Goal: Task Accomplishment & Management: Complete application form

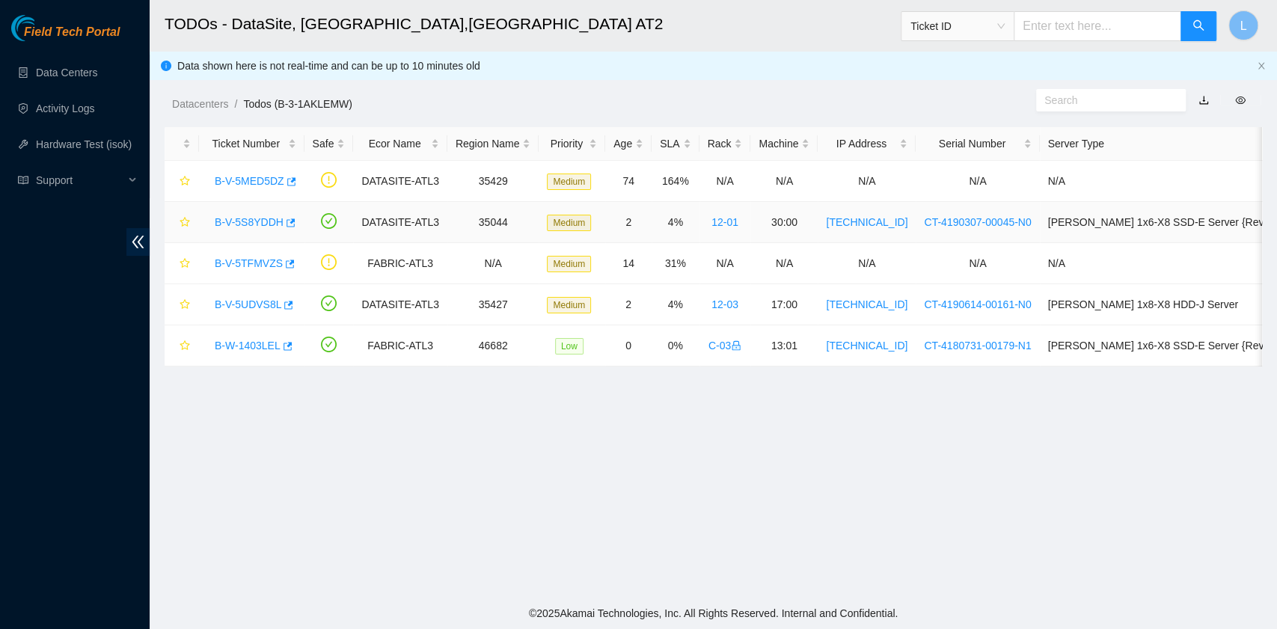
click at [242, 218] on link "B-V-5S8YDDH" at bounding box center [249, 222] width 69 height 12
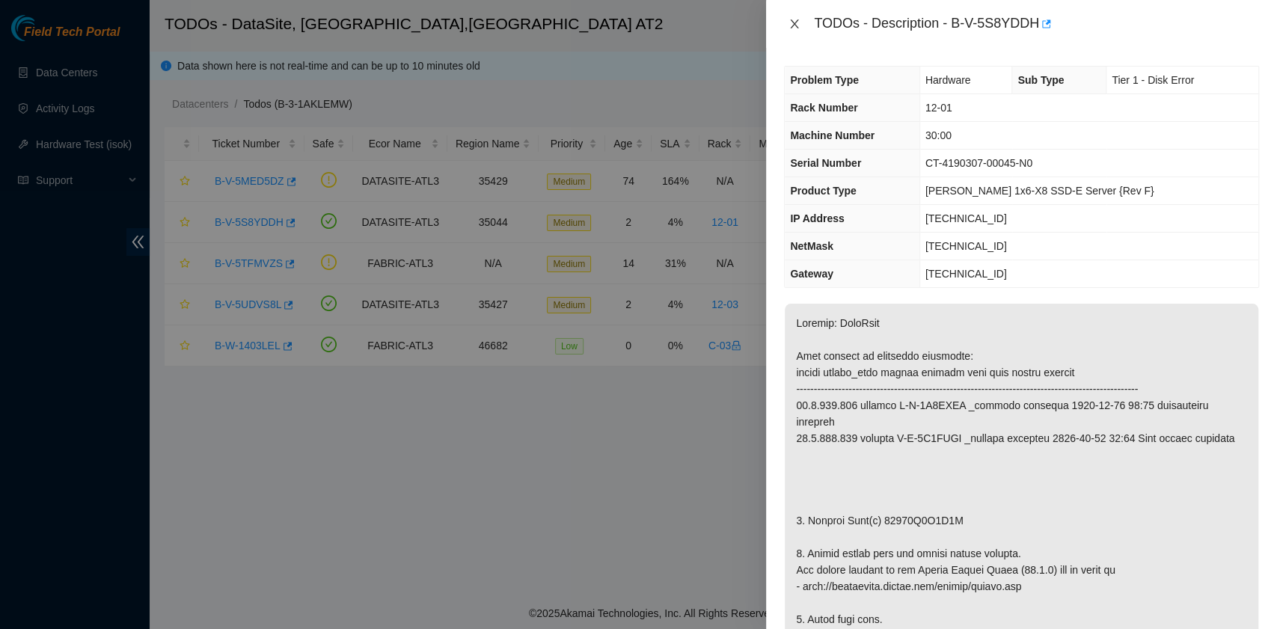
click at [796, 25] on icon "close" at bounding box center [795, 23] width 8 height 9
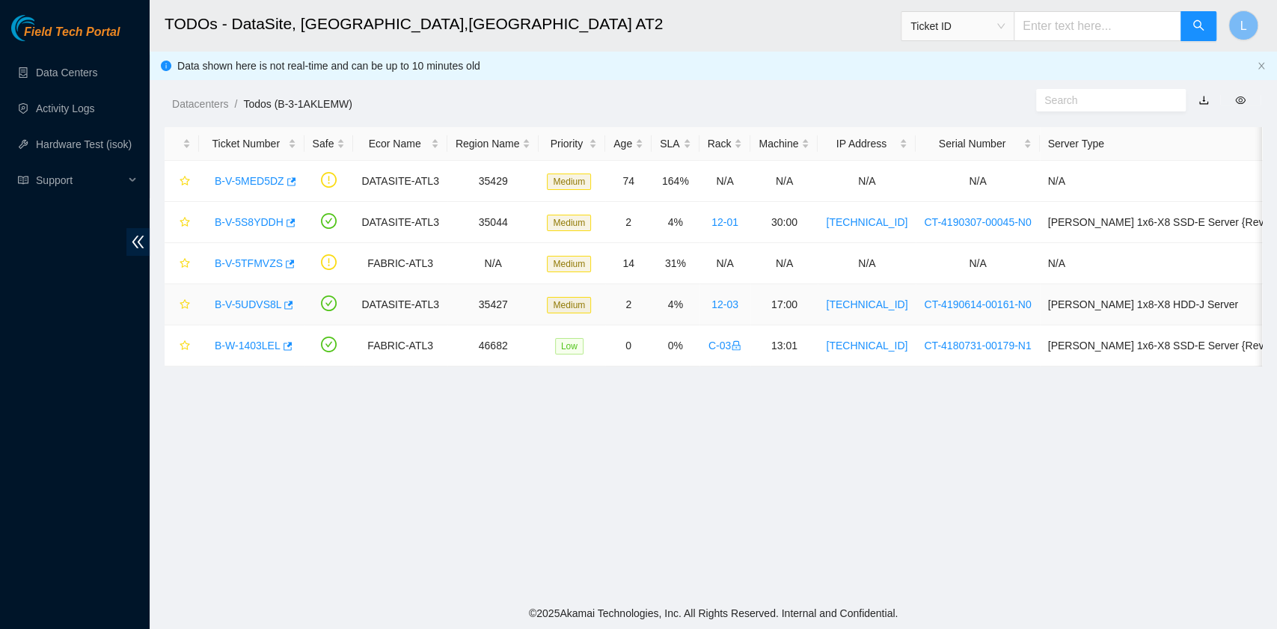
click at [237, 304] on link "B-V-5UDVS8L" at bounding box center [248, 304] width 67 height 12
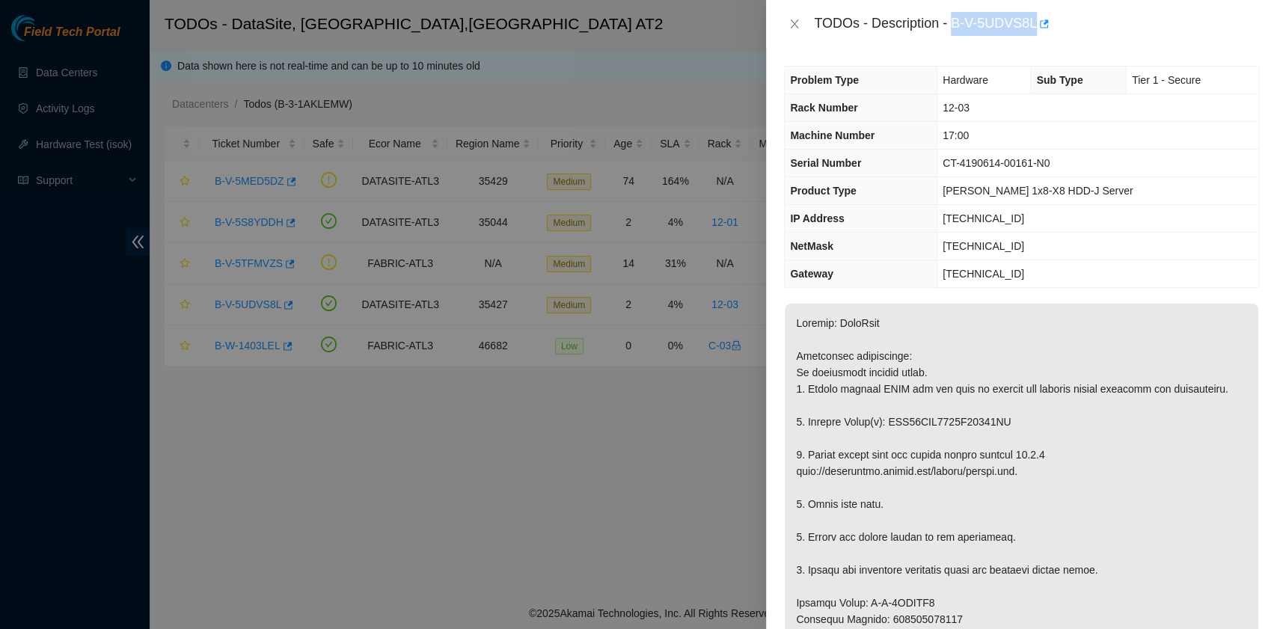
drag, startPoint x: 952, startPoint y: 24, endPoint x: 1035, endPoint y: 30, distance: 83.2
click at [1035, 30] on div "TODOs - Description - B-V-5UDVS8L" at bounding box center [1036, 24] width 445 height 24
copy div "B-V-5UDVS8L"
drag, startPoint x: 807, startPoint y: 432, endPoint x: 1014, endPoint y: 441, distance: 207.3
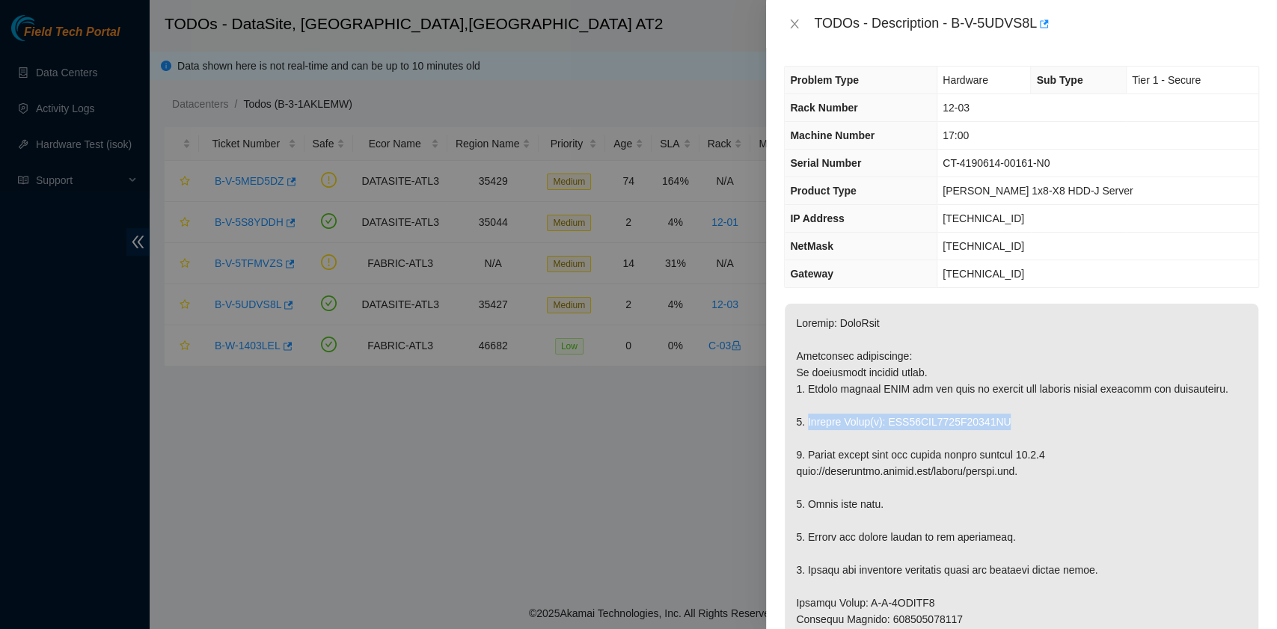
copy p "Replace Drive(s): WFK11WYB0000E83859GM"
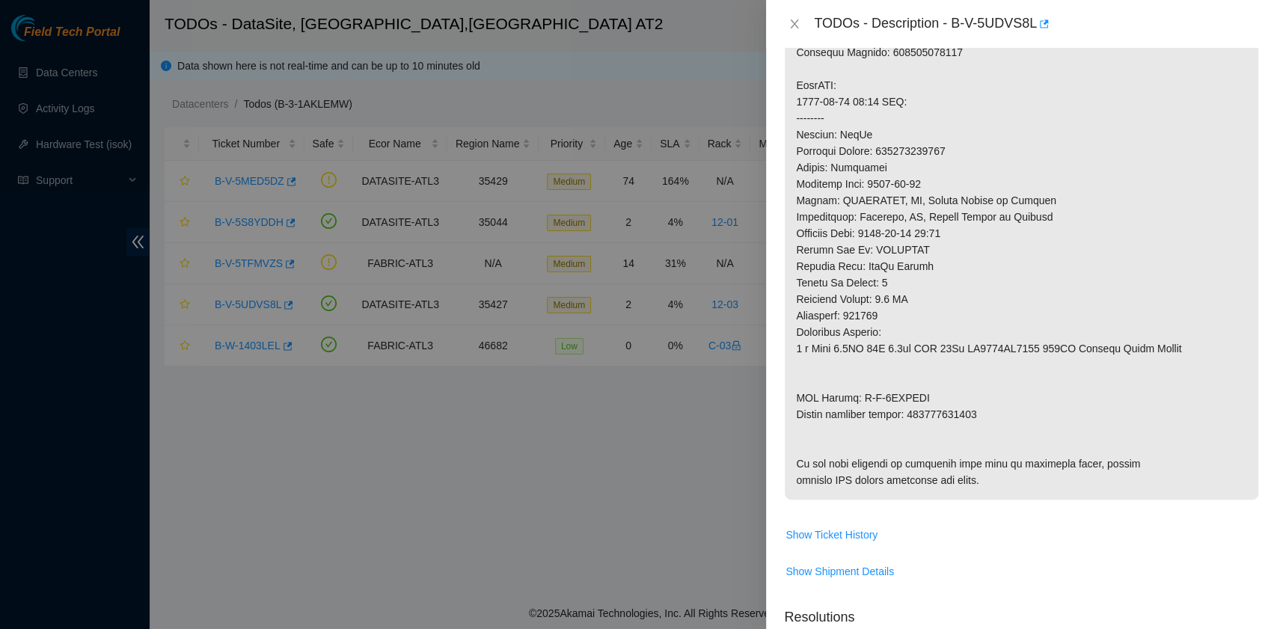
scroll to position [598, 0]
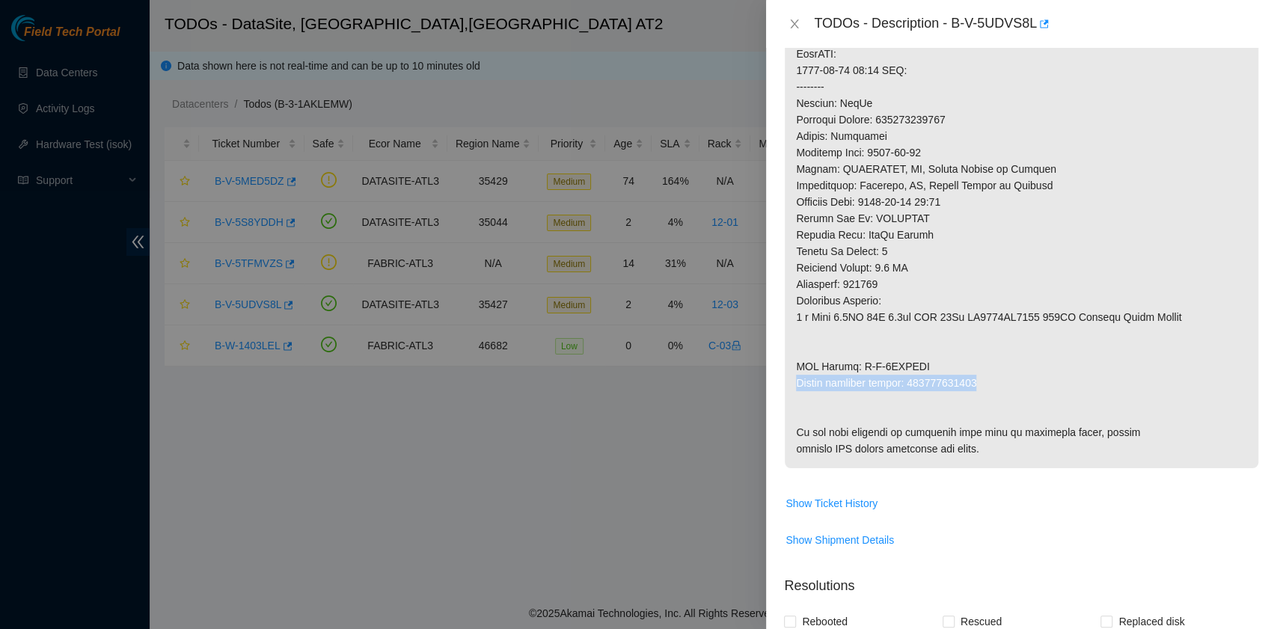
drag, startPoint x: 797, startPoint y: 401, endPoint x: 978, endPoint y: 398, distance: 180.3
click at [978, 398] on p at bounding box center [1021, 86] width 473 height 763
copy p "Return tracking number: 473665209595"
drag, startPoint x: 949, startPoint y: 612, endPoint x: 1089, endPoint y: 13, distance: 615.2
click at [1089, 13] on div "TODOs - Description - B-V-5UDVS8L" at bounding box center [1036, 24] width 445 height 24
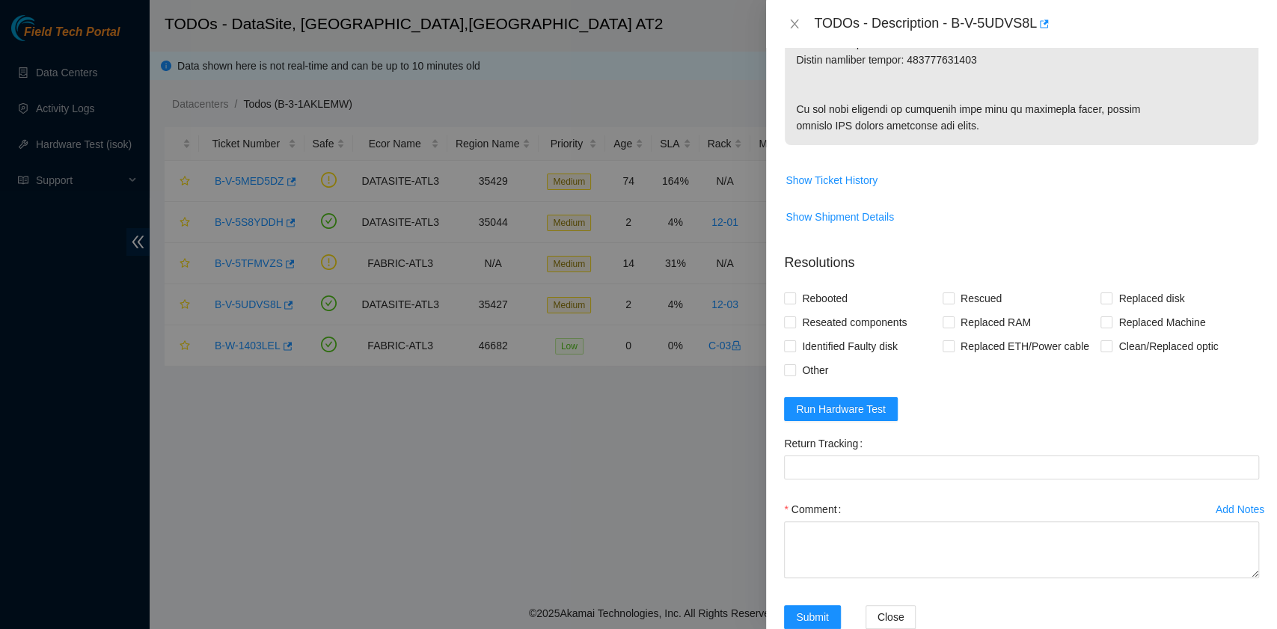
scroll to position [1037, 0]
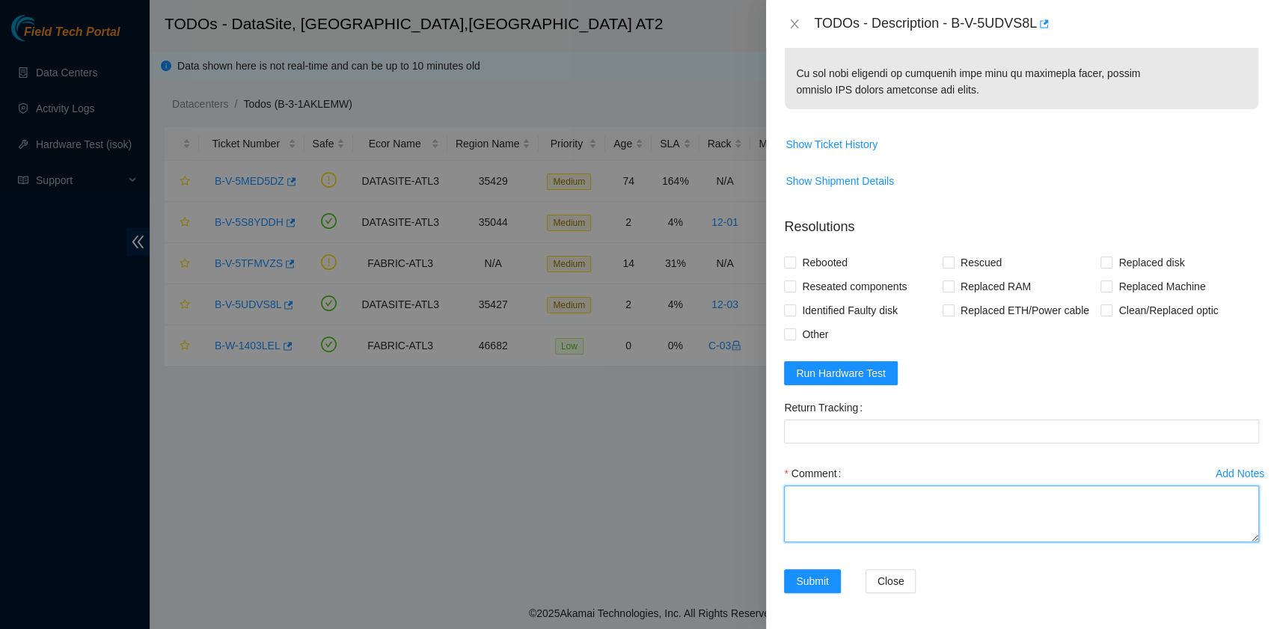
click at [879, 505] on textarea "Comment" at bounding box center [1021, 513] width 475 height 57
paste textarea "B-V-5UDVS8L rack# 12-03 machine# 17:00 Replaced drive WFK11WYB0000E83859GM with…"
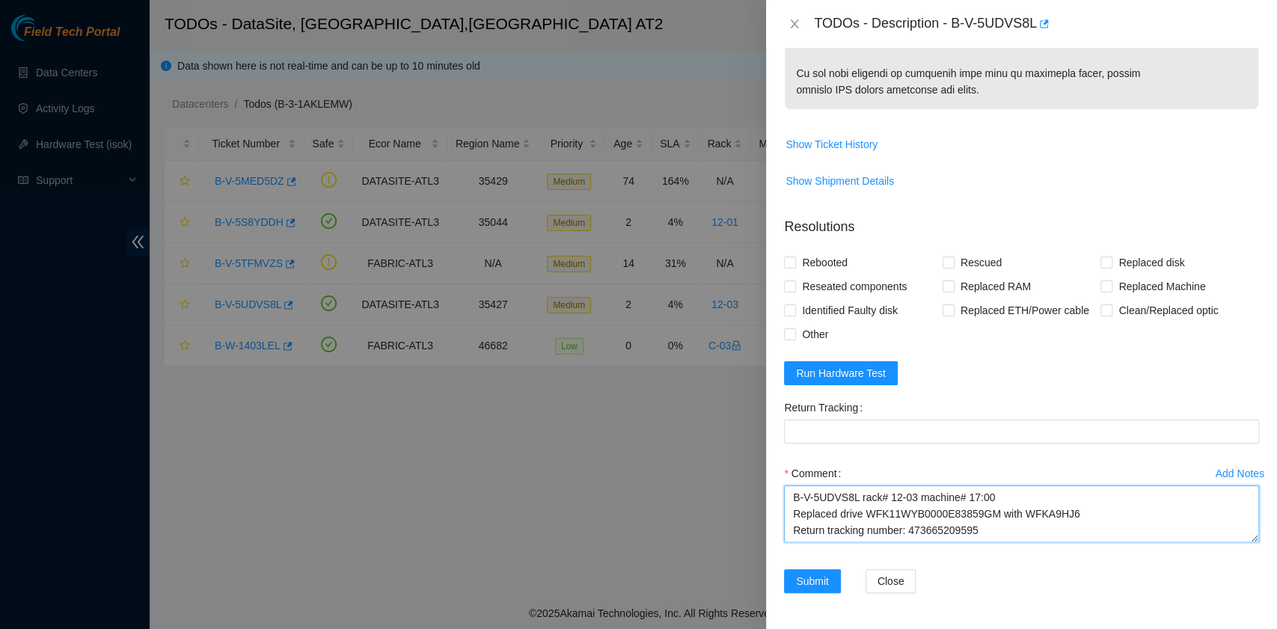
scroll to position [12, 0]
drag, startPoint x: 989, startPoint y: 521, endPoint x: 907, endPoint y: 518, distance: 81.6
click at [907, 518] on textarea "B-V-5UDVS8L rack# 12-03 machine# 17:00 Replaced drive WFK11WYB0000E83859GM with…" at bounding box center [1021, 513] width 475 height 57
type textarea "B-V-5UDVS8L rack# 12-03 machine# 17:00 Replaced drive WFK11WYB0000E83859GM with…"
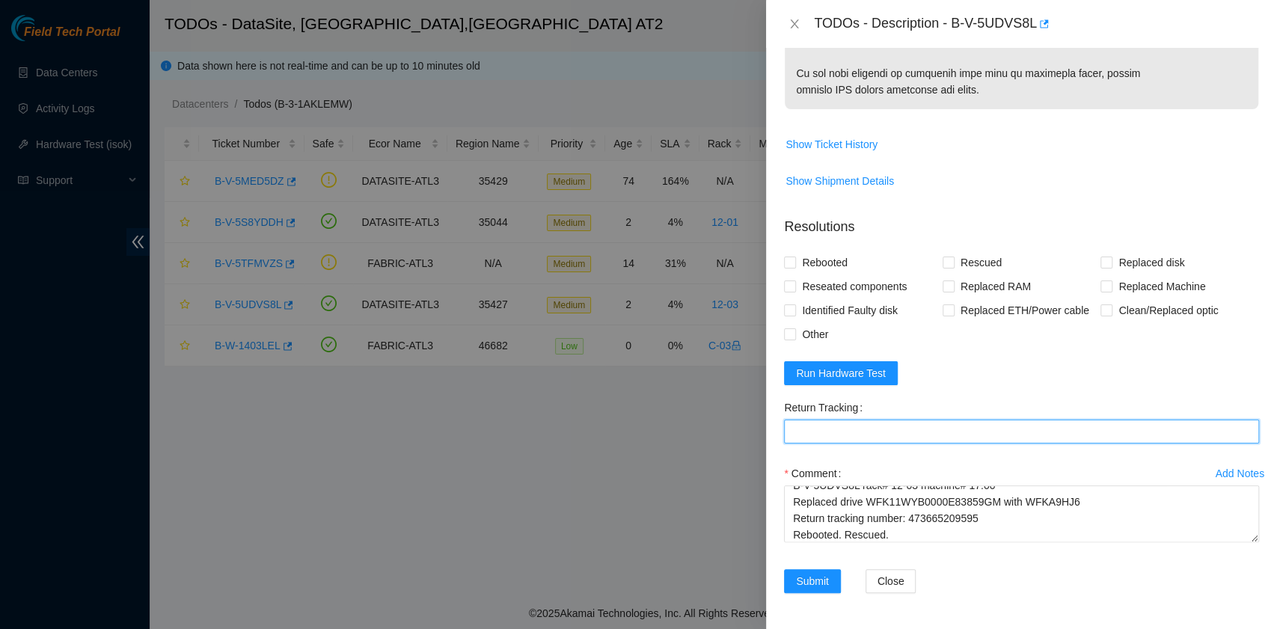
click at [869, 428] on Tracking "Return Tracking" at bounding box center [1021, 432] width 475 height 24
paste Tracking "473665209595"
type Tracking "473665209595"
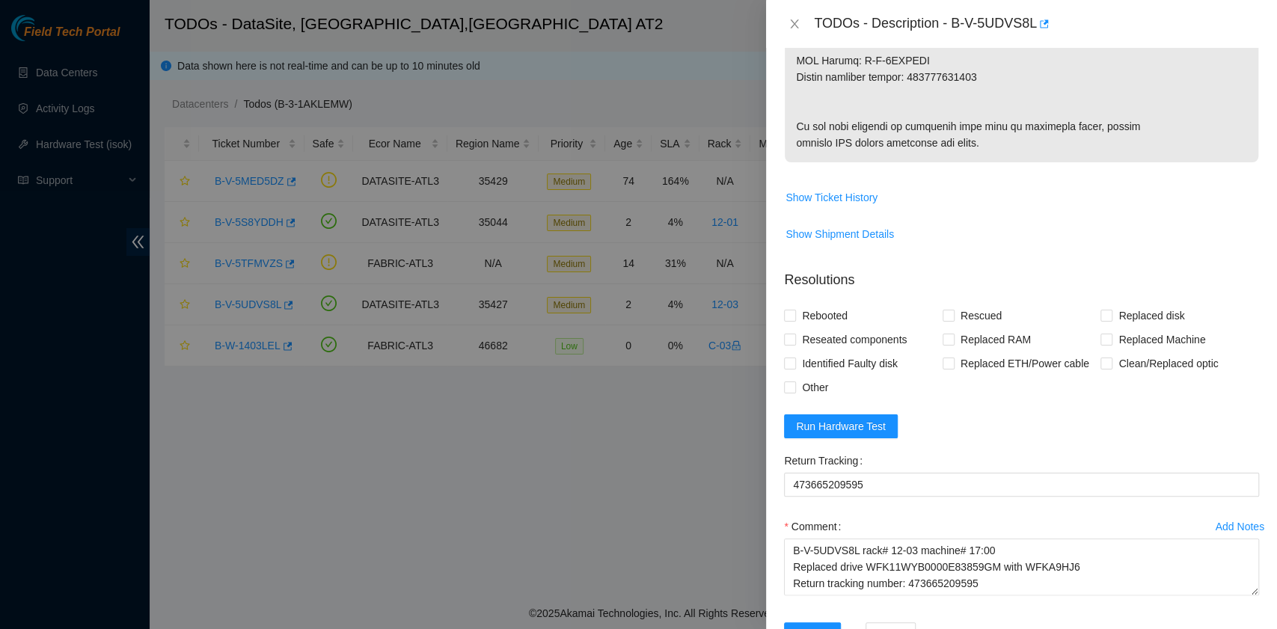
scroll to position [997, 0]
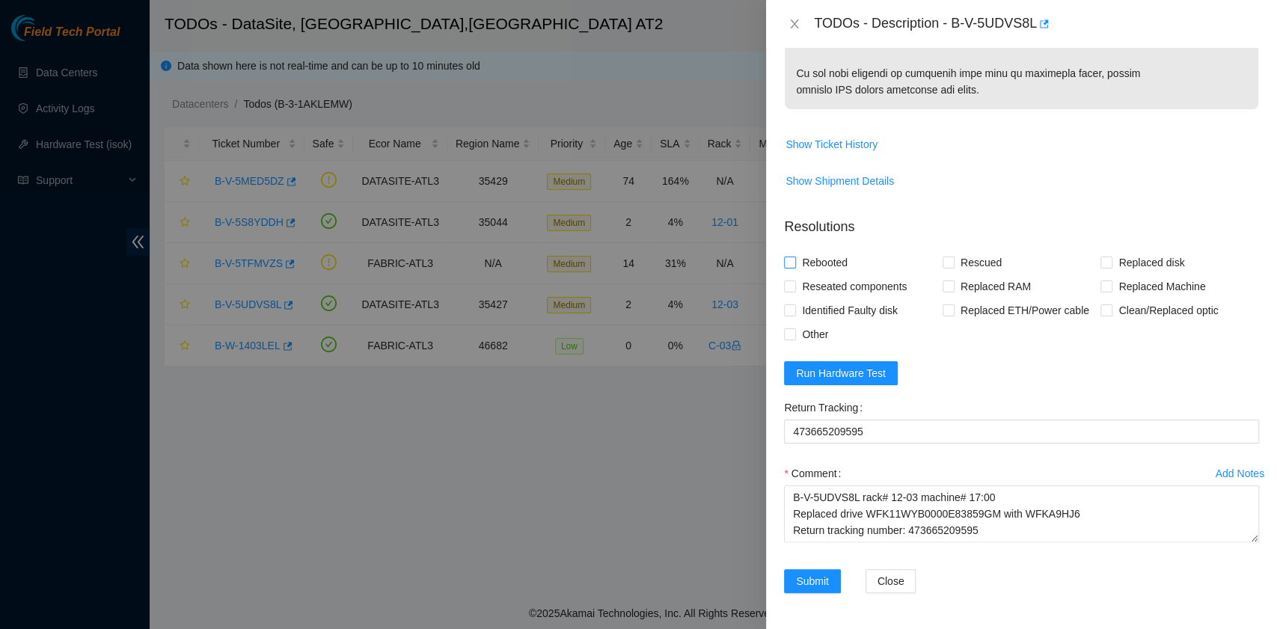
click at [818, 274] on span "Rebooted" at bounding box center [825, 263] width 58 height 24
click at [794, 267] on input "Rebooted" at bounding box center [789, 262] width 10 height 10
checkbox input "true"
click at [946, 268] on span at bounding box center [948, 263] width 12 height 12
click at [946, 267] on input "Rescued" at bounding box center [947, 262] width 10 height 10
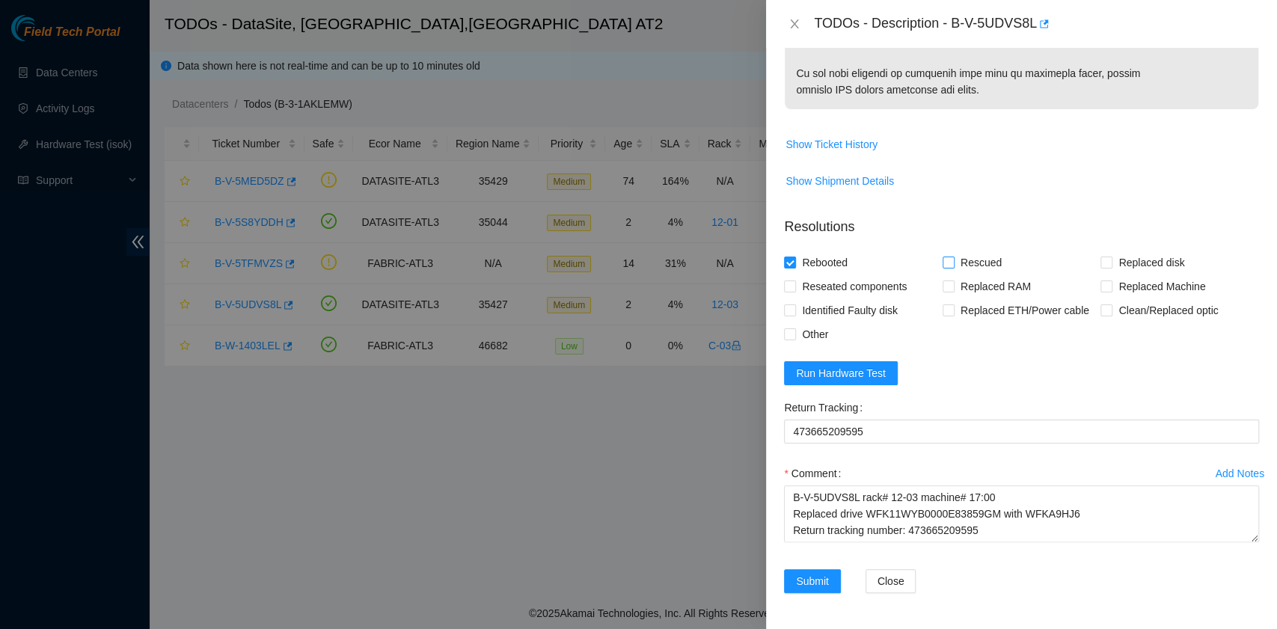
checkbox input "true"
click at [1101, 268] on span at bounding box center [1106, 263] width 12 height 12
click at [1101, 267] on input "Replaced disk" at bounding box center [1105, 262] width 10 height 10
checkbox input "true"
click at [870, 381] on span "Run Hardware Test" at bounding box center [841, 373] width 90 height 16
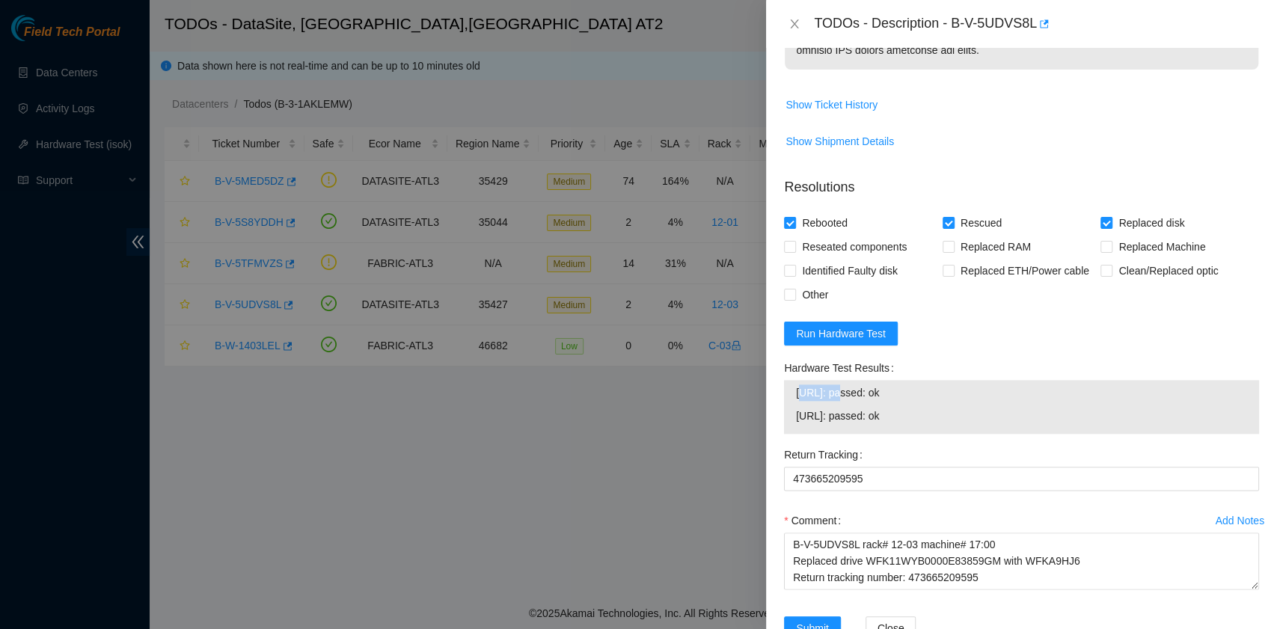
drag, startPoint x: 799, startPoint y: 475, endPoint x: 841, endPoint y: 474, distance: 41.9
click at [841, 401] on span "23.11.230.36: passed: ok" at bounding box center [1021, 392] width 451 height 16
drag, startPoint x: 788, startPoint y: 474, endPoint x: 909, endPoint y: 495, distance: 123.7
click at [909, 434] on div "23.11.230.36: passed: ok 23.11.230.37: passed: ok" at bounding box center [1021, 407] width 475 height 54
copy tbody "23.11.230.36: passed: ok 23.11.230.37: passed: ok"
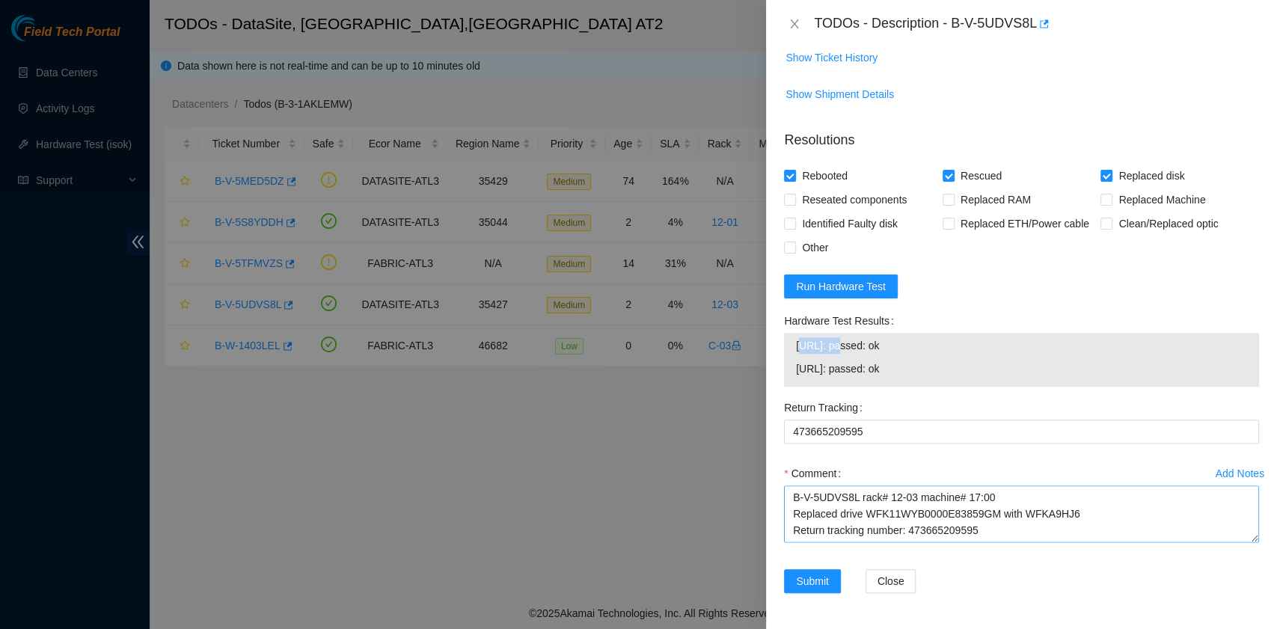
scroll to position [1123, 0]
click at [991, 534] on textarea "B-V-5UDVS8L rack# 12-03 machine# 17:00 Replaced drive WFK11WYB0000E83859GM with…" at bounding box center [1021, 513] width 475 height 57
paste textarea "23.11.230.36: passed: ok 23.11.230.37: passed: ok"
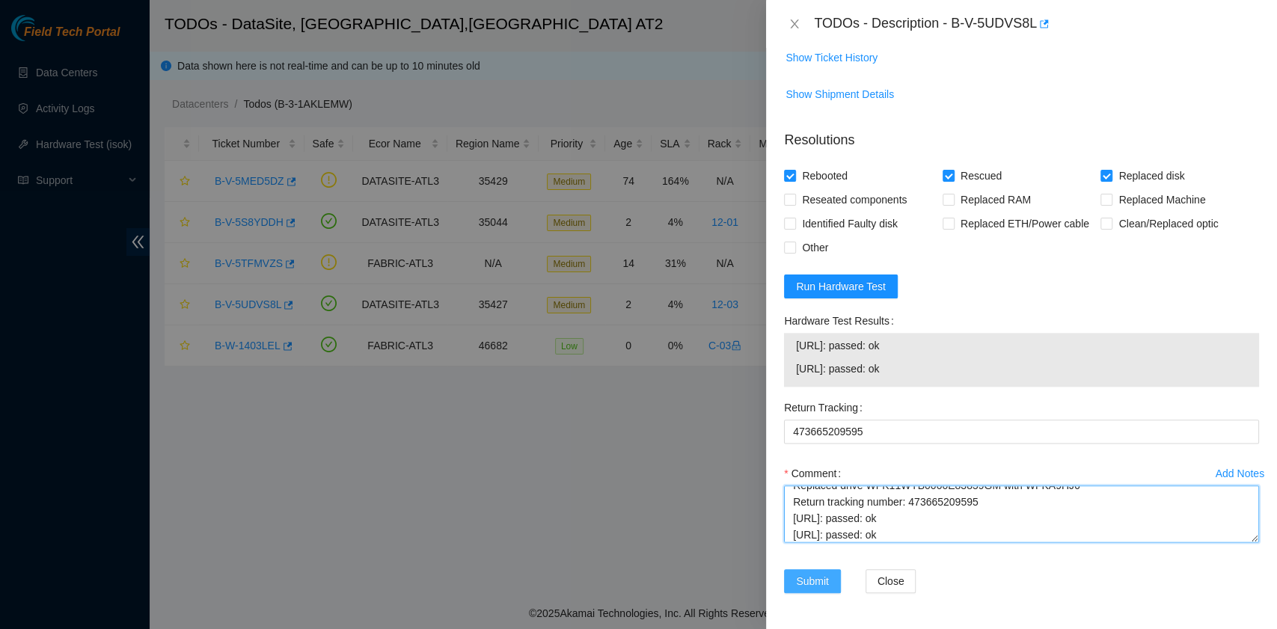
type textarea "B-V-5UDVS8L rack# 12-03 machine# 17:00 Replaced drive WFK11WYB0000E83859GM with…"
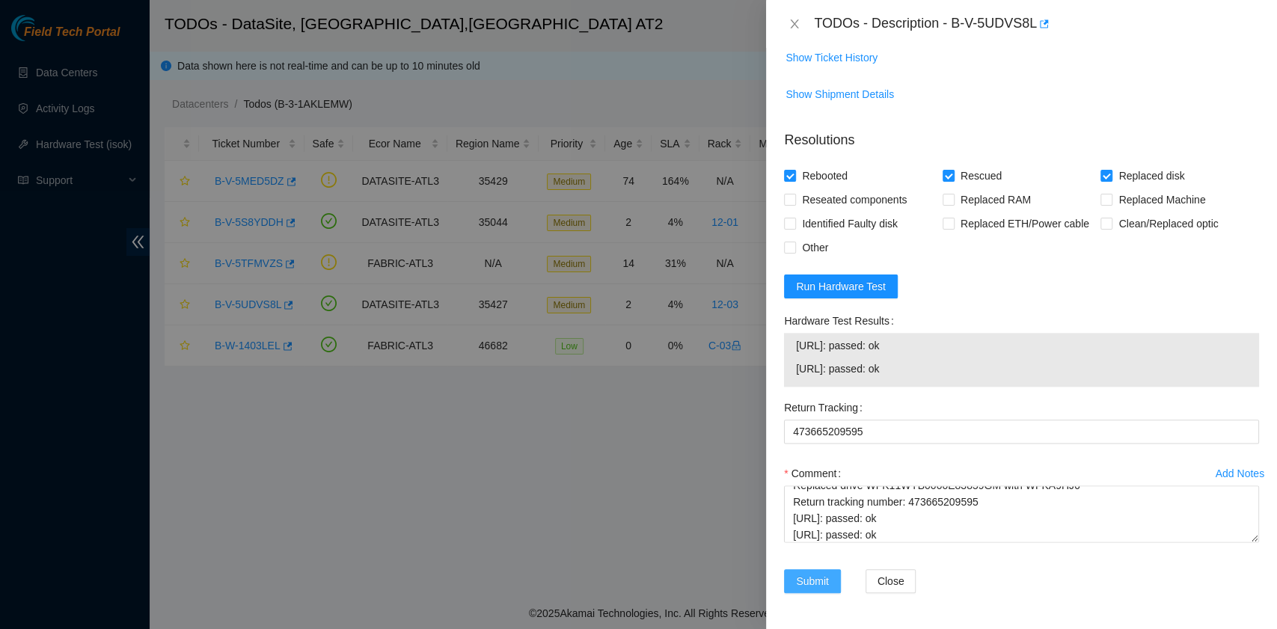
click at [818, 577] on span "Submit" at bounding box center [812, 581] width 33 height 16
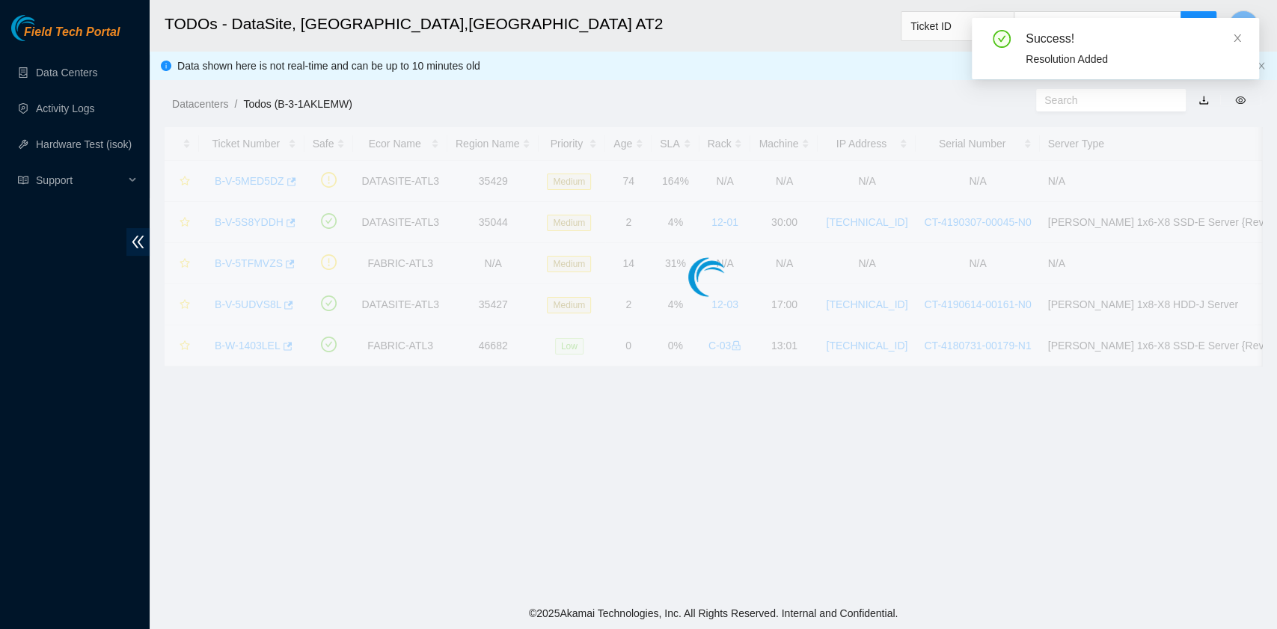
scroll to position [339, 0]
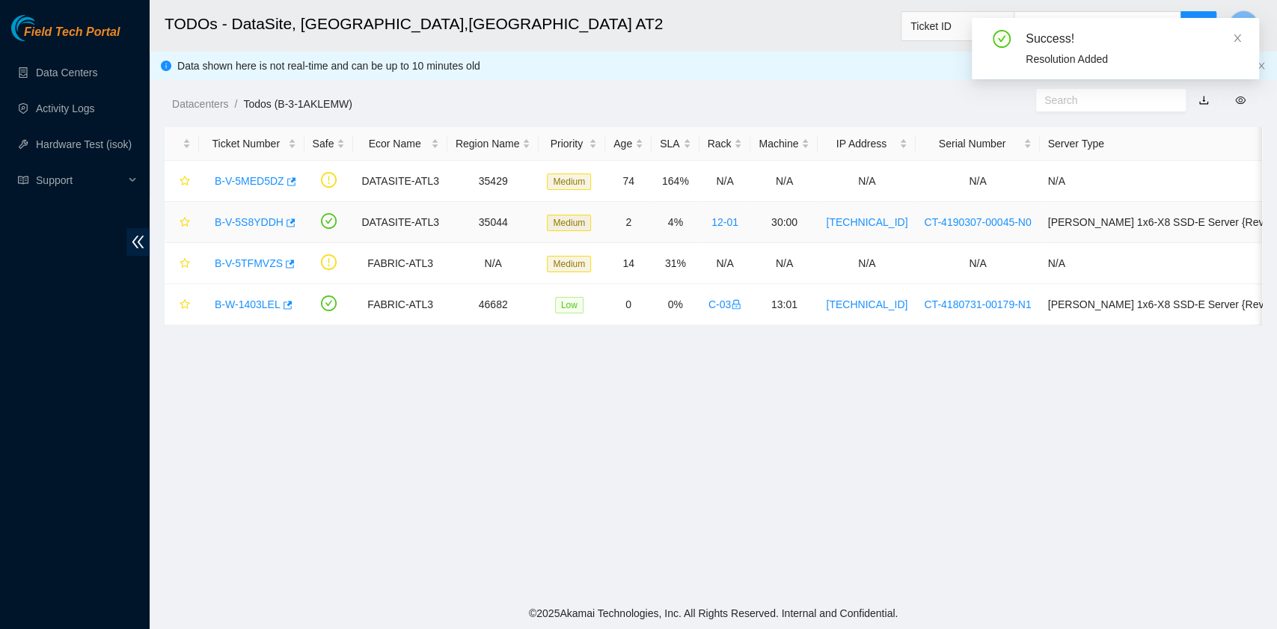
click at [248, 217] on link "B-V-5S8YDDH" at bounding box center [249, 222] width 69 height 12
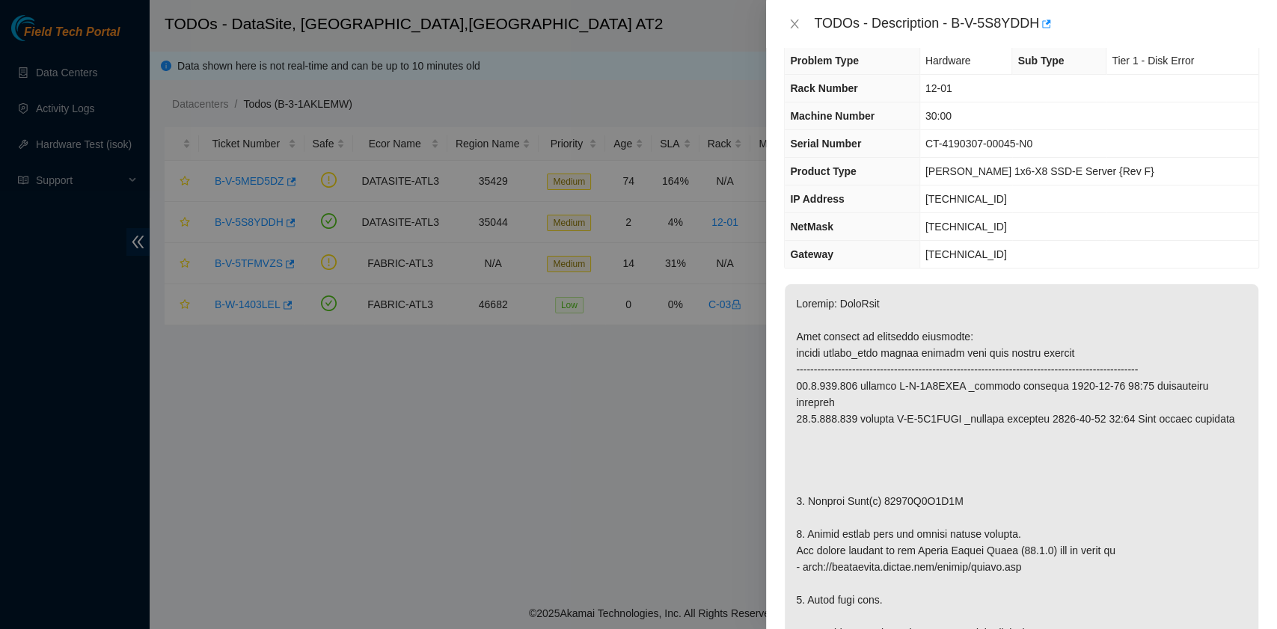
scroll to position [0, 0]
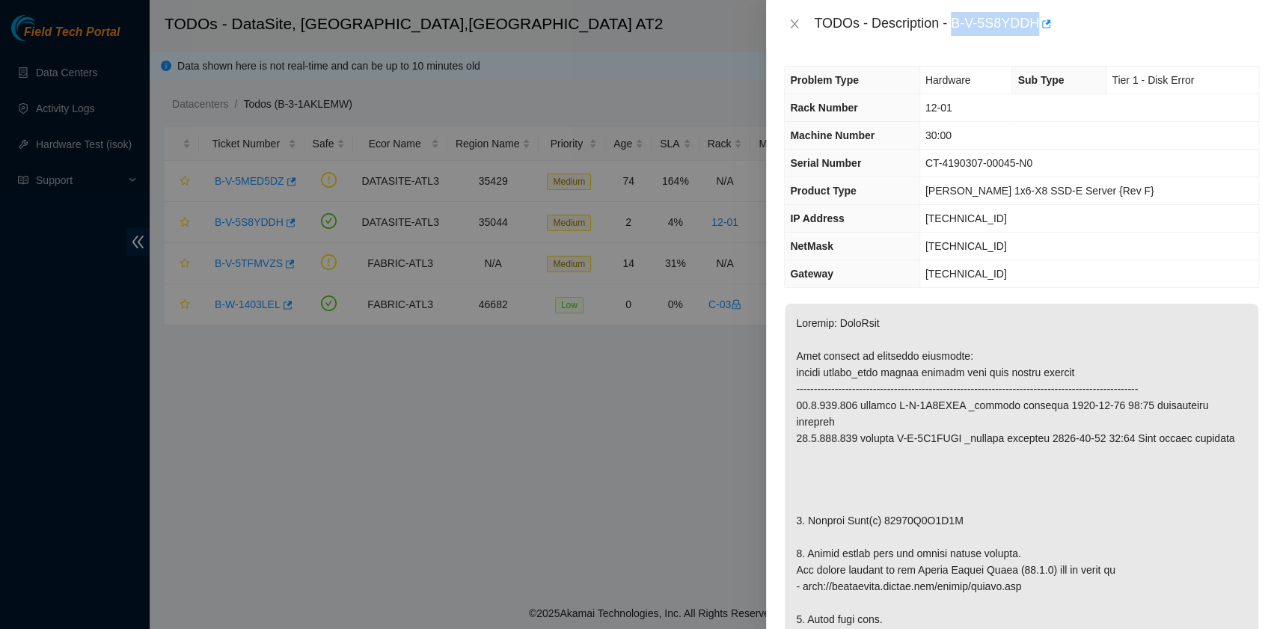
drag, startPoint x: 953, startPoint y: 27, endPoint x: 1035, endPoint y: 35, distance: 82.7
click at [1035, 35] on div "TODOs - Description - B-V-5S8YDDH" at bounding box center [1036, 24] width 445 height 24
copy div "B-V-5S8YDDH"
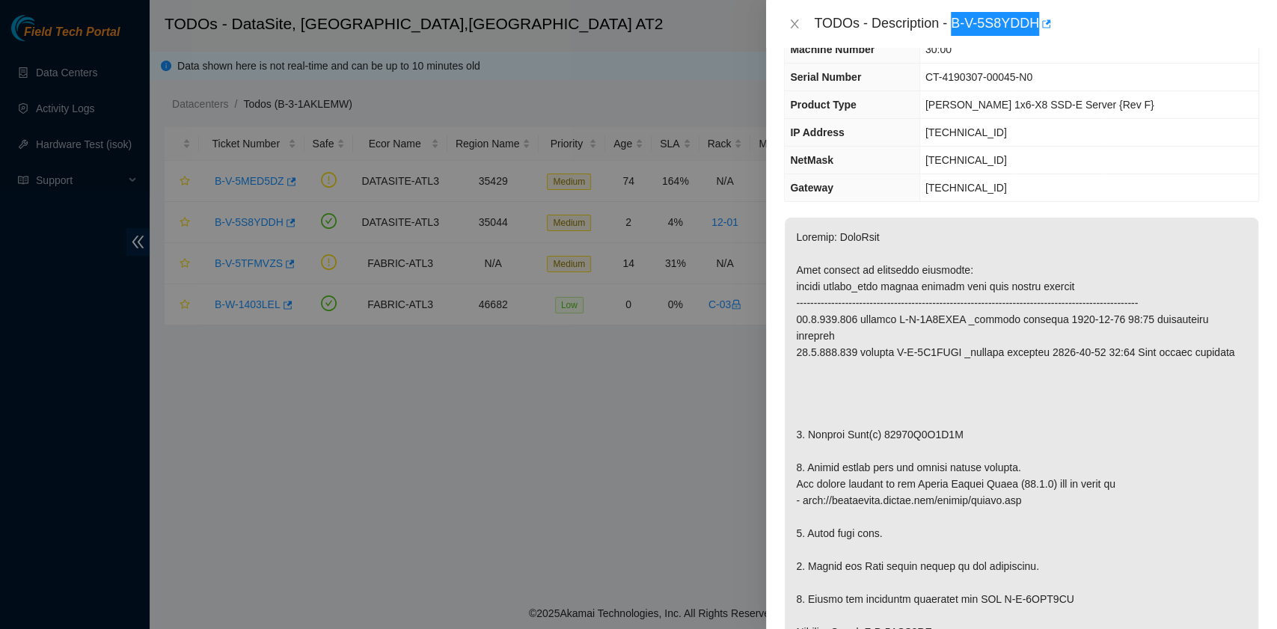
scroll to position [199, 0]
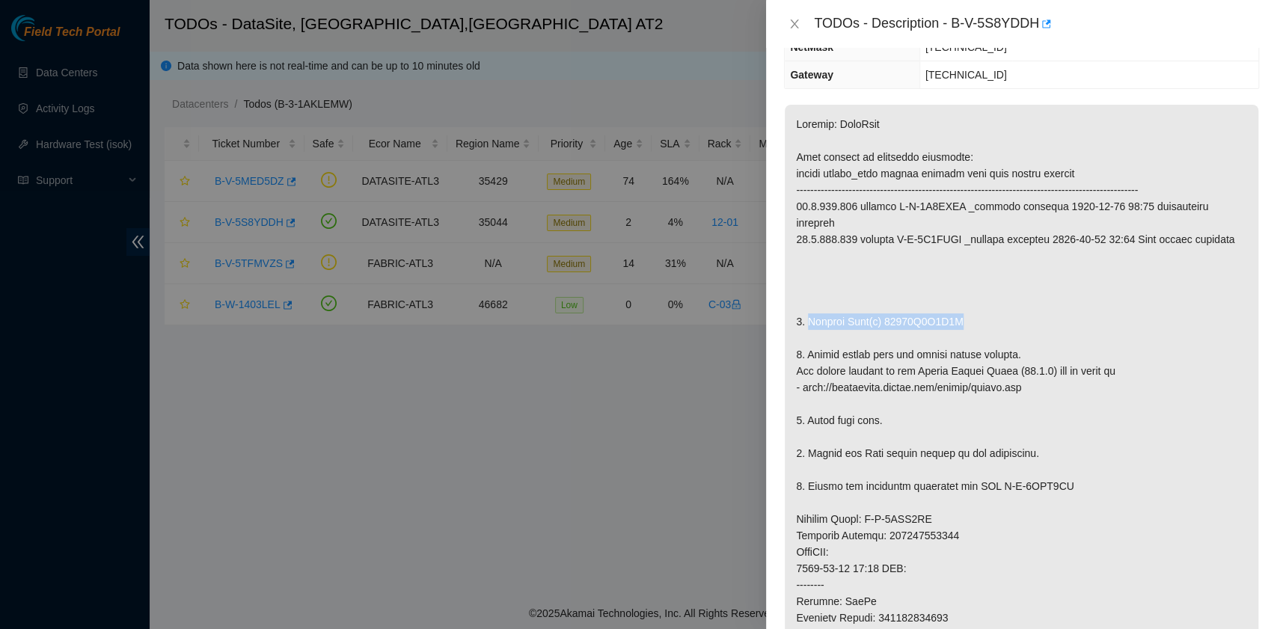
drag, startPoint x: 805, startPoint y: 320, endPoint x: 944, endPoint y: 325, distance: 138.4
click at [944, 325] on p at bounding box center [1021, 519] width 473 height 829
copy p "Replace Disk(s) 18431F0F1E5E"
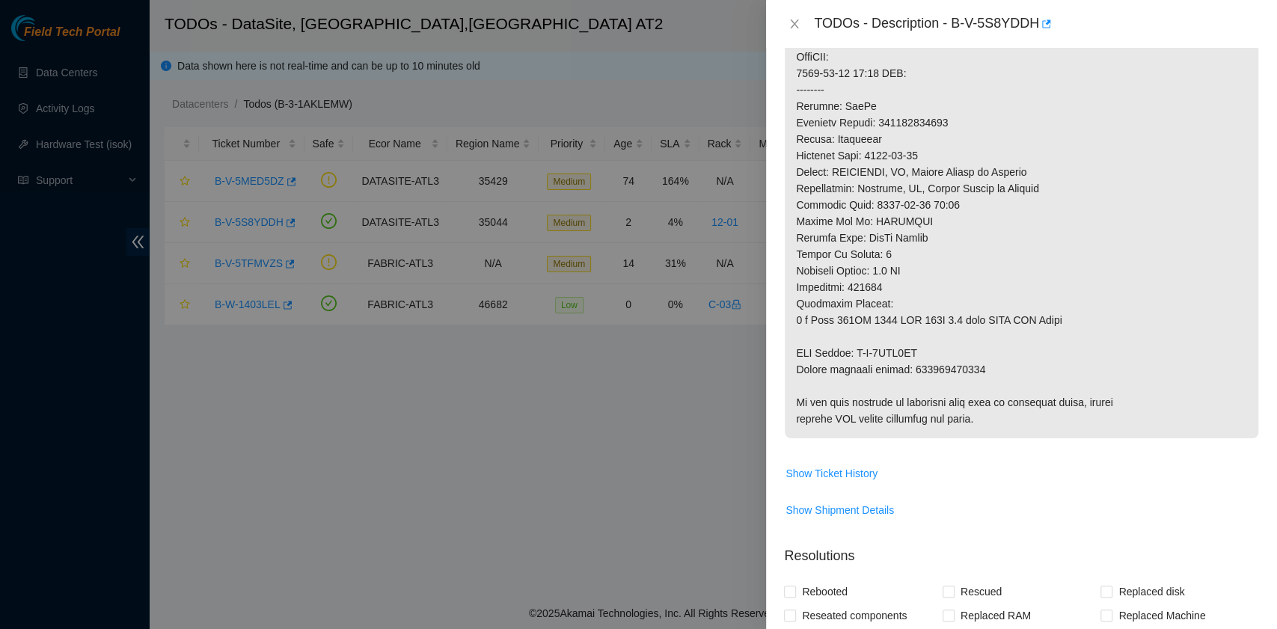
scroll to position [698, 0]
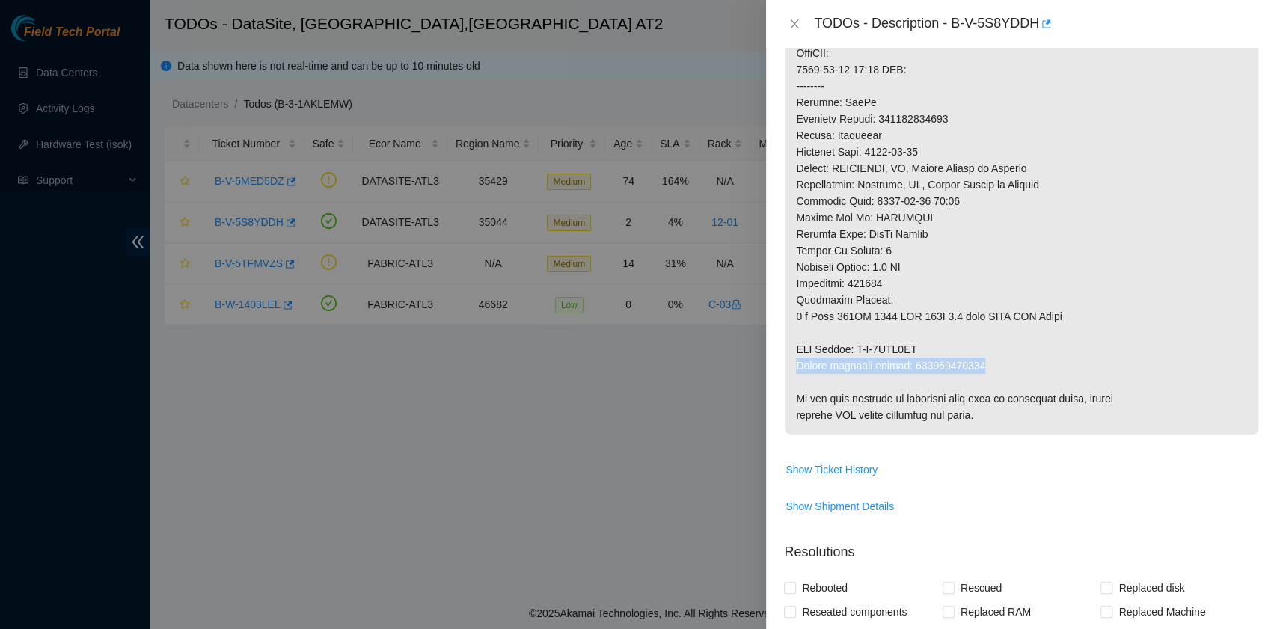
drag, startPoint x: 794, startPoint y: 360, endPoint x: 978, endPoint y: 371, distance: 183.6
click at [978, 371] on p at bounding box center [1021, 20] width 473 height 829
copy p "Return tracking number: 473665209518"
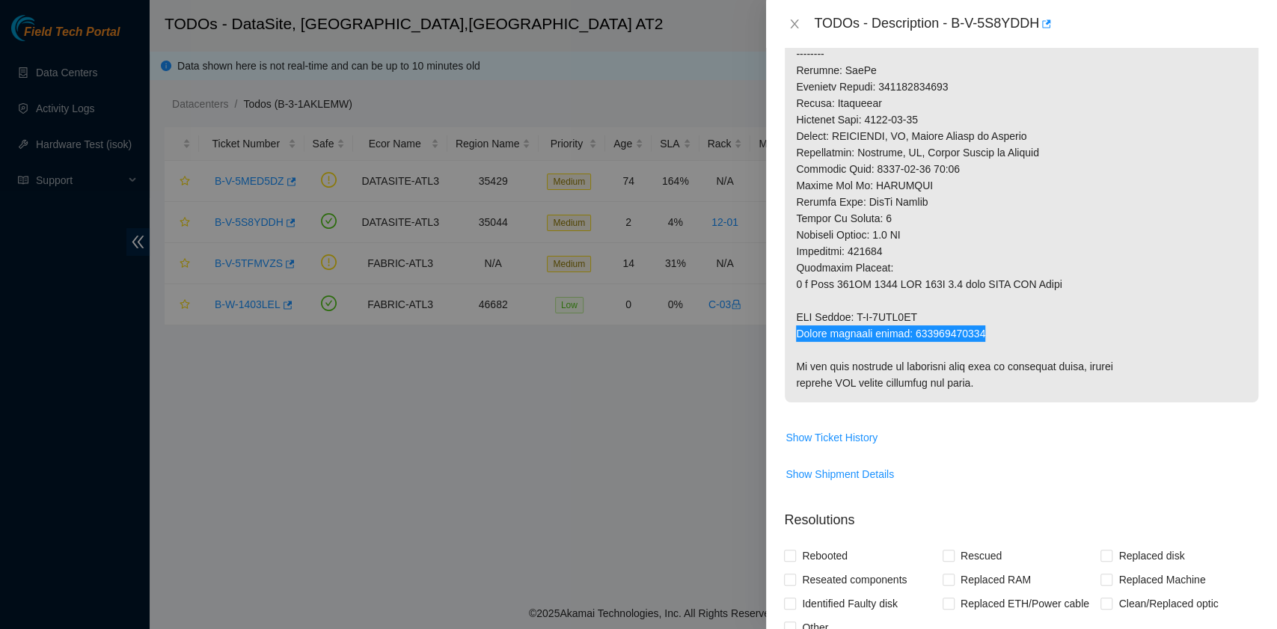
scroll to position [897, 0]
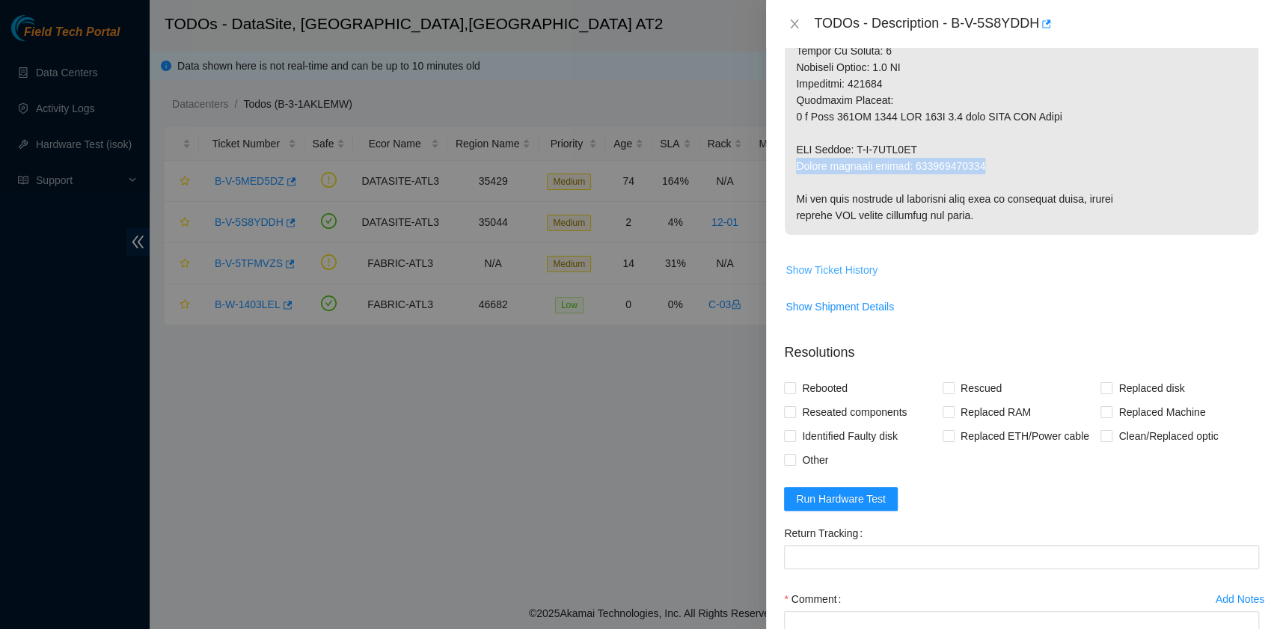
click at [844, 263] on span "Show Ticket History" at bounding box center [831, 270] width 92 height 16
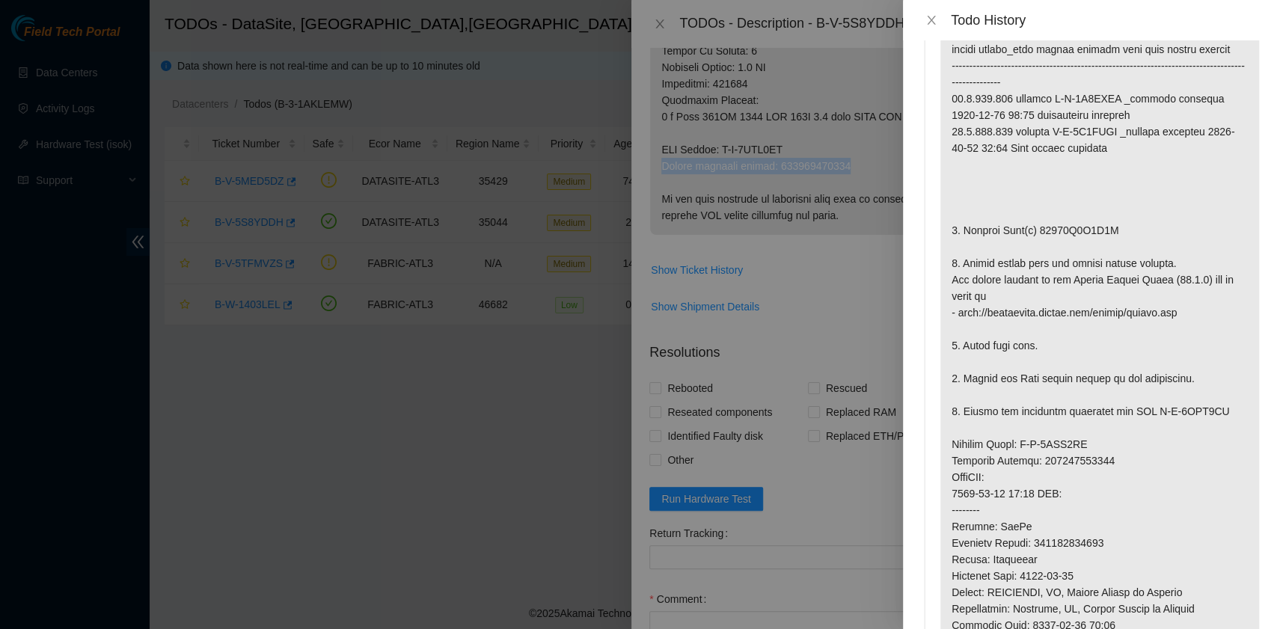
scroll to position [0, 0]
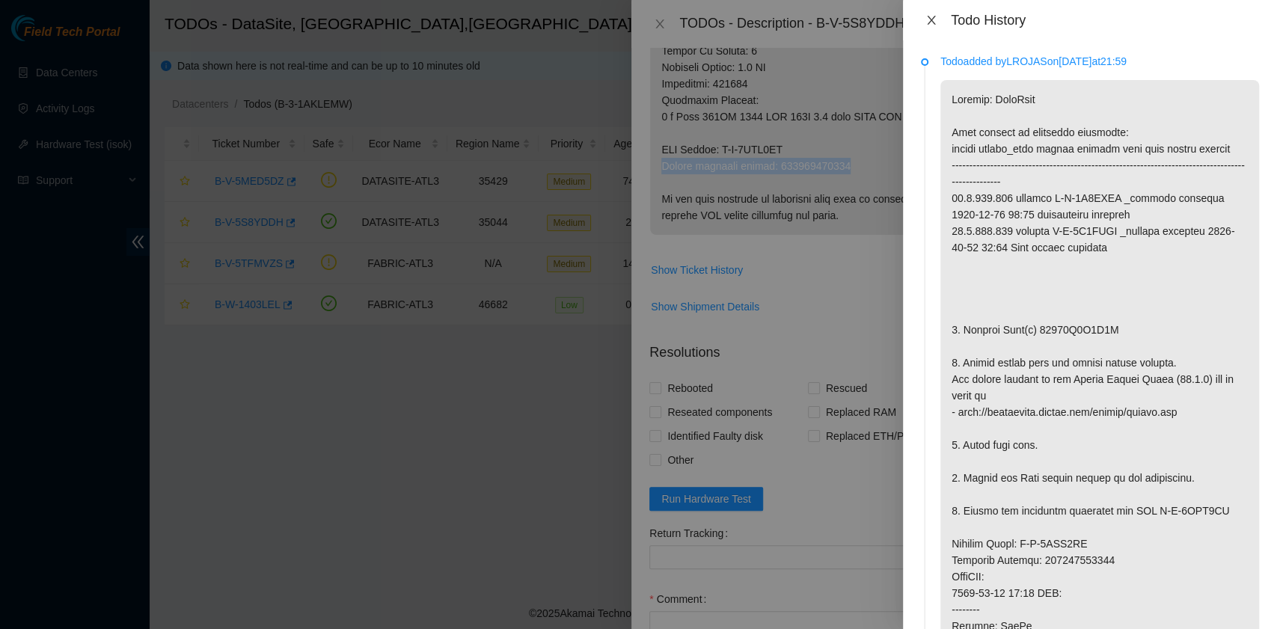
click at [927, 16] on icon "close" at bounding box center [931, 20] width 8 height 9
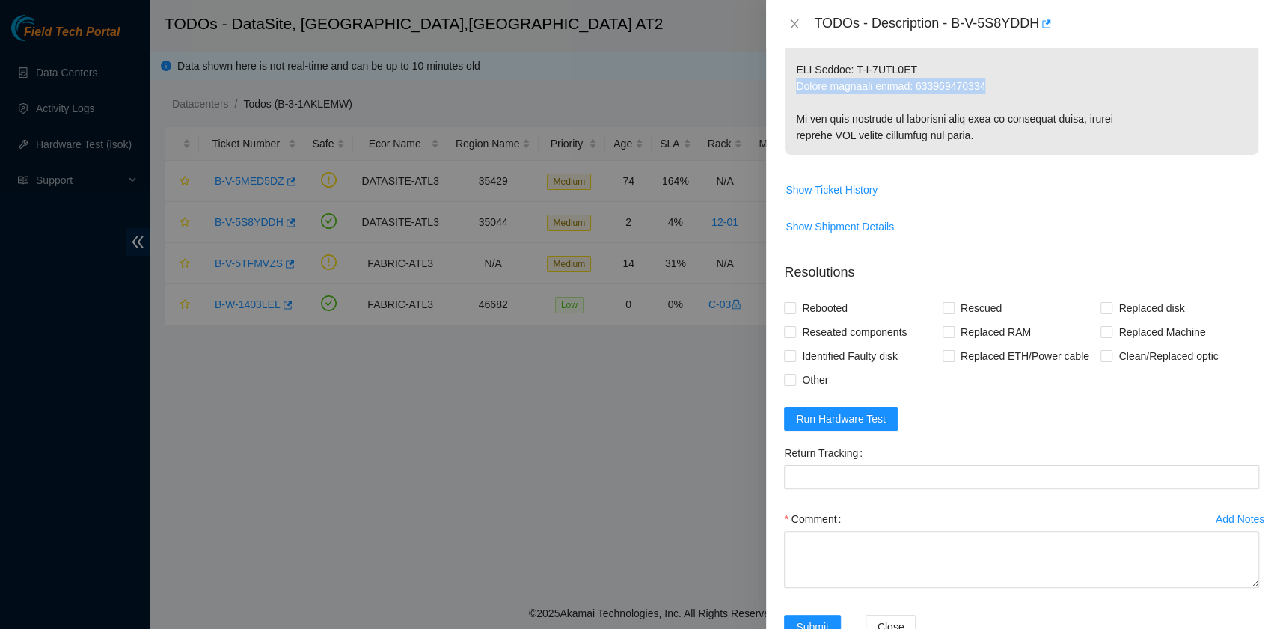
scroll to position [997, 0]
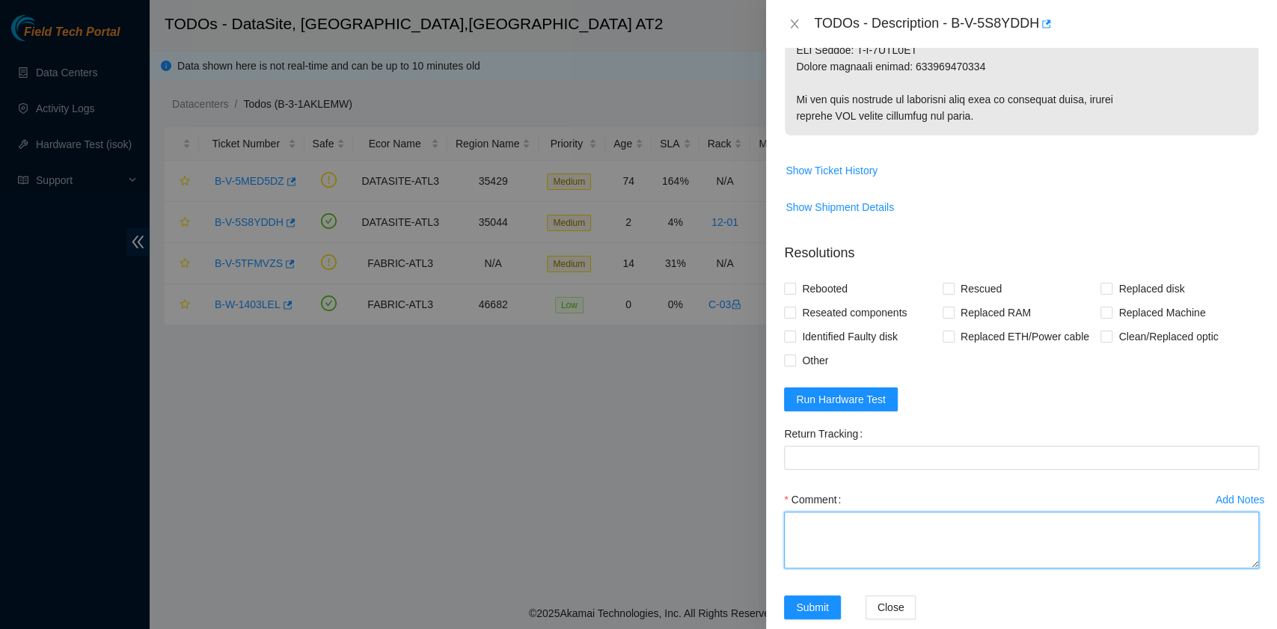
click at [911, 531] on textarea "Comment" at bounding box center [1021, 540] width 475 height 57
paste textarea "B-V-5S8YDDH rack# 12-01 machine# 30:00 Replaced disk 18431F0F1E5E with 18291D7F…"
click at [911, 531] on textarea "B-V-5S8YDDH rack# 12-01 machine# 30:00 Replaced disk 18431F0F1E5E with 18291D7F…" at bounding box center [1021, 540] width 475 height 57
drag, startPoint x: 990, startPoint y: 541, endPoint x: 907, endPoint y: 544, distance: 83.1
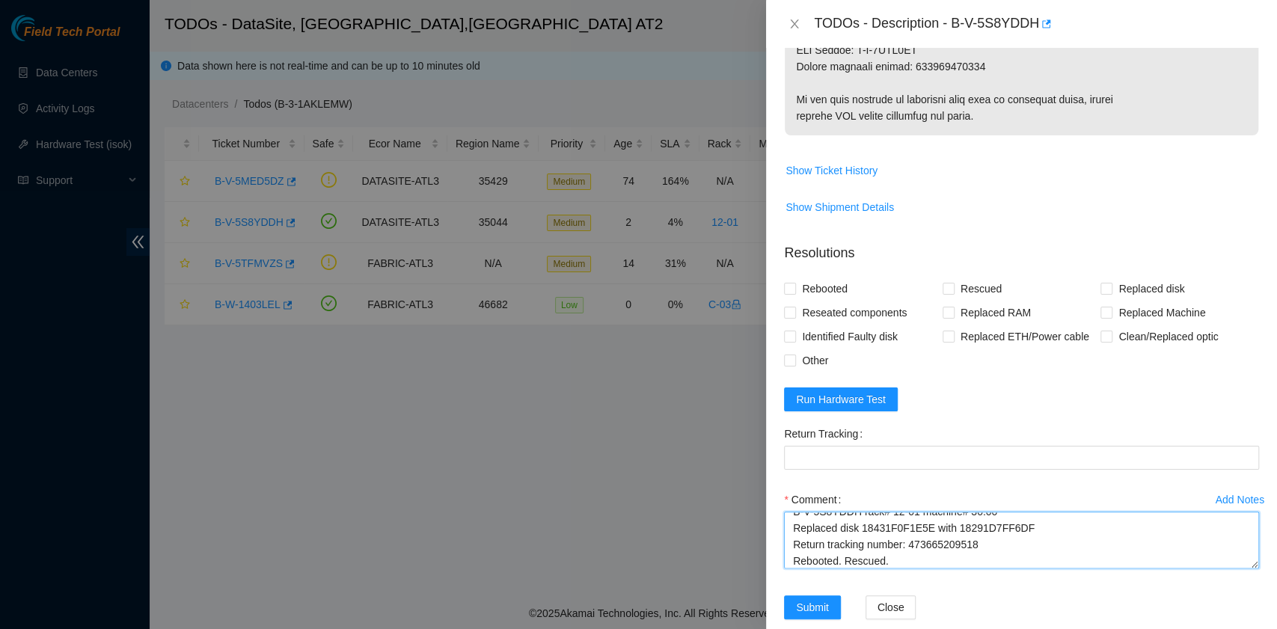
click at [907, 544] on textarea "B-V-5S8YDDH rack# 12-01 machine# 30:00 Replaced disk 18431F0F1E5E with 18291D7F…" at bounding box center [1021, 540] width 475 height 57
type textarea "B-V-5S8YDDH rack# 12-01 machine# 30:00 Replaced disk 18431F0F1E5E with 18291D7F…"
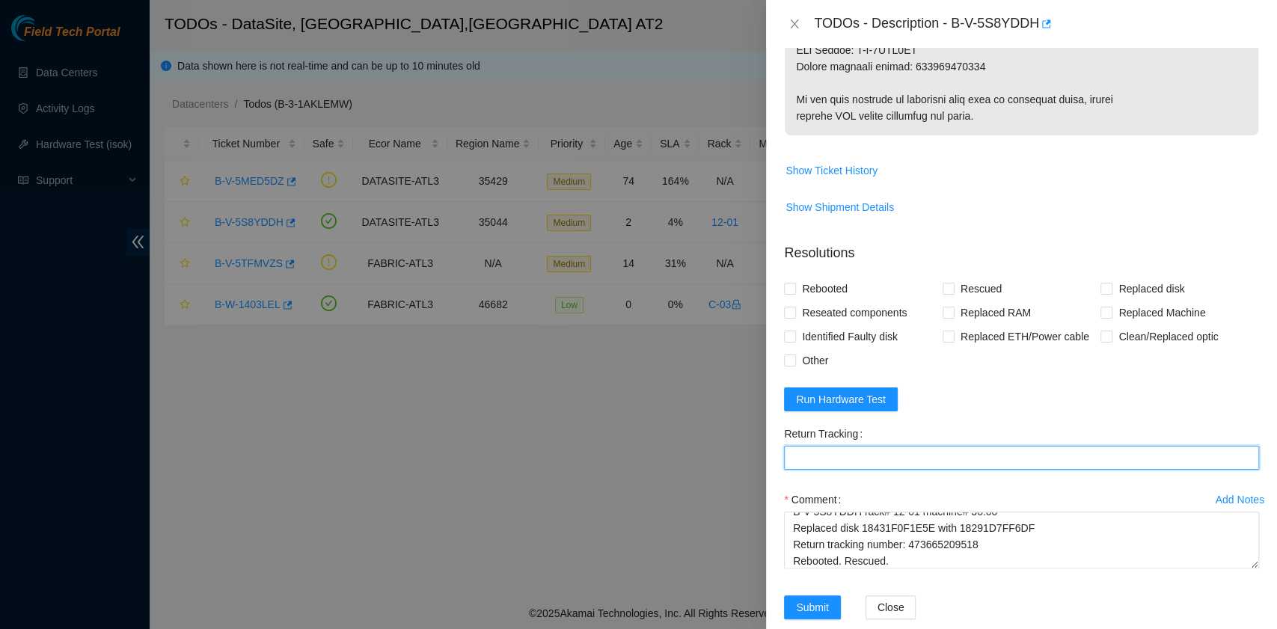
click at [869, 457] on Tracking "Return Tracking" at bounding box center [1021, 458] width 475 height 24
paste Tracking "473665209518"
type Tracking "473665209518"
click at [834, 280] on span "Rebooted" at bounding box center [825, 289] width 58 height 24
click at [794, 283] on input "Rebooted" at bounding box center [789, 288] width 10 height 10
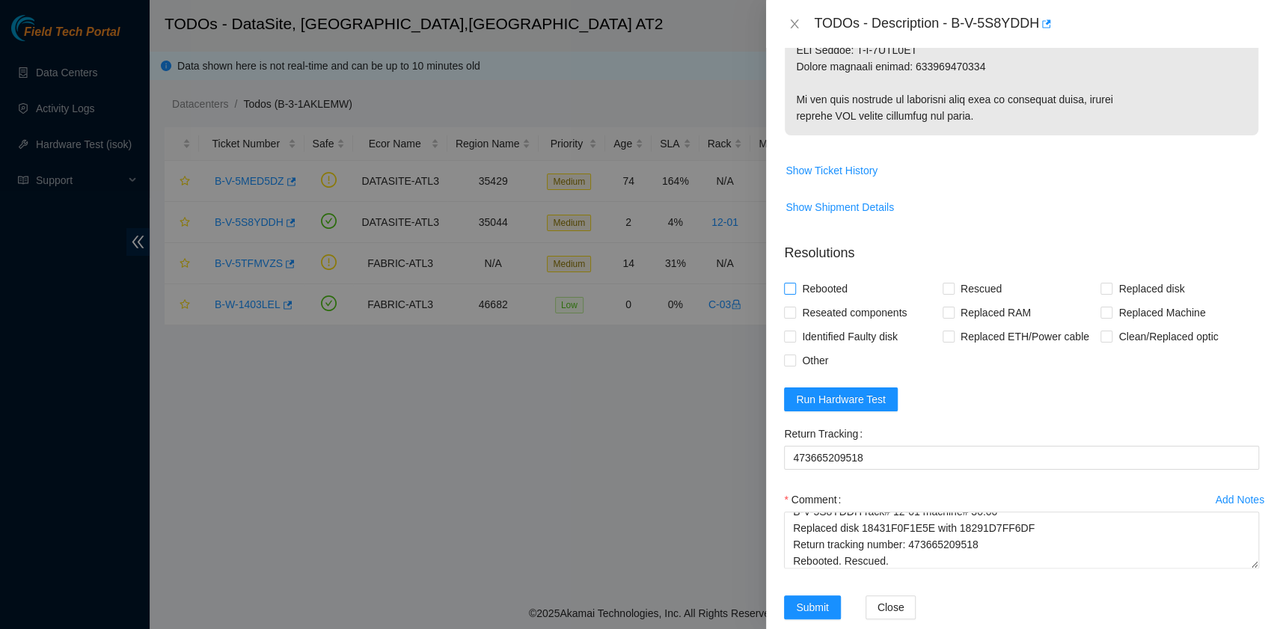
checkbox input "true"
click at [944, 287] on input "Rescued" at bounding box center [947, 288] width 10 height 10
checkbox input "true"
click at [1100, 289] on input "Replaced disk" at bounding box center [1105, 288] width 10 height 10
checkbox input "true"
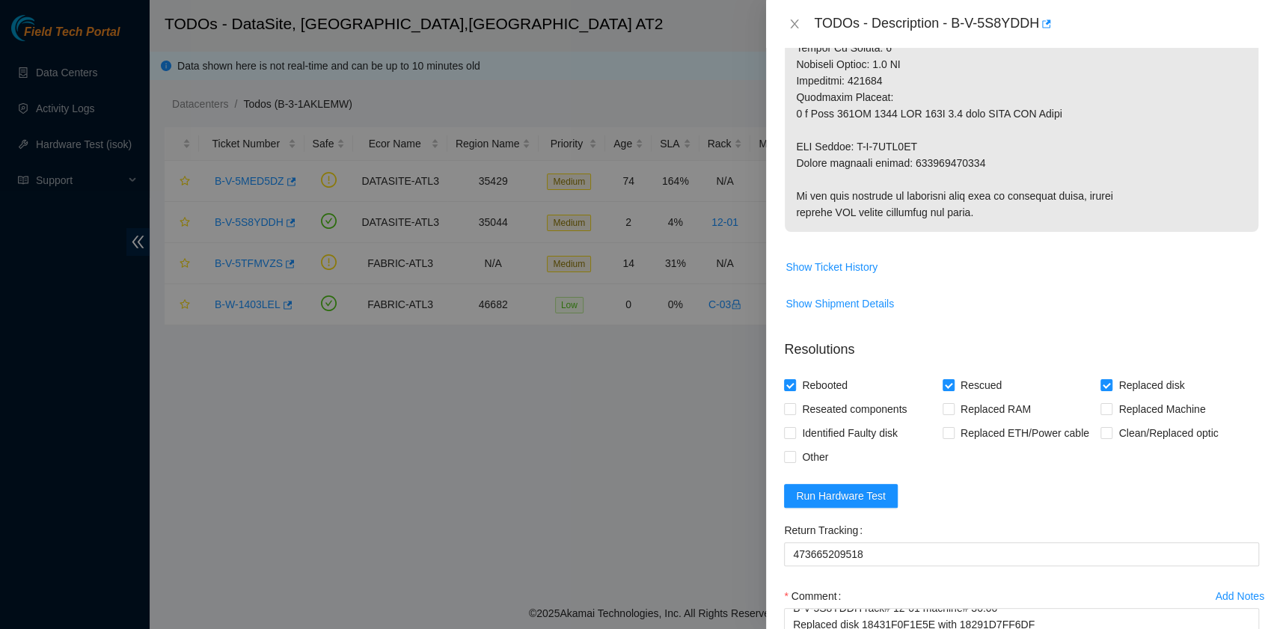
scroll to position [1020, 0]
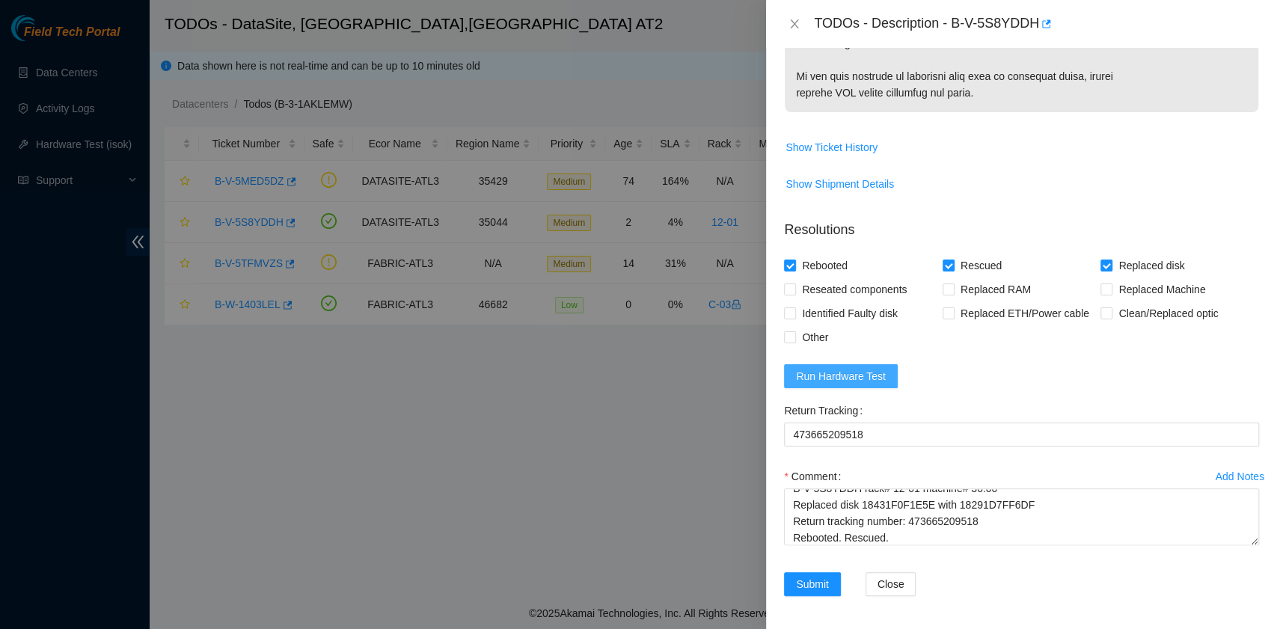
click at [880, 364] on button "Run Hardware Test" at bounding box center [841, 376] width 114 height 24
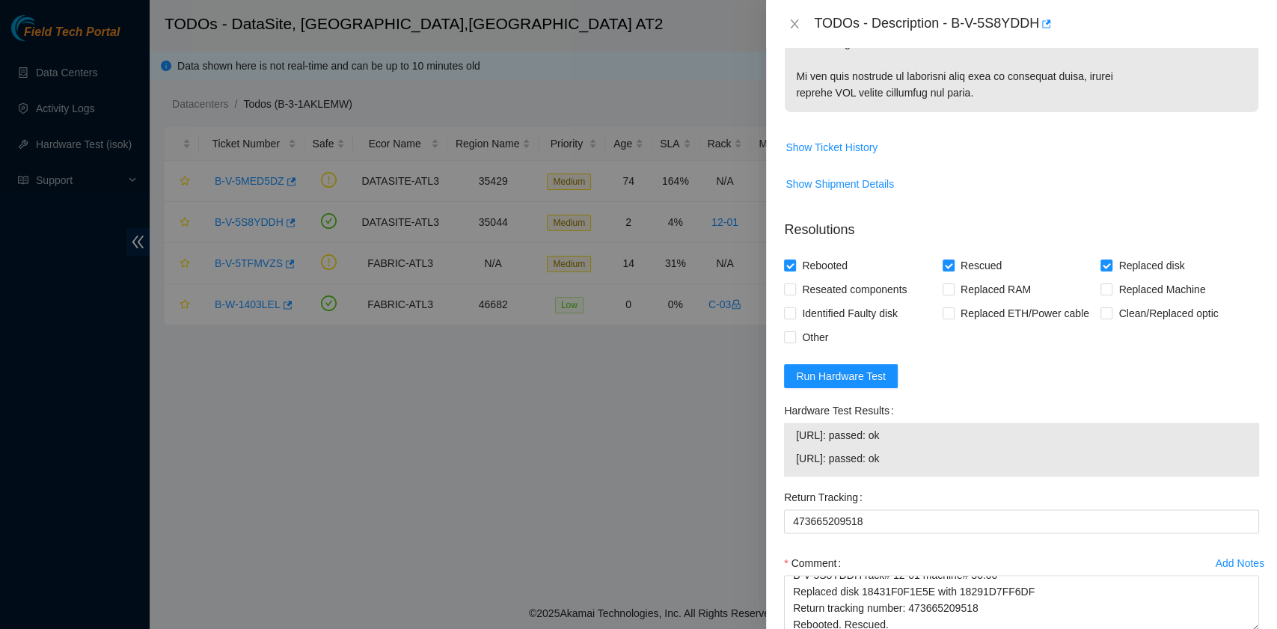
drag, startPoint x: 918, startPoint y: 460, endPoint x: 791, endPoint y: 446, distance: 127.2
click at [791, 446] on div "23.0.175.166: passed: ok 23.0.175.167: passed: ok" at bounding box center [1021, 450] width 475 height 54
copy tbody "23.0.175.166: passed: ok 23.0.175.167: passed: ok"
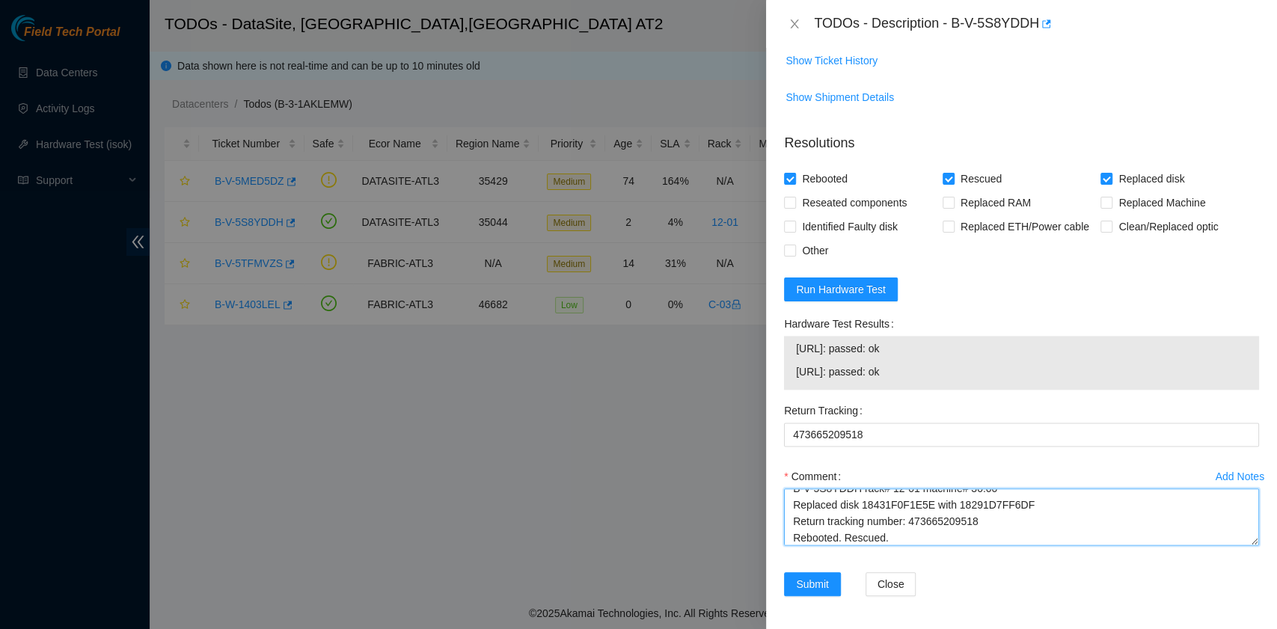
click at [918, 533] on textarea "B-V-5S8YDDH rack# 12-01 machine# 30:00 Replaced disk 18431F0F1E5E with 18291D7F…" at bounding box center [1021, 516] width 475 height 57
paste textarea "23.0.175.166: passed: ok 23.0.175.167: passed: ok"
type textarea "B-V-5S8YDDH rack# 12-01 machine# 30:00 Replaced disk 18431F0F1E5E with 18291D7F…"
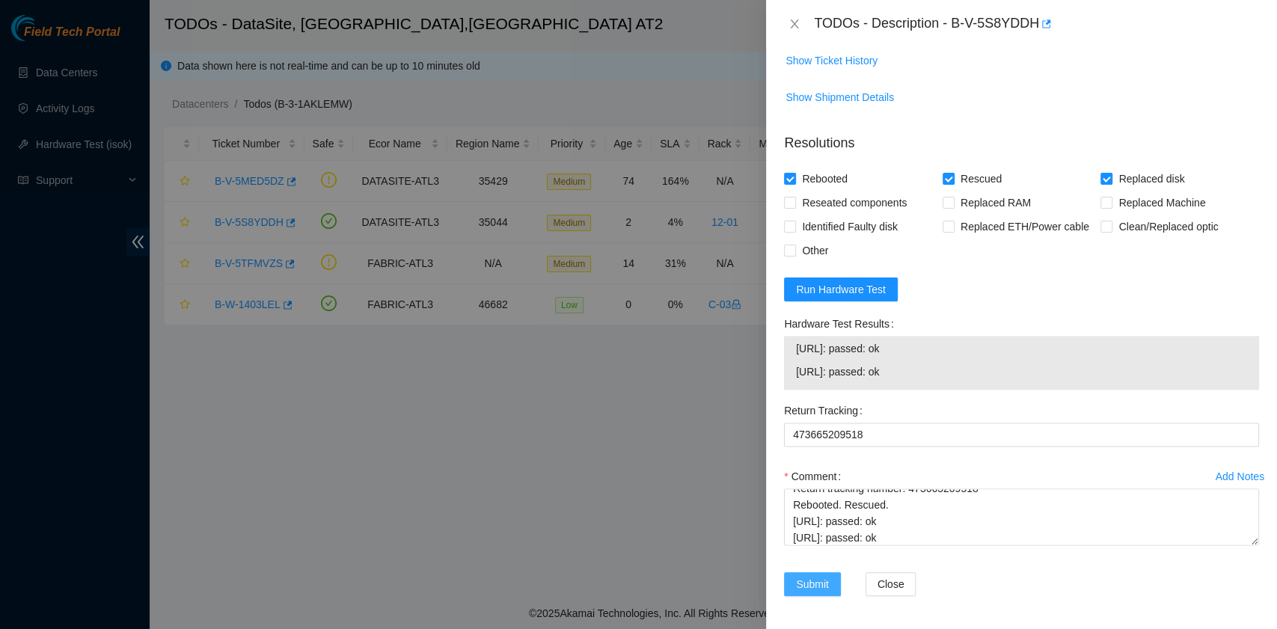
click at [815, 580] on span "Submit" at bounding box center [812, 584] width 33 height 16
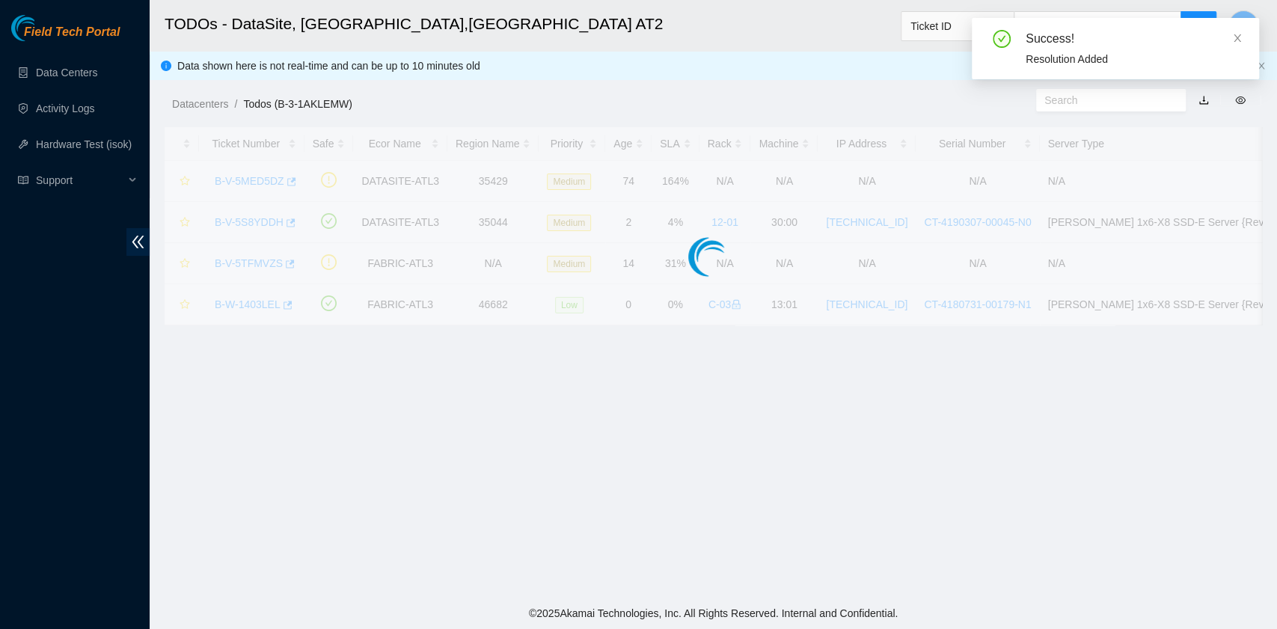
scroll to position [339, 0]
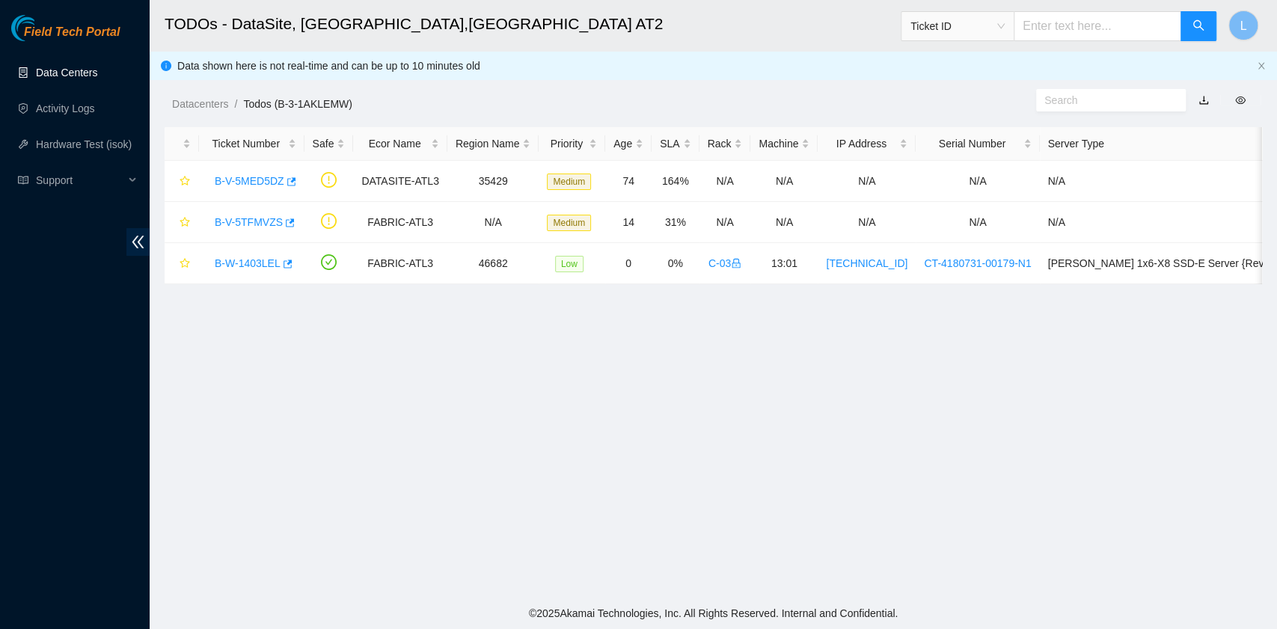
click at [73, 76] on link "Data Centers" at bounding box center [66, 73] width 61 height 12
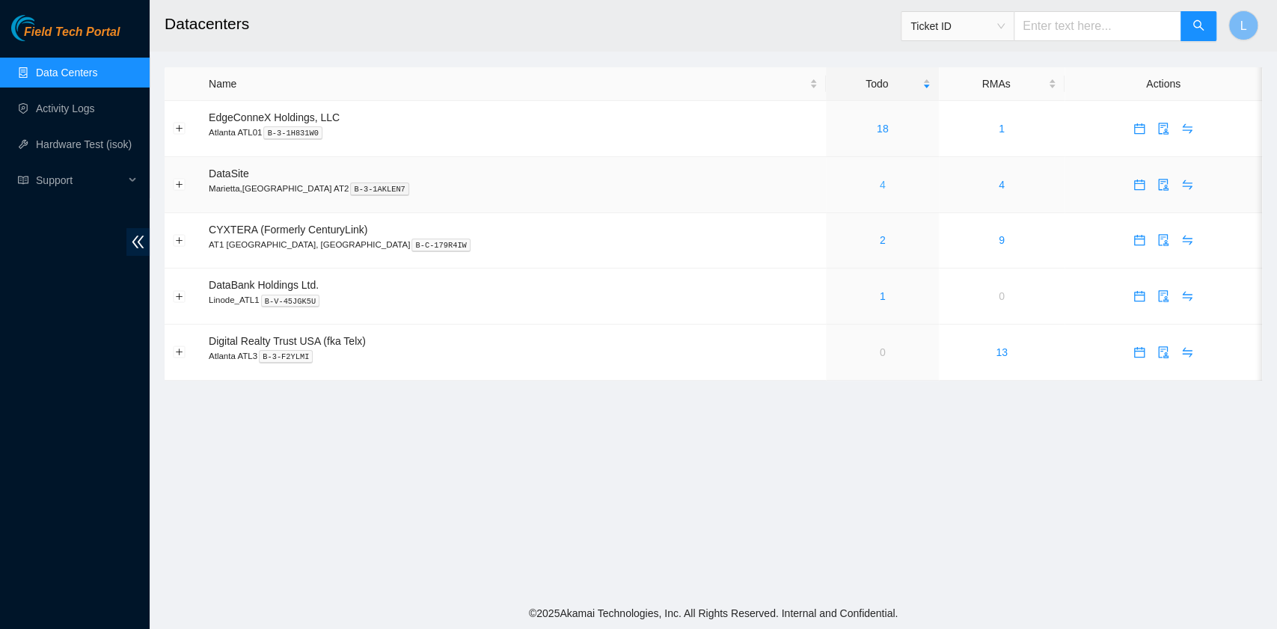
click at [880, 186] on link "4" at bounding box center [883, 185] width 6 height 12
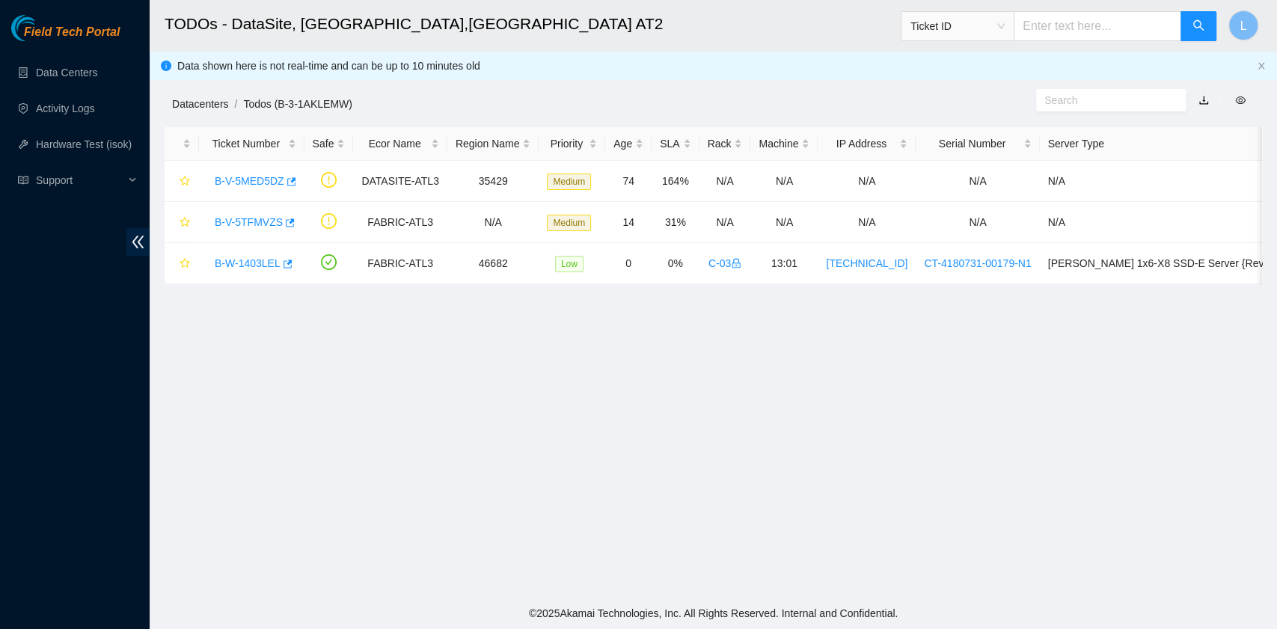
click at [218, 100] on link "Datacenters" at bounding box center [200, 104] width 56 height 12
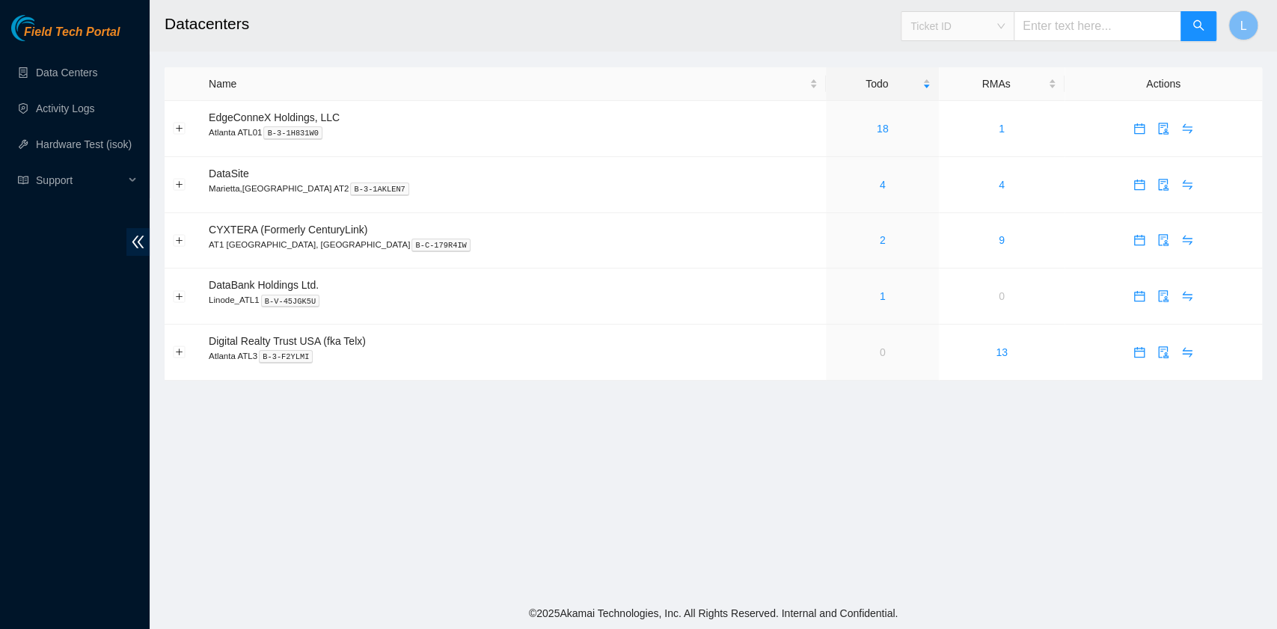
click at [1004, 33] on span "Ticket ID" at bounding box center [957, 26] width 94 height 22
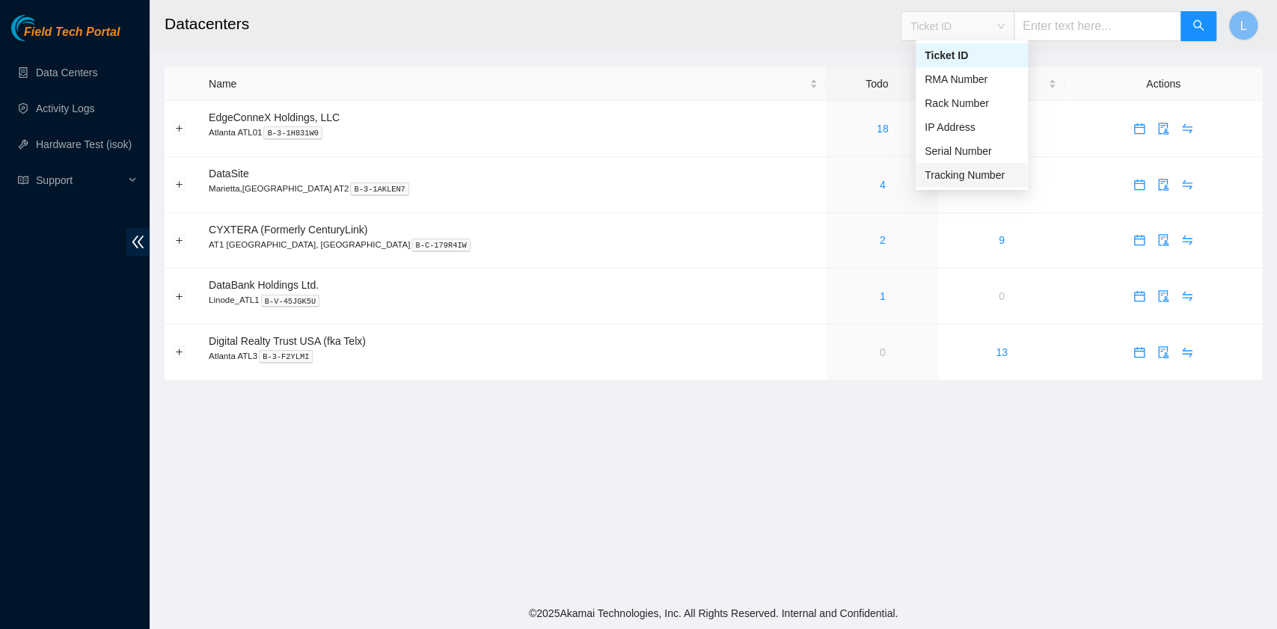
click at [989, 173] on div "Tracking Number" at bounding box center [971, 175] width 94 height 16
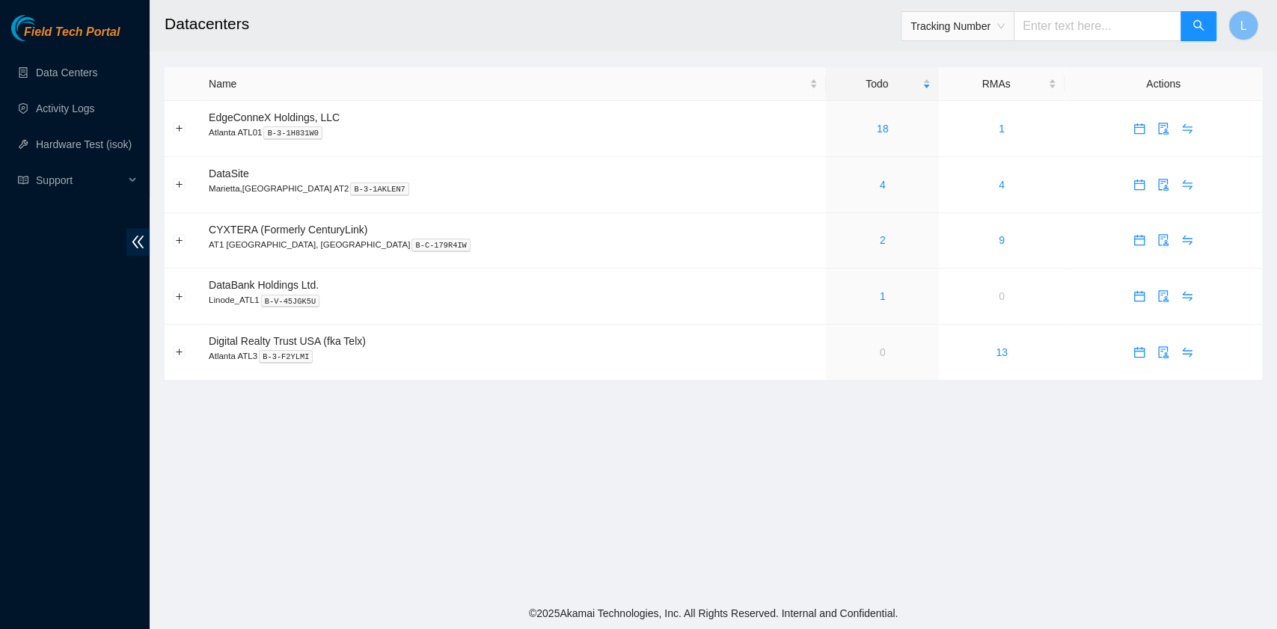
click at [1062, 18] on input "text" at bounding box center [1097, 26] width 168 height 30
type input "464370045649"
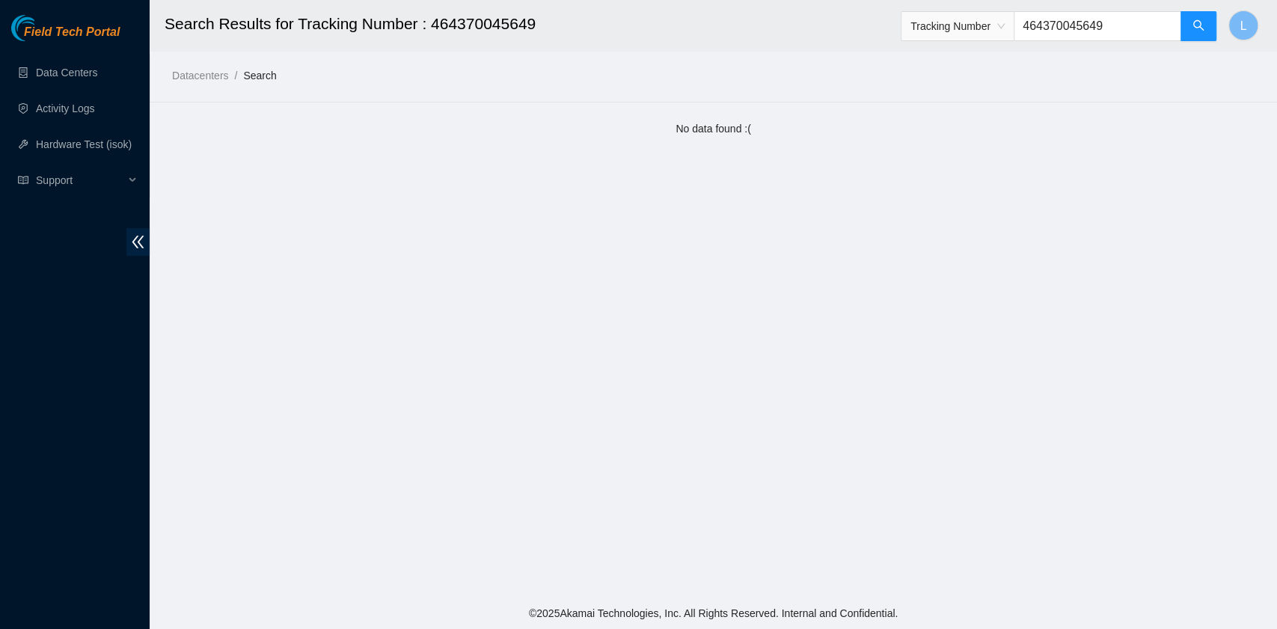
click at [1068, 28] on input "464370045649" at bounding box center [1097, 26] width 168 height 30
type input "463470045649"
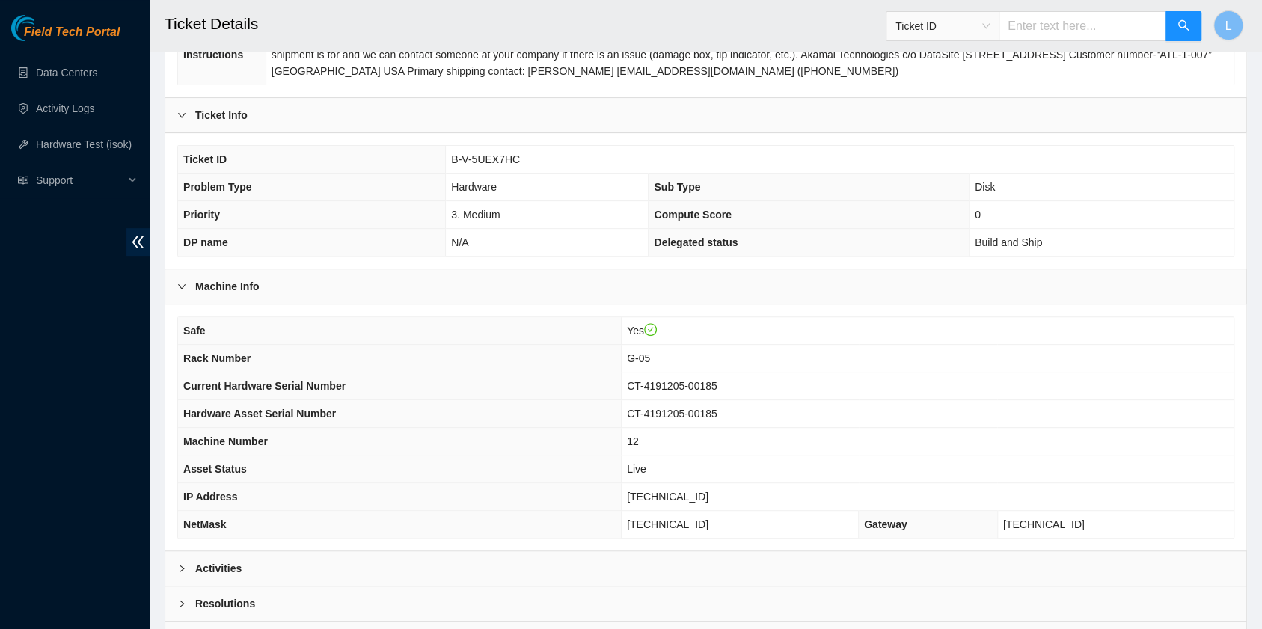
scroll to position [299, 0]
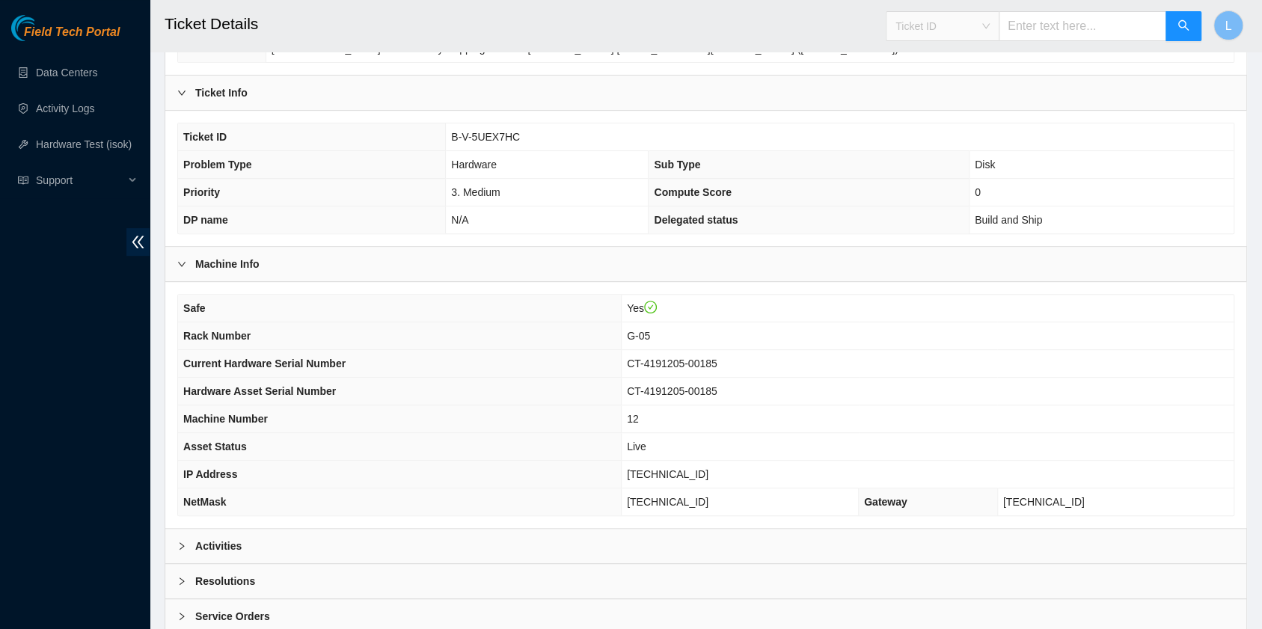
click at [998, 34] on div "Ticket ID" at bounding box center [942, 26] width 112 height 24
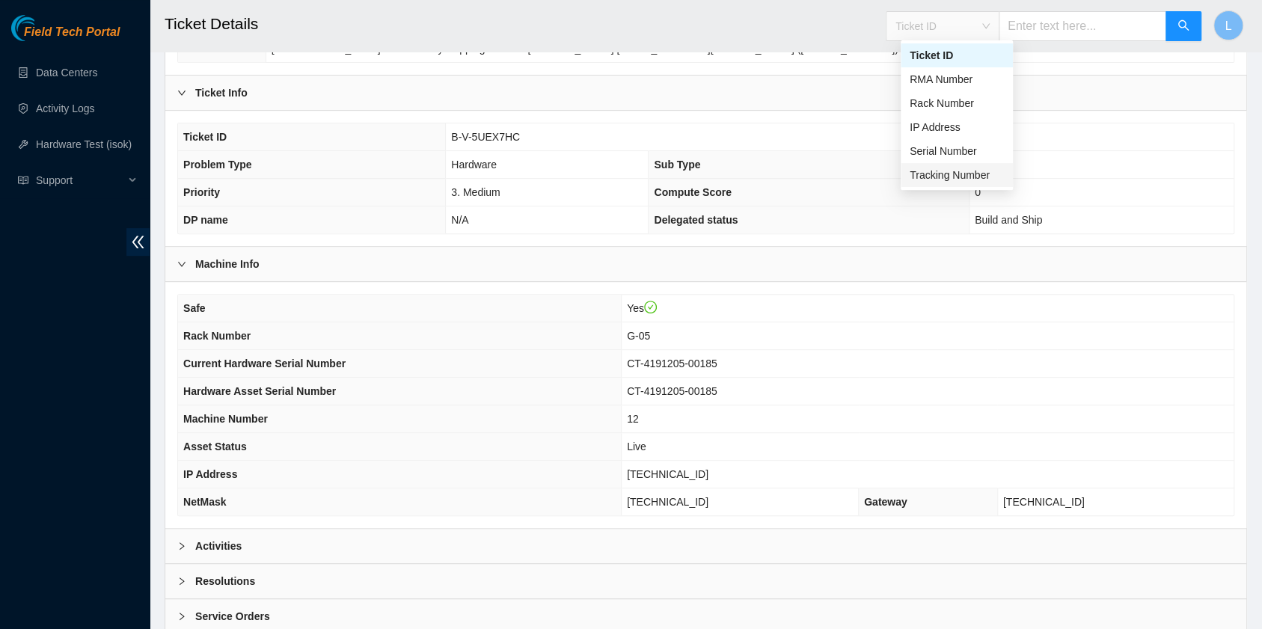
click at [972, 177] on div "Tracking Number" at bounding box center [956, 175] width 94 height 16
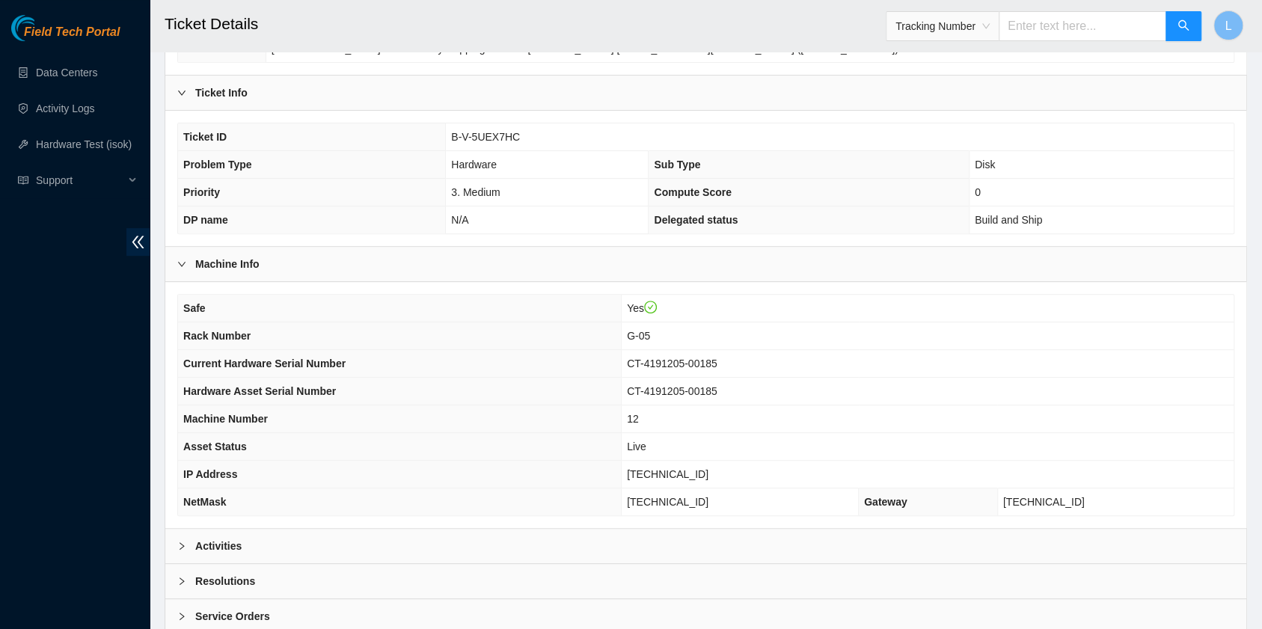
click at [1038, 30] on input "text" at bounding box center [1082, 26] width 168 height 30
type input "463470044837"
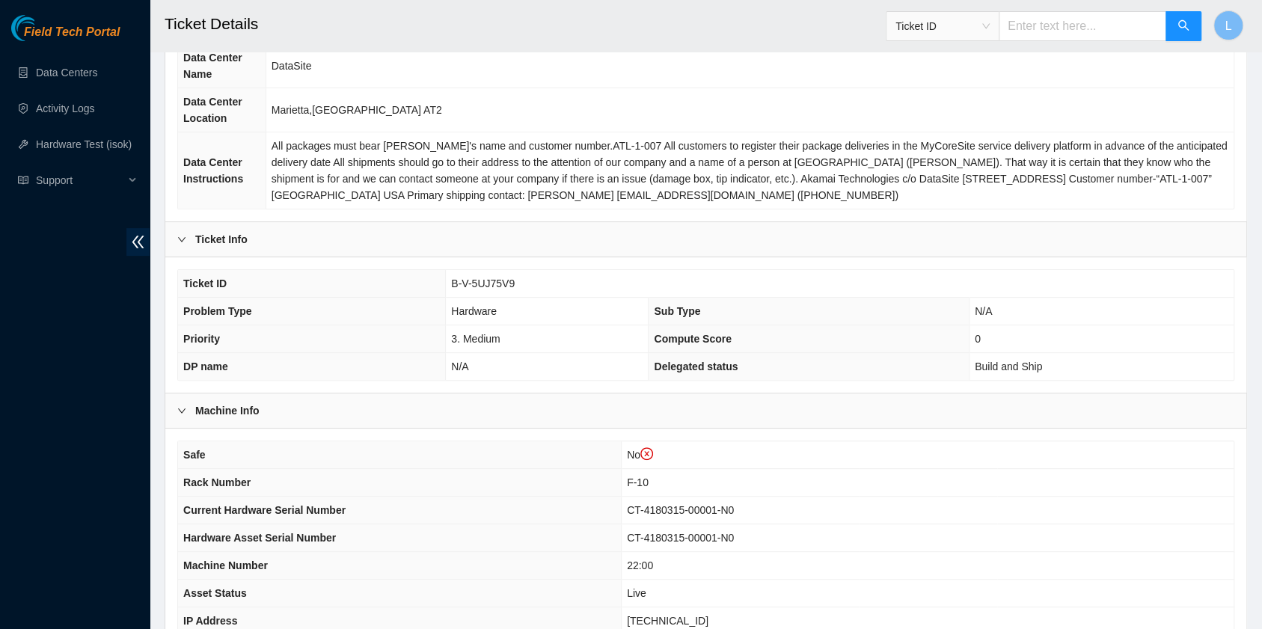
scroll to position [199, 0]
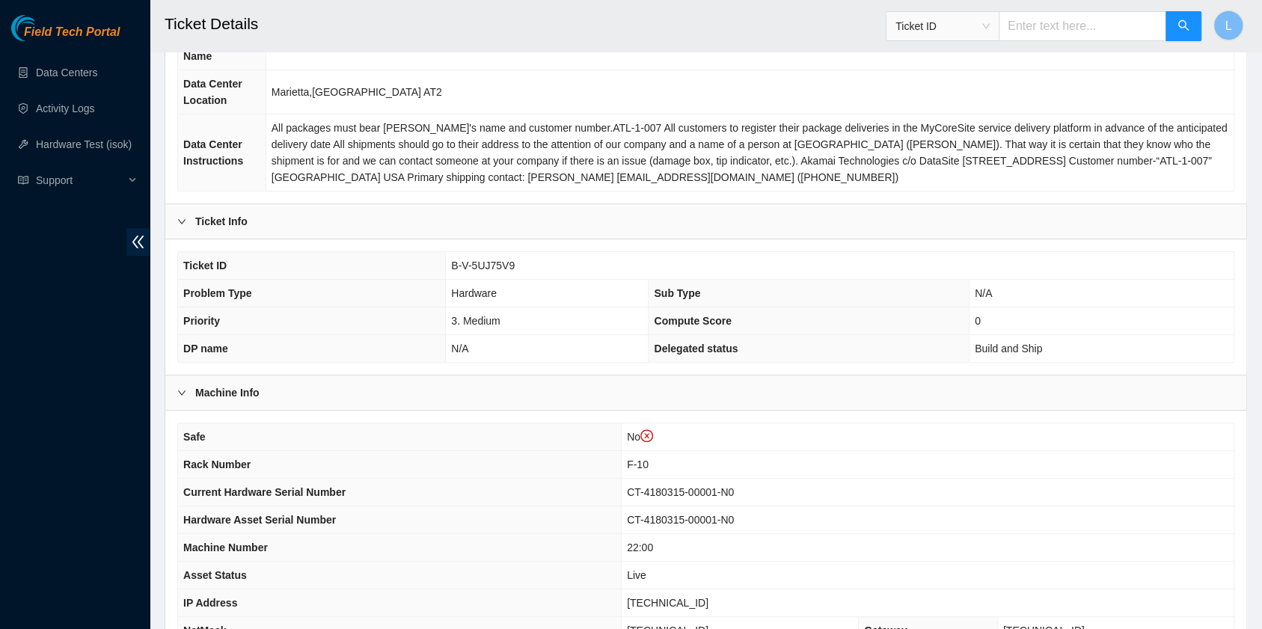
click at [989, 24] on span "Ticket ID" at bounding box center [942, 26] width 94 height 22
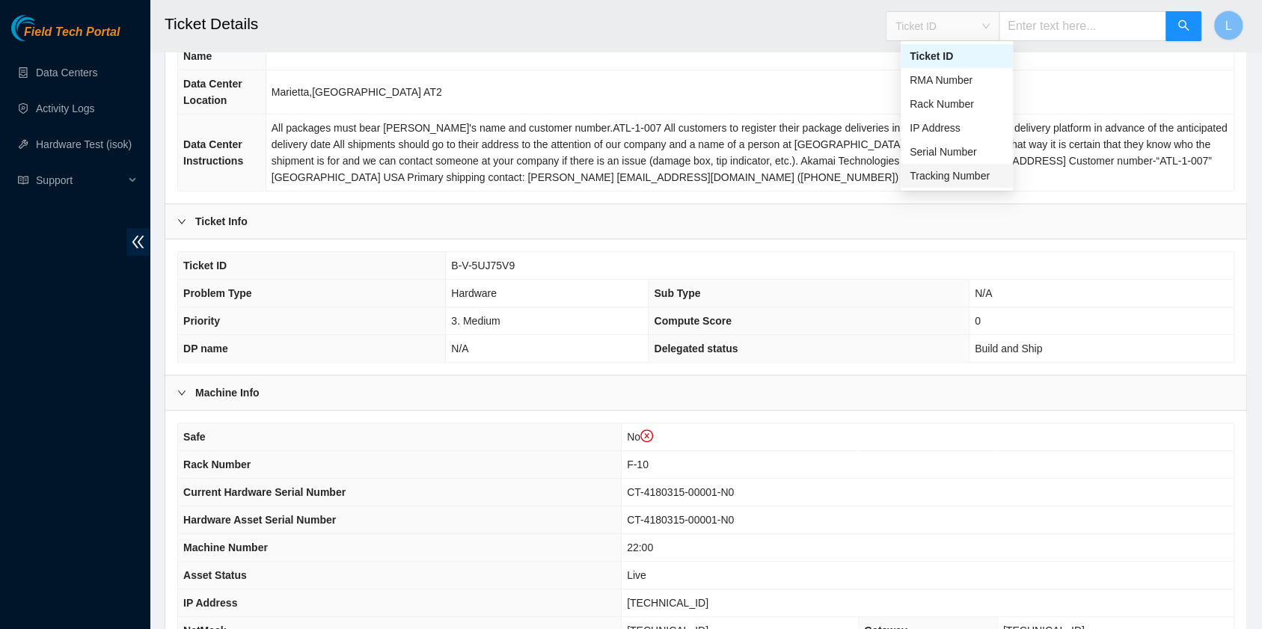
click at [963, 177] on div "Tracking Number" at bounding box center [956, 176] width 94 height 16
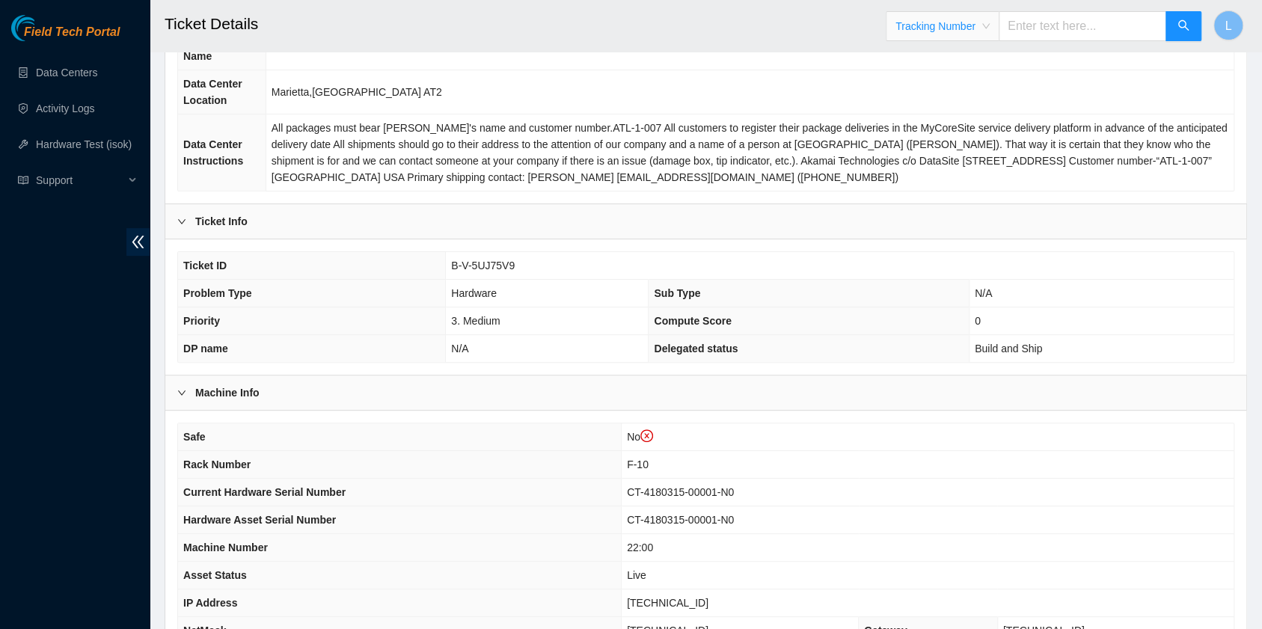
click at [1047, 27] on input "text" at bounding box center [1082, 26] width 168 height 30
type input "473665210544"
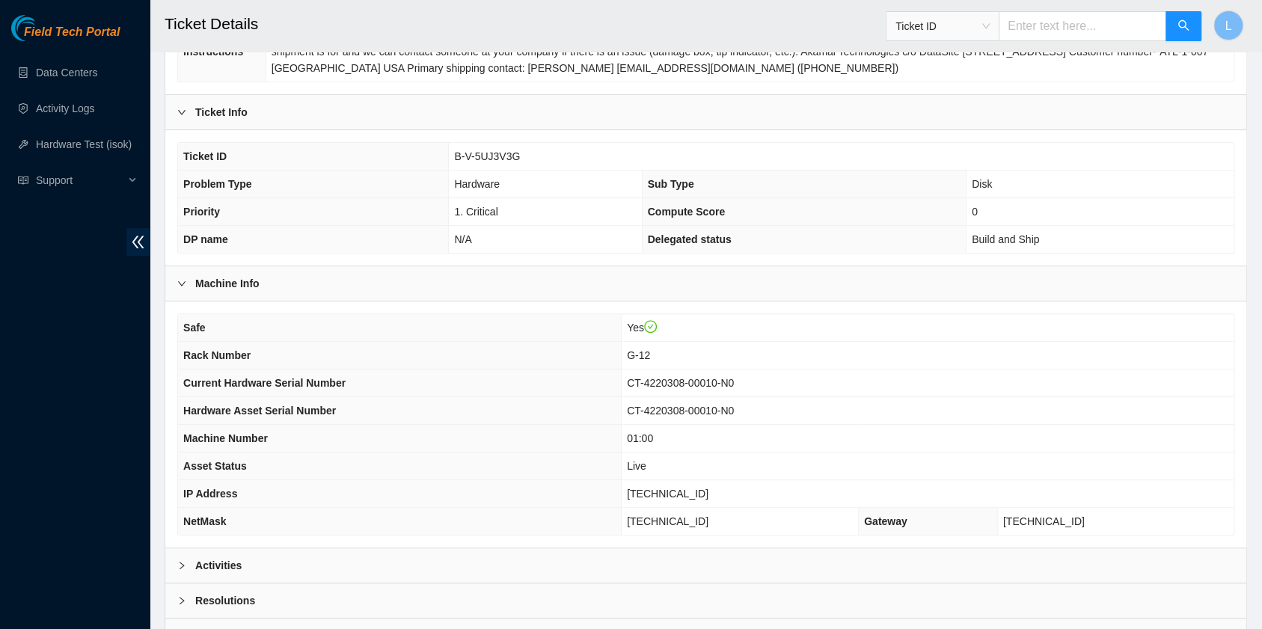
scroll to position [299, 0]
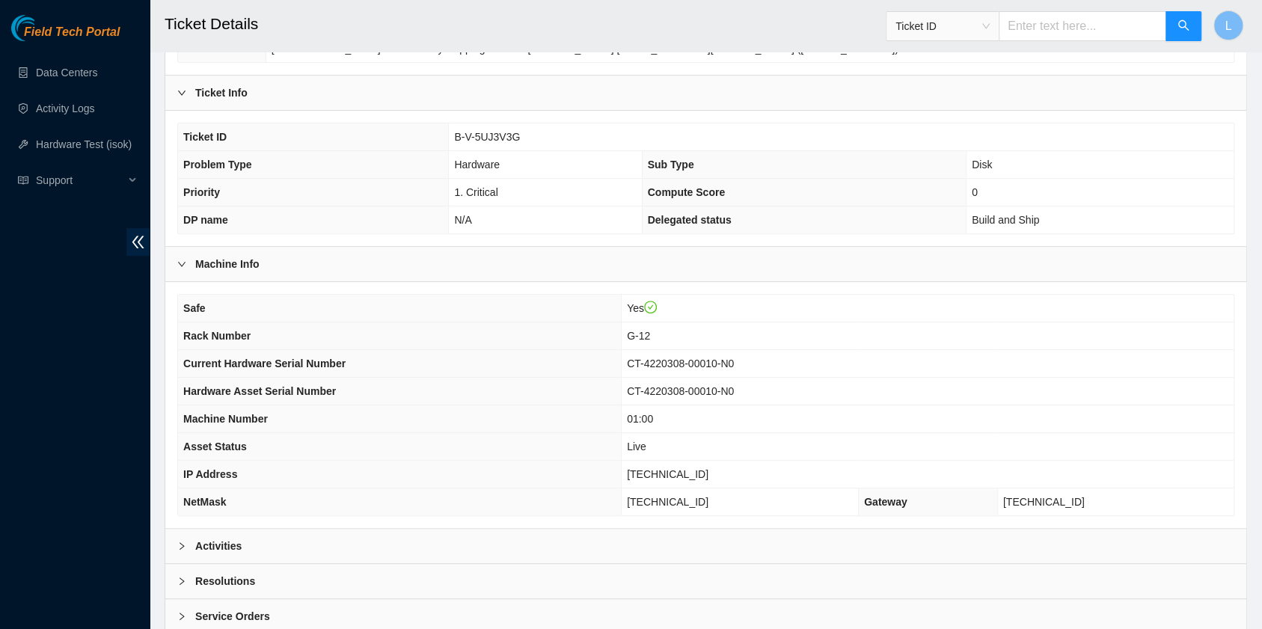
click at [989, 25] on span "Ticket ID" at bounding box center [942, 26] width 94 height 22
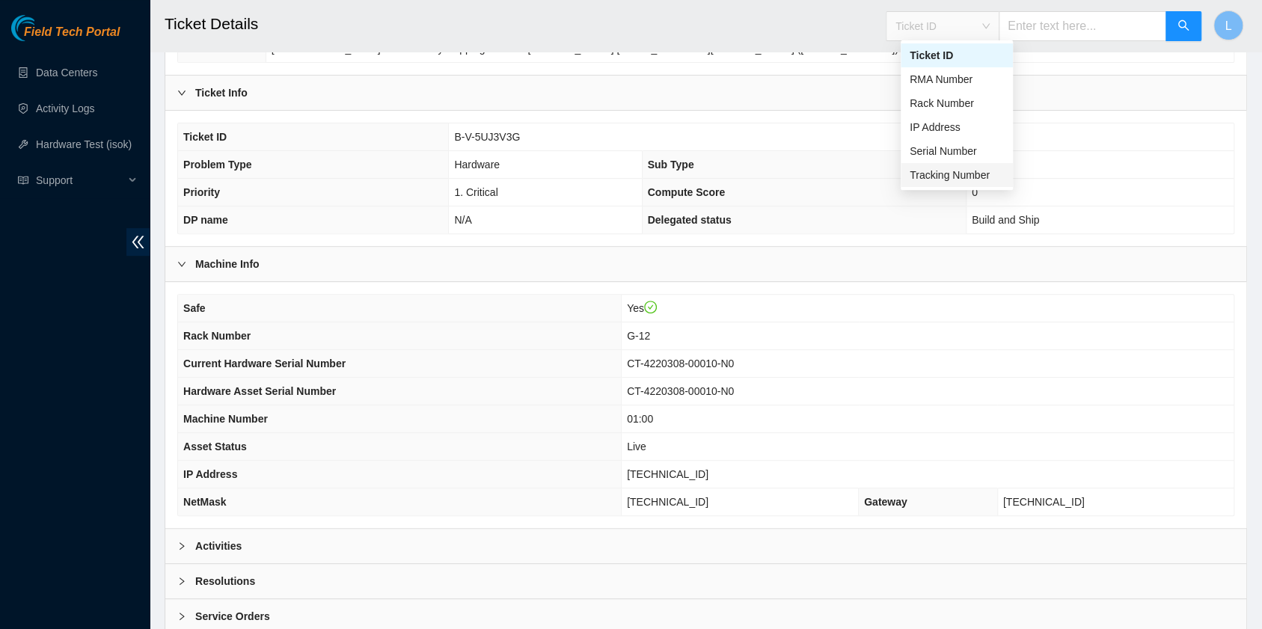
click at [969, 174] on div "Tracking Number" at bounding box center [956, 175] width 94 height 16
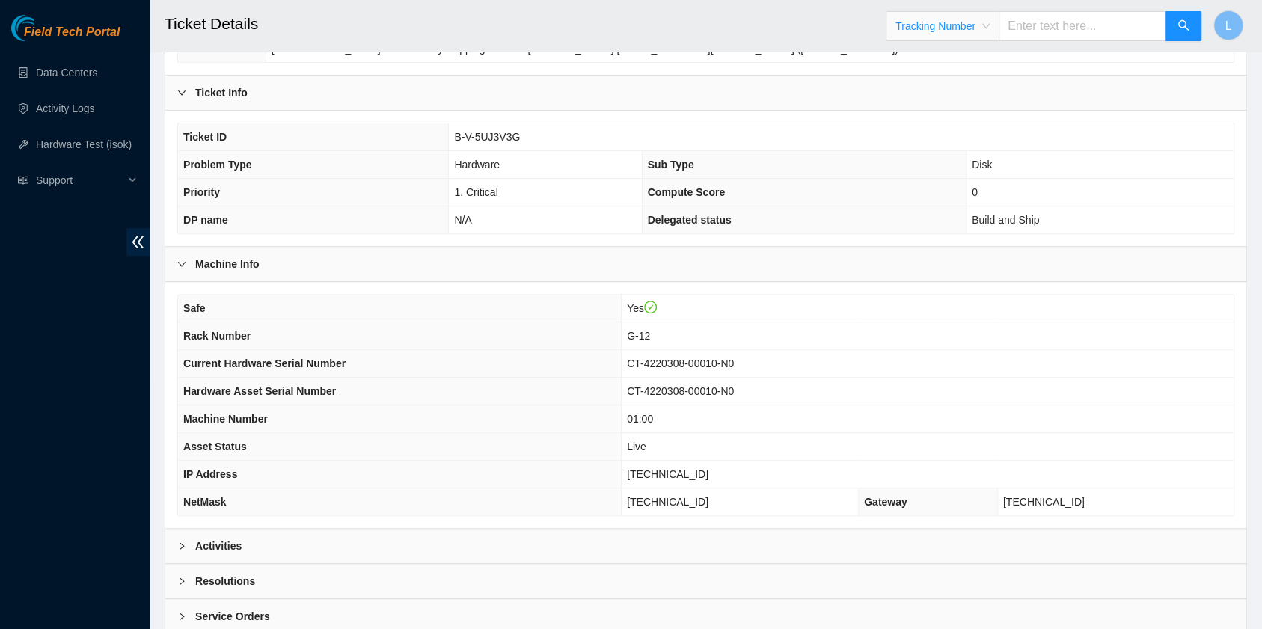
click at [1056, 34] on input "text" at bounding box center [1082, 26] width 168 height 30
type input "463470046119"
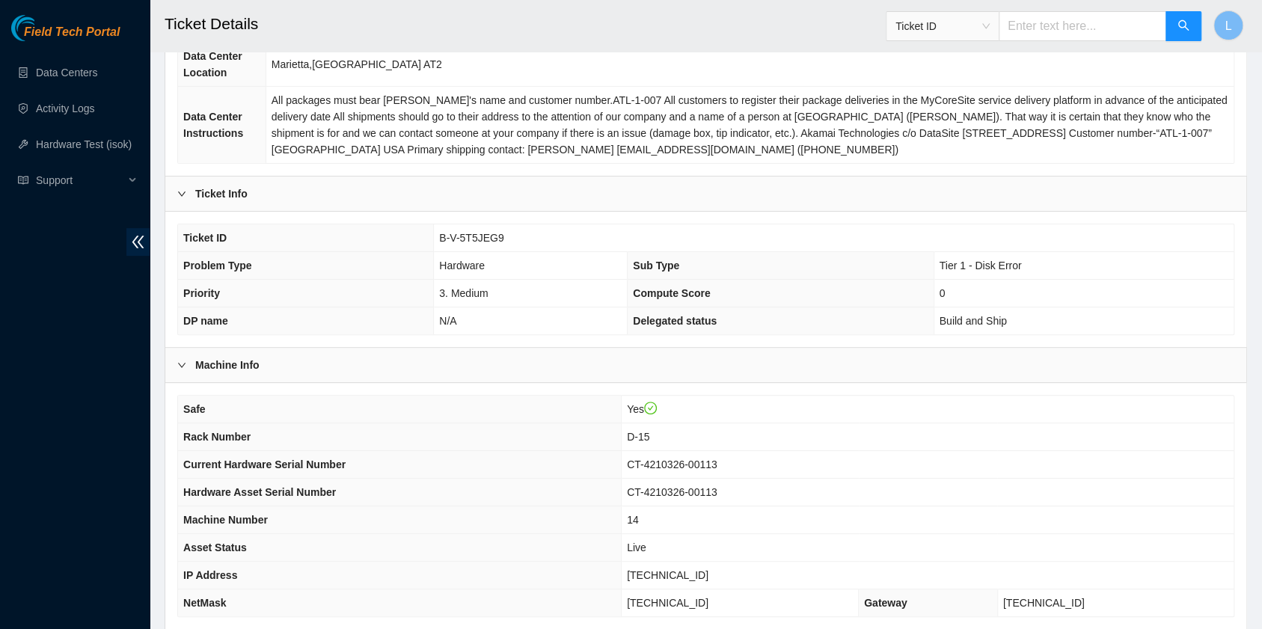
scroll to position [299, 0]
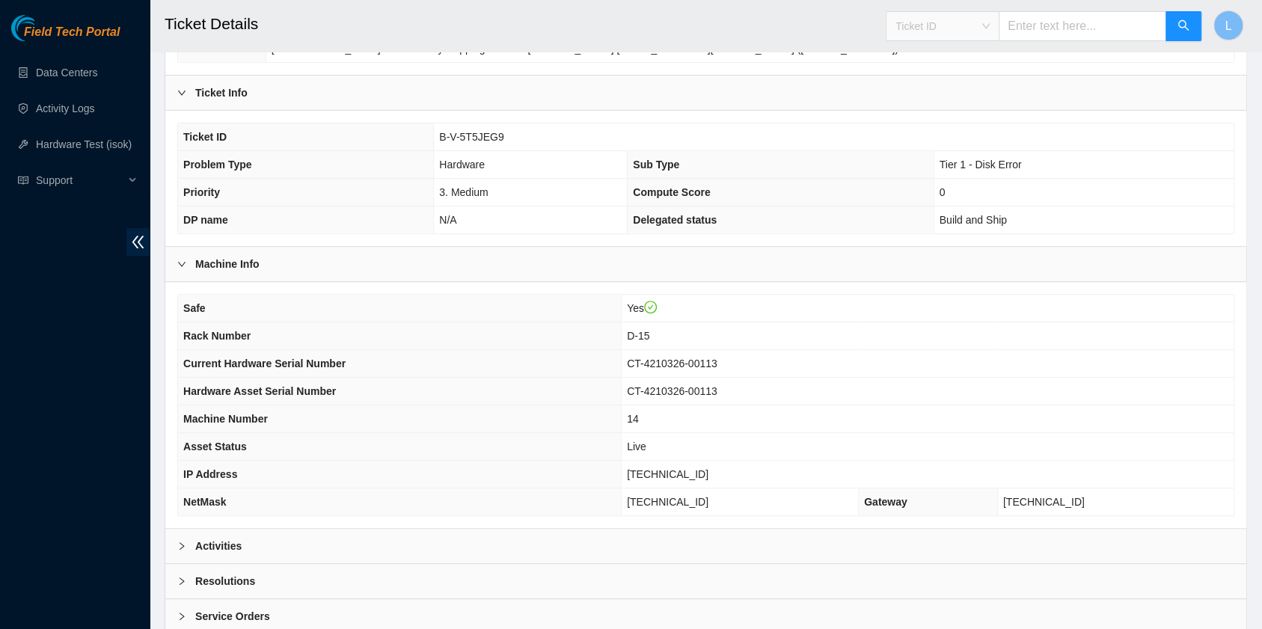
click at [989, 30] on span "Ticket ID" at bounding box center [942, 26] width 94 height 22
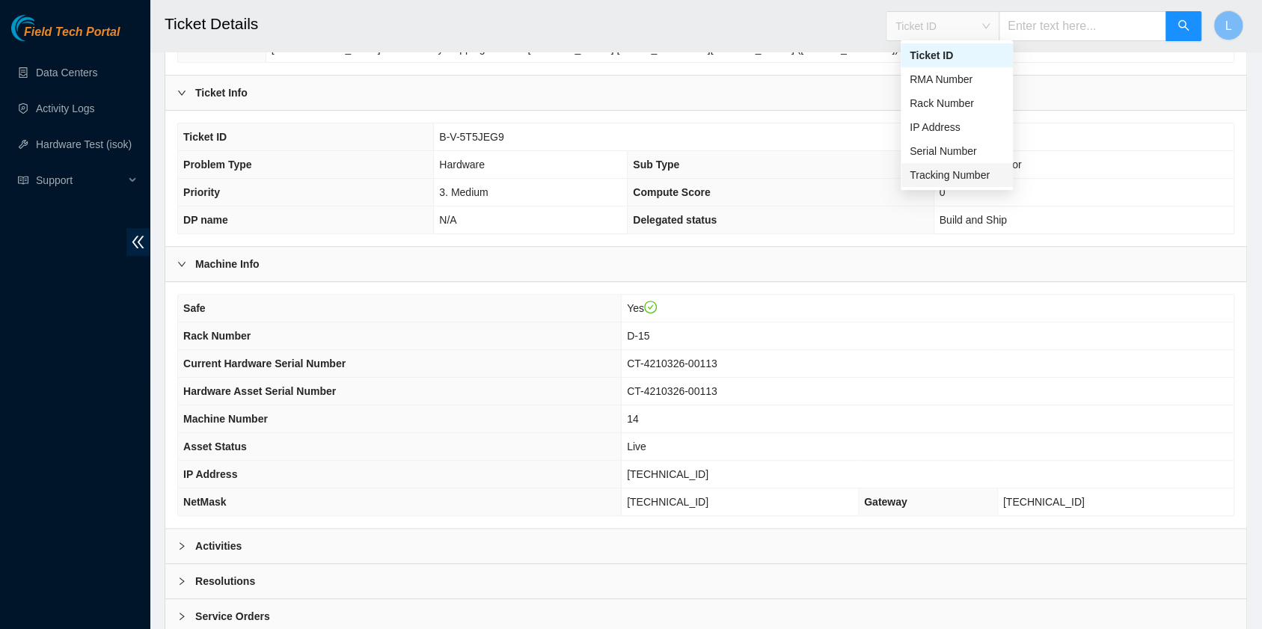
click at [962, 185] on div "Tracking Number" at bounding box center [956, 175] width 112 height 24
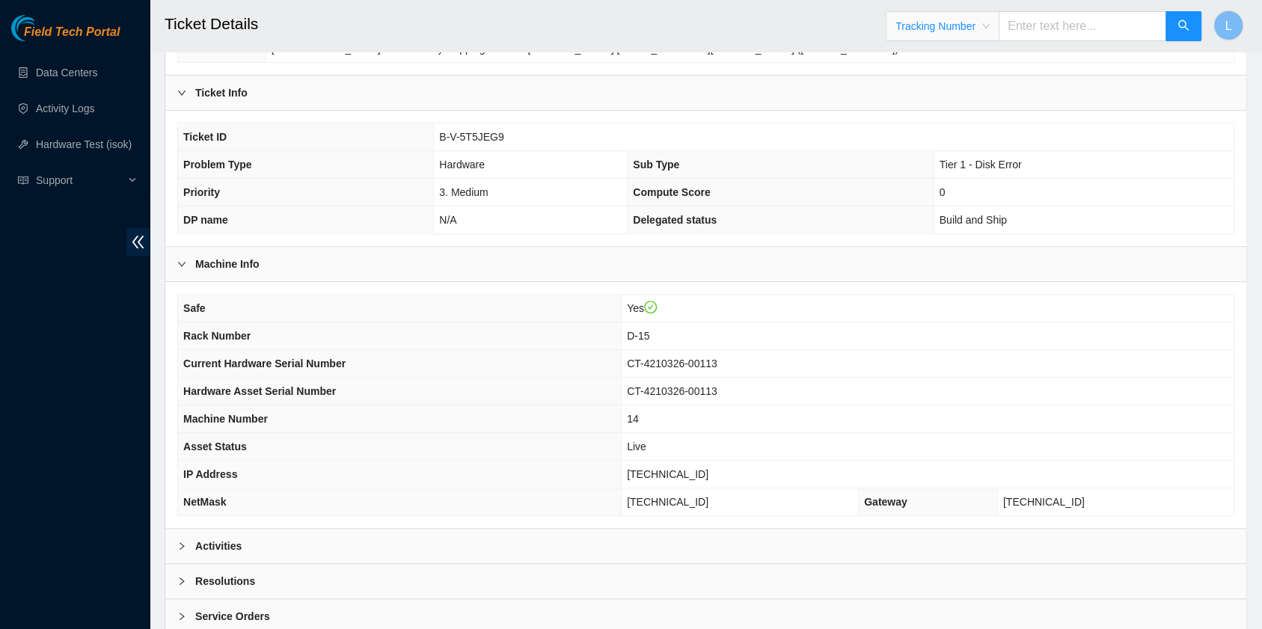
click at [1035, 27] on input "text" at bounding box center [1082, 26] width 168 height 30
type input "463470046211"
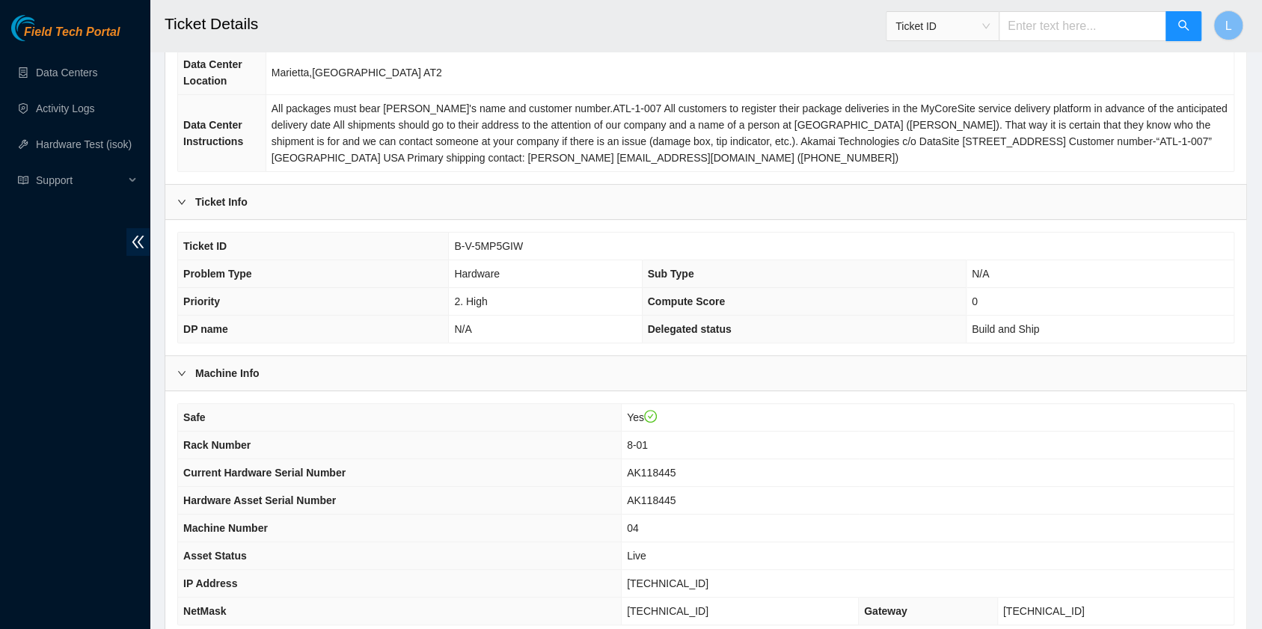
scroll to position [199, 0]
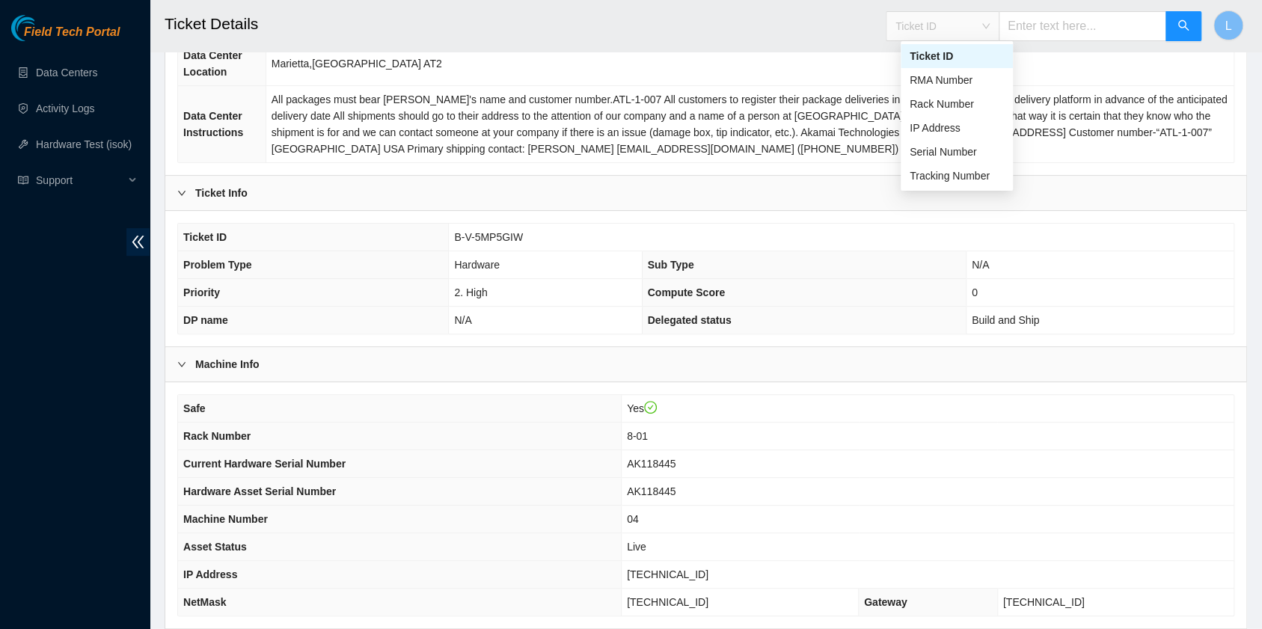
click at [989, 25] on span "Ticket ID" at bounding box center [942, 26] width 94 height 22
click at [949, 177] on div "Tracking Number" at bounding box center [956, 176] width 94 height 16
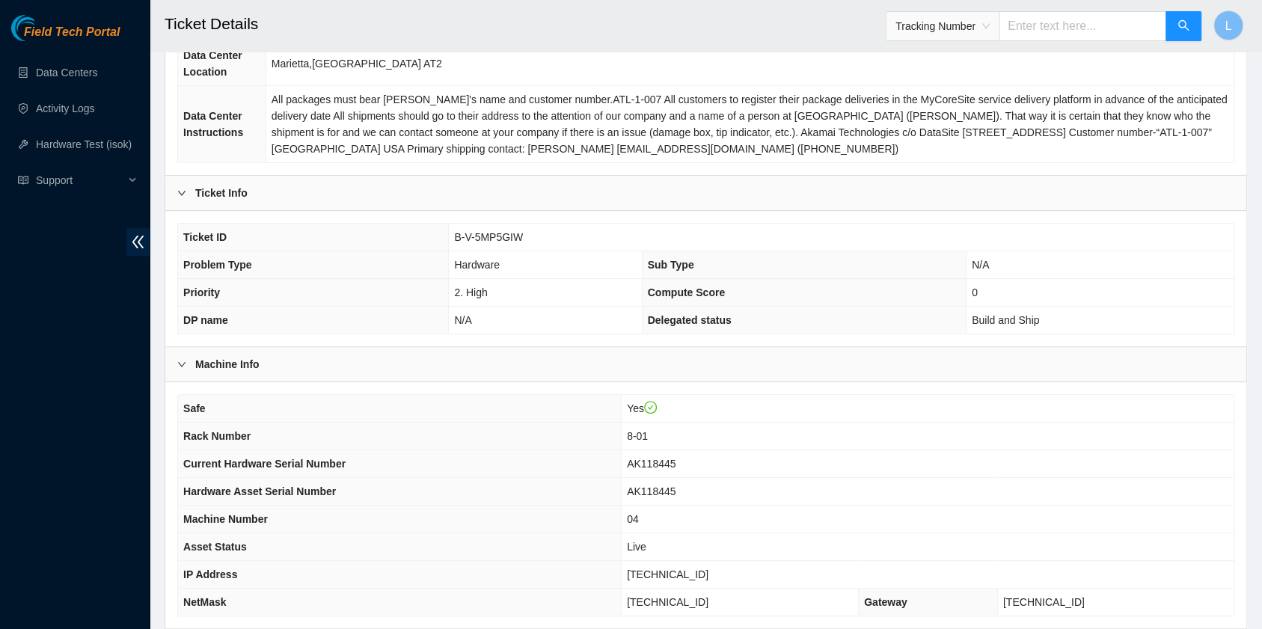
click at [1055, 26] on input "text" at bounding box center [1082, 26] width 168 height 30
type input "473665210680"
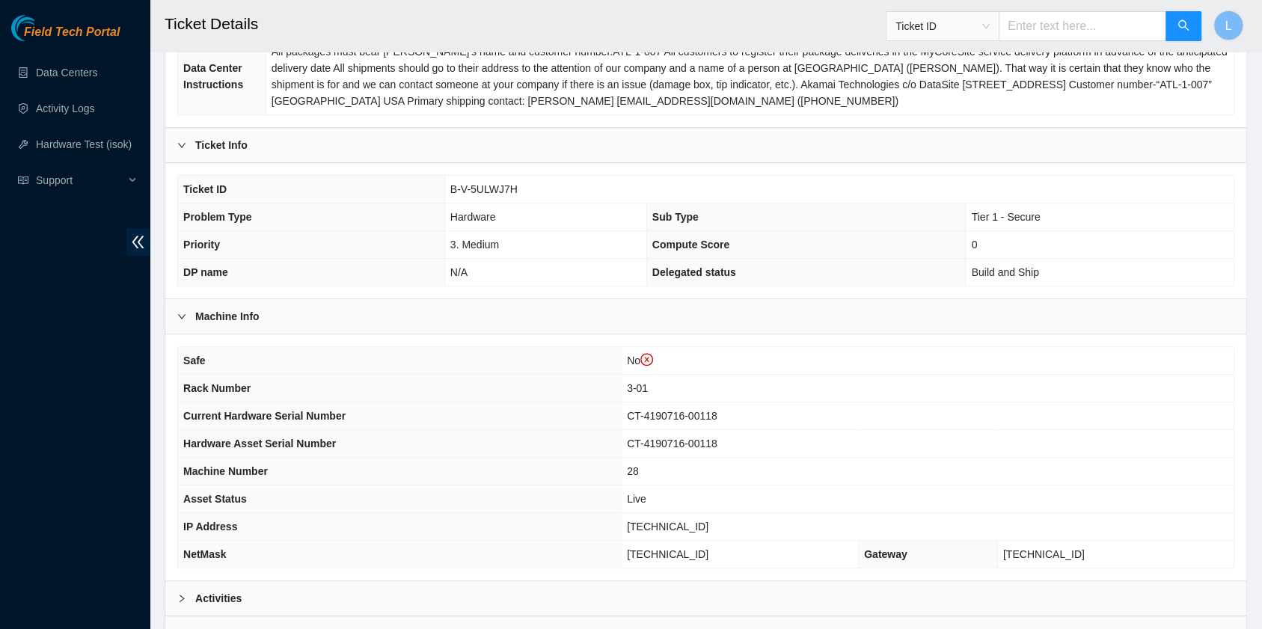
scroll to position [299, 0]
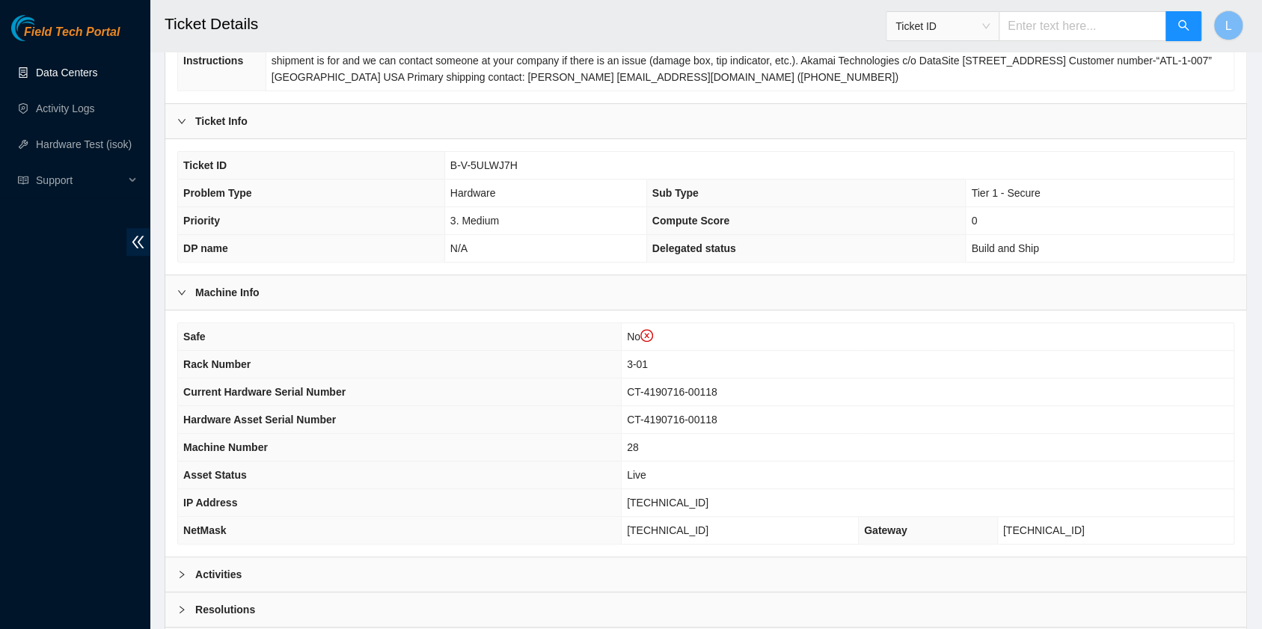
click at [90, 77] on link "Data Centers" at bounding box center [66, 73] width 61 height 12
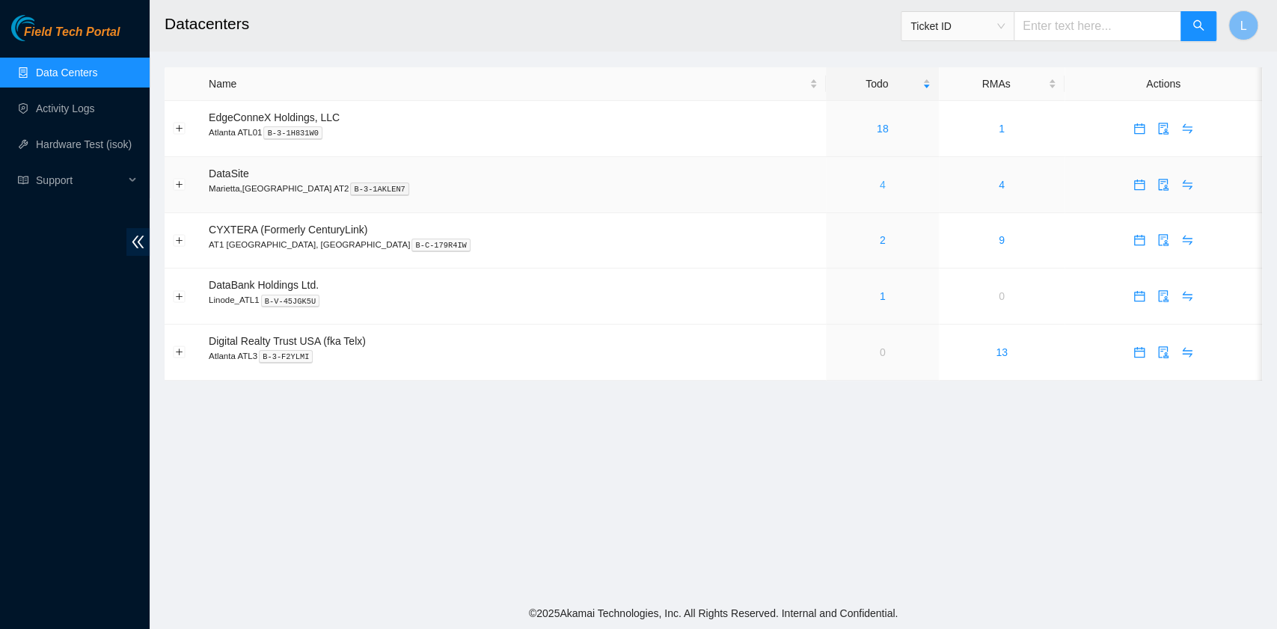
click at [880, 184] on link "4" at bounding box center [883, 185] width 6 height 12
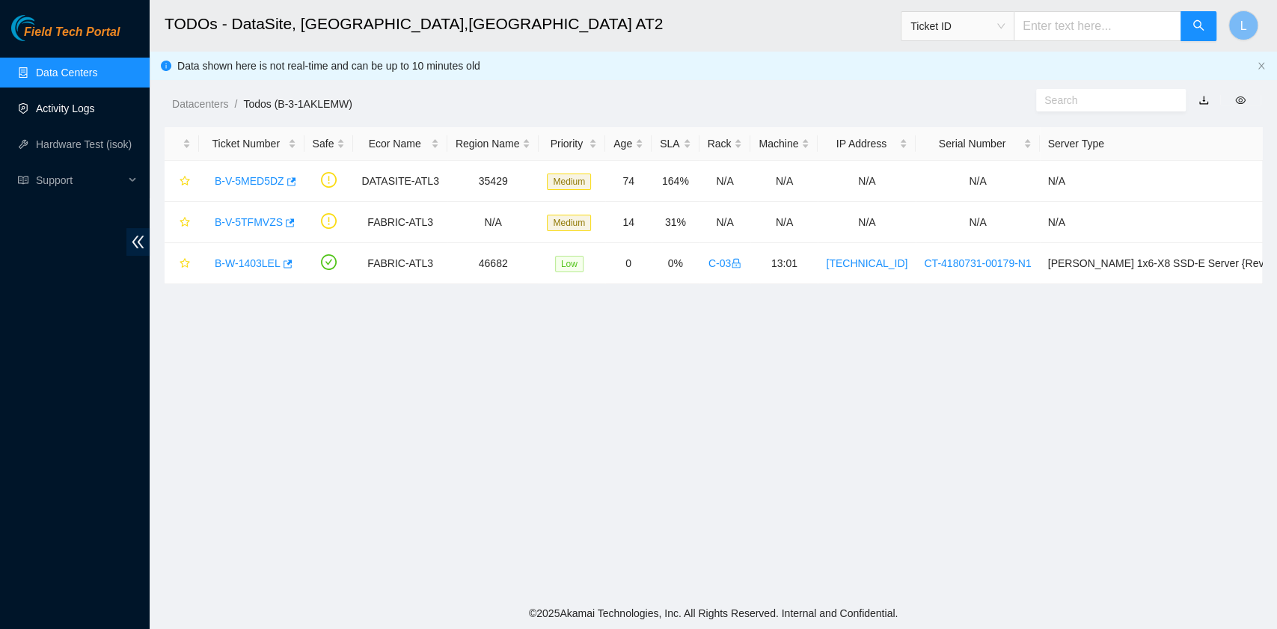
click at [91, 114] on link "Activity Logs" at bounding box center [65, 108] width 59 height 12
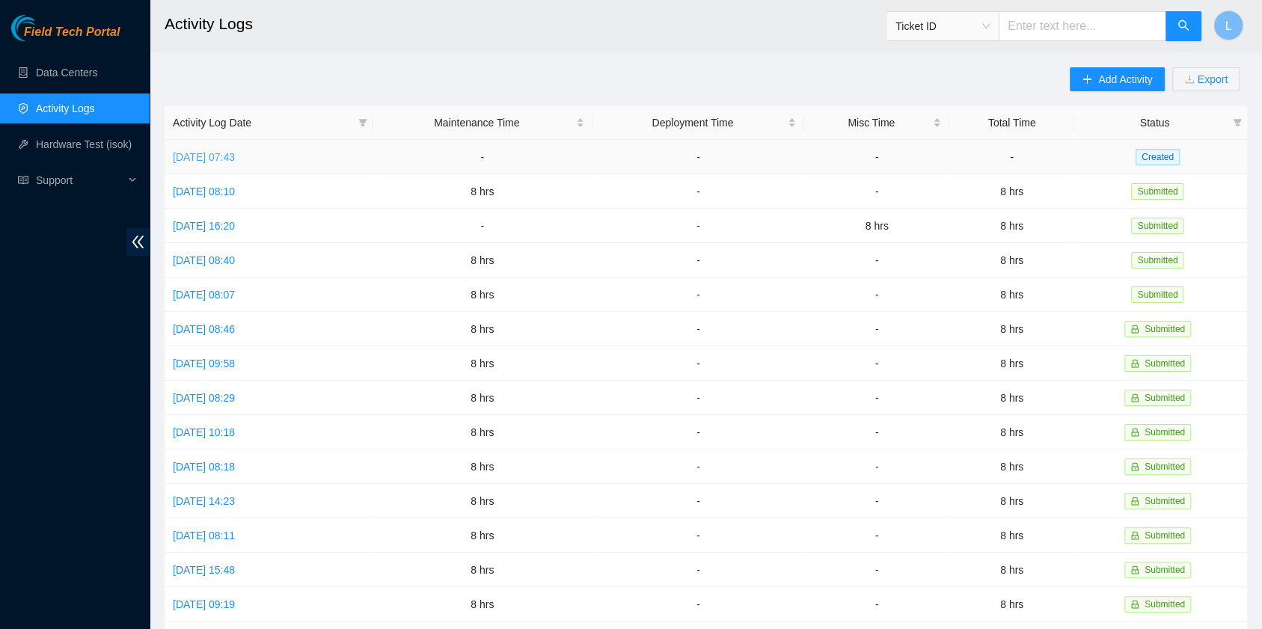
click at [235, 156] on link "Mon, 25 Aug 2025 07:43" at bounding box center [204, 157] width 62 height 12
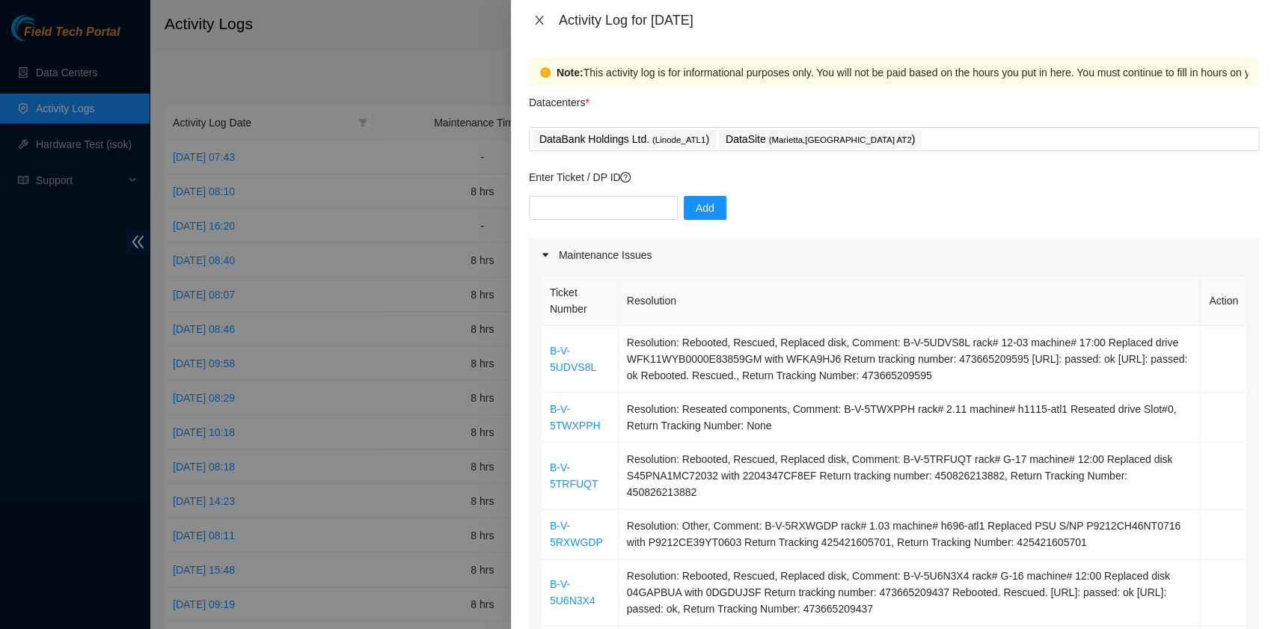
click at [534, 16] on icon "close" at bounding box center [539, 20] width 12 height 12
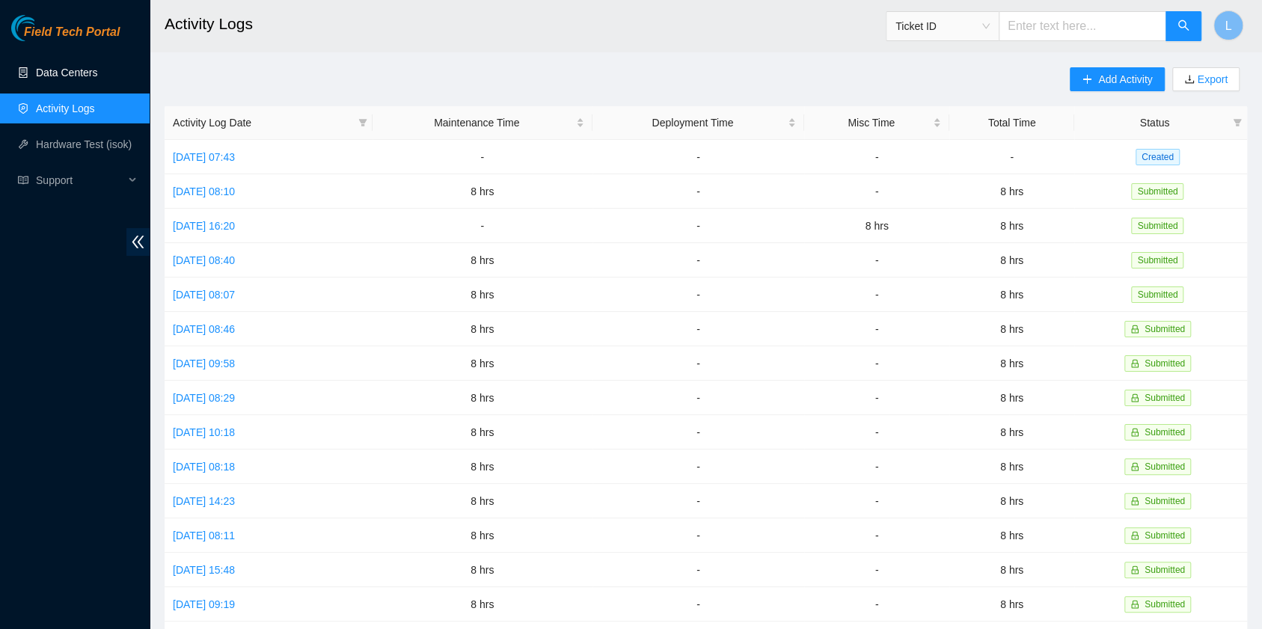
click at [64, 73] on link "Data Centers" at bounding box center [66, 73] width 61 height 12
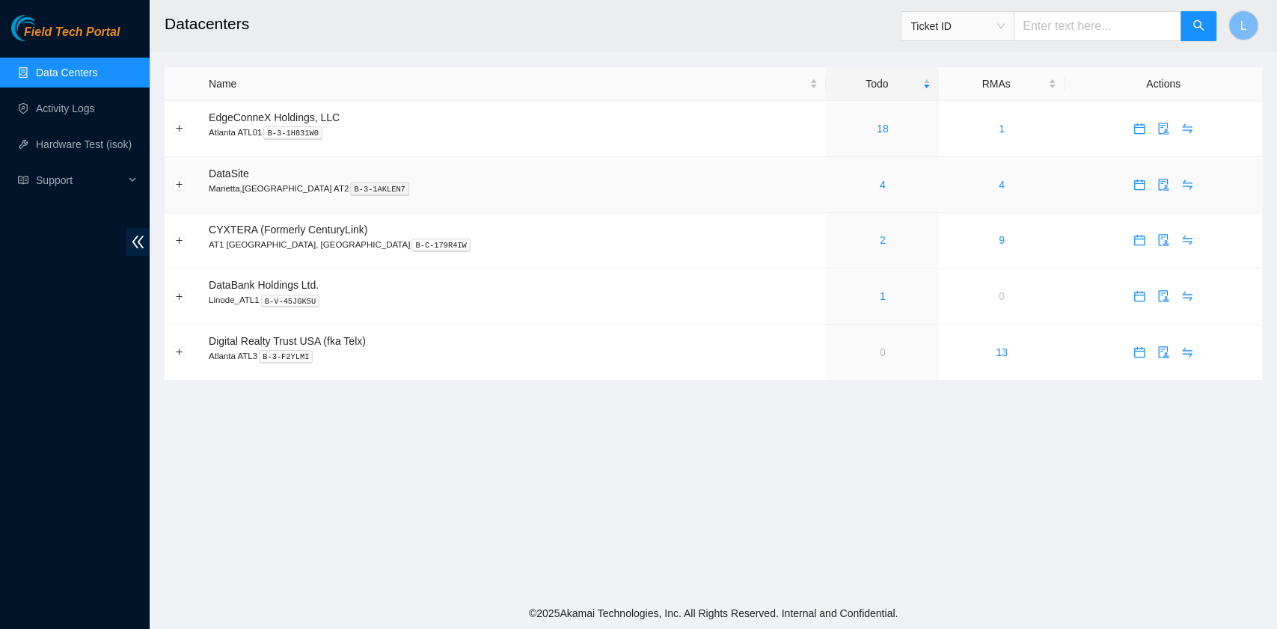
click at [834, 187] on div "4" at bounding box center [882, 185] width 96 height 16
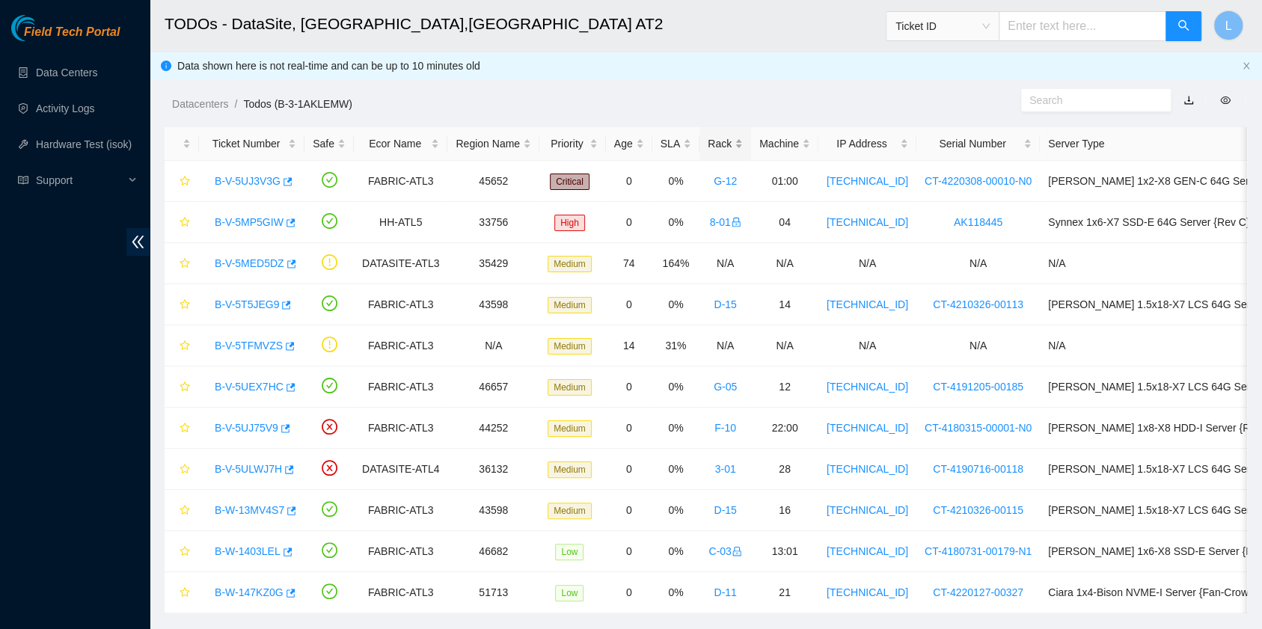
click at [711, 139] on div "Rack" at bounding box center [725, 143] width 35 height 16
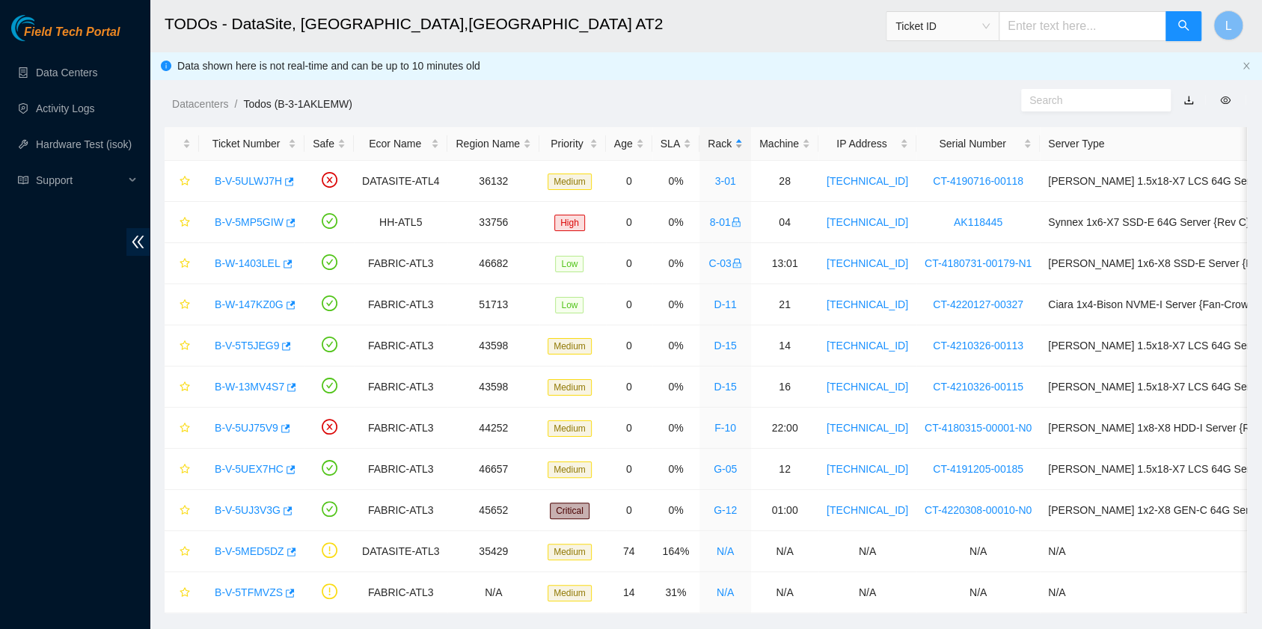
click at [711, 139] on div "Rack" at bounding box center [725, 143] width 35 height 16
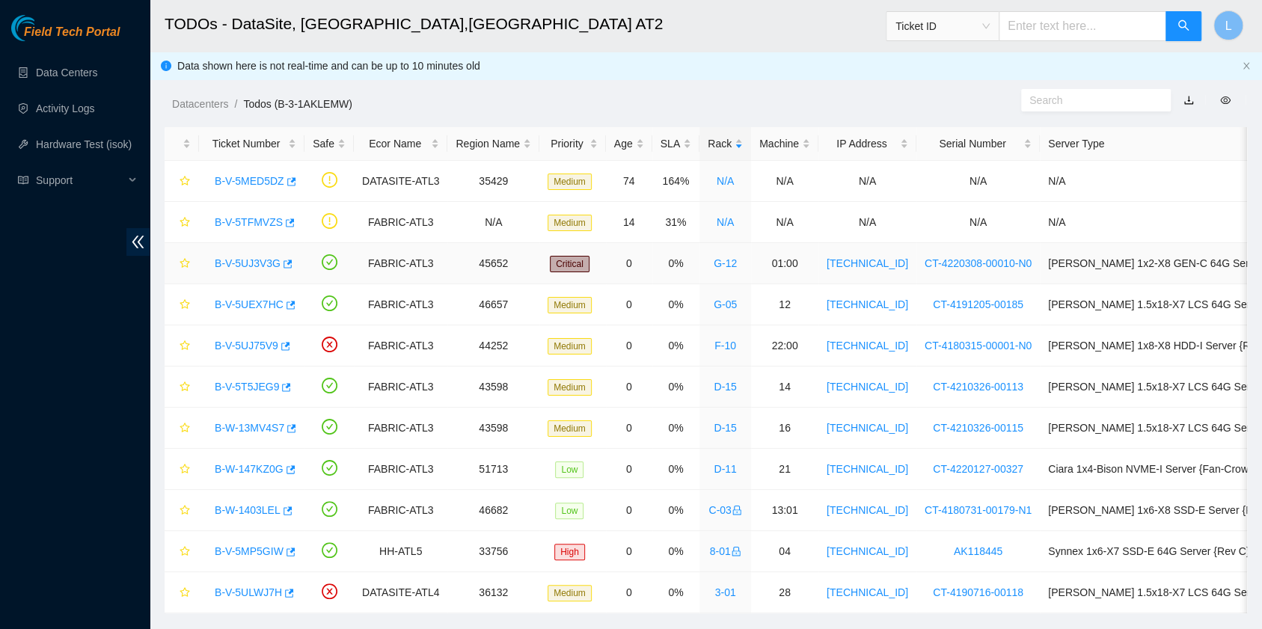
click at [246, 257] on link "B-V-5UJ3V3G" at bounding box center [248, 263] width 66 height 12
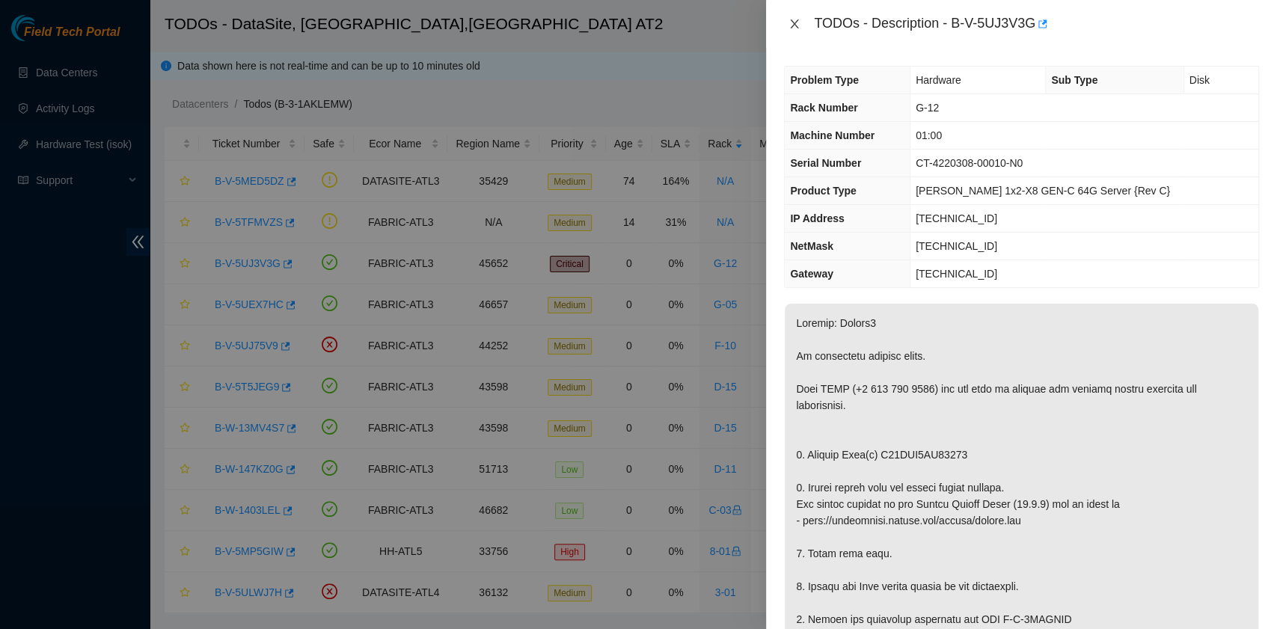
click at [792, 25] on icon "close" at bounding box center [795, 23] width 8 height 9
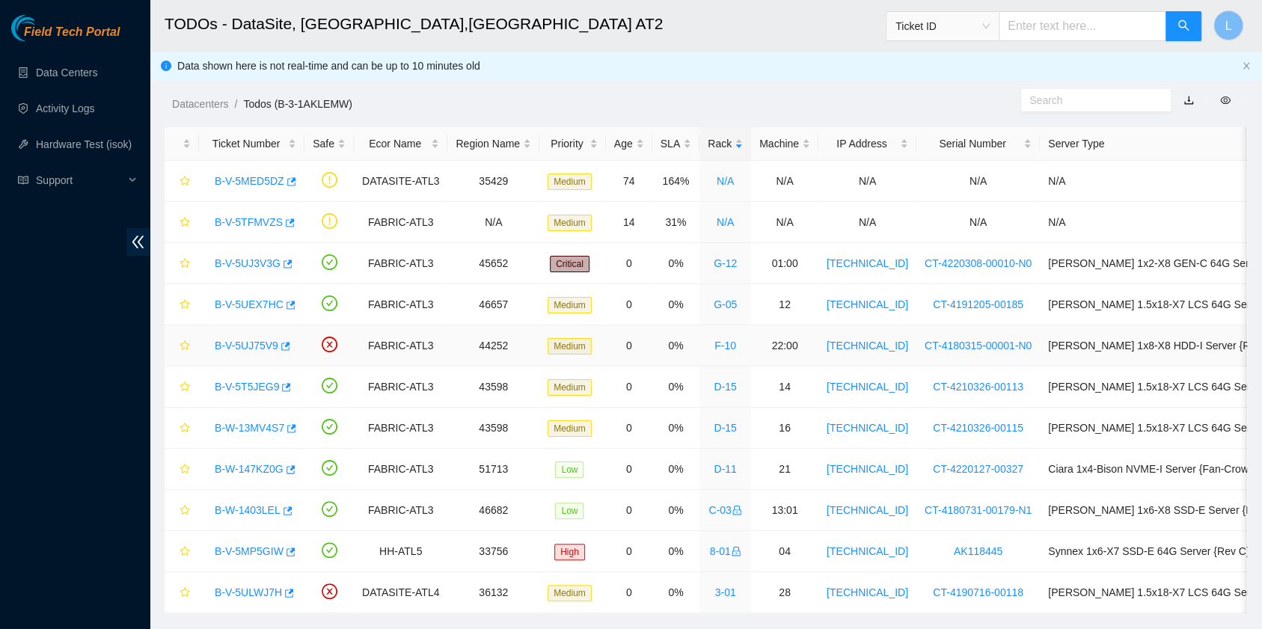
click at [233, 346] on link "B-V-5UJ75V9" at bounding box center [247, 346] width 64 height 12
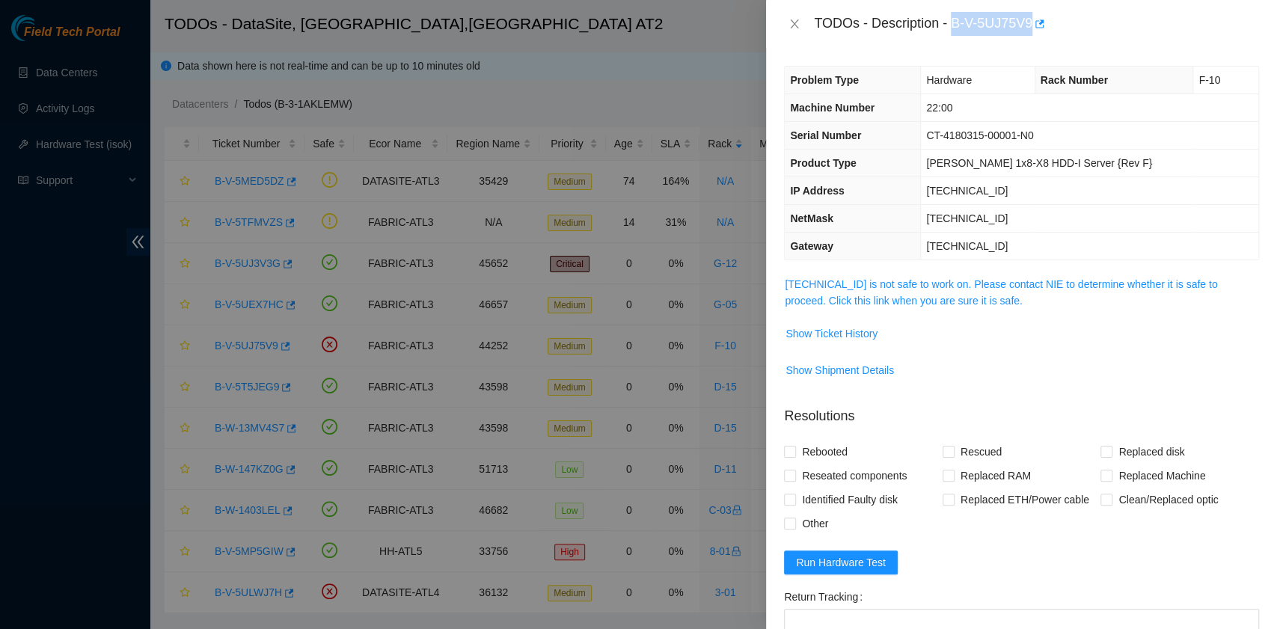
drag, startPoint x: 1029, startPoint y: 27, endPoint x: 954, endPoint y: 25, distance: 74.8
click at [954, 25] on div "TODOs - Description - B-V-5UJ75V9" at bounding box center [1036, 24] width 445 height 24
copy div "B-V-5UJ75V9"
click at [794, 24] on icon "close" at bounding box center [795, 23] width 8 height 9
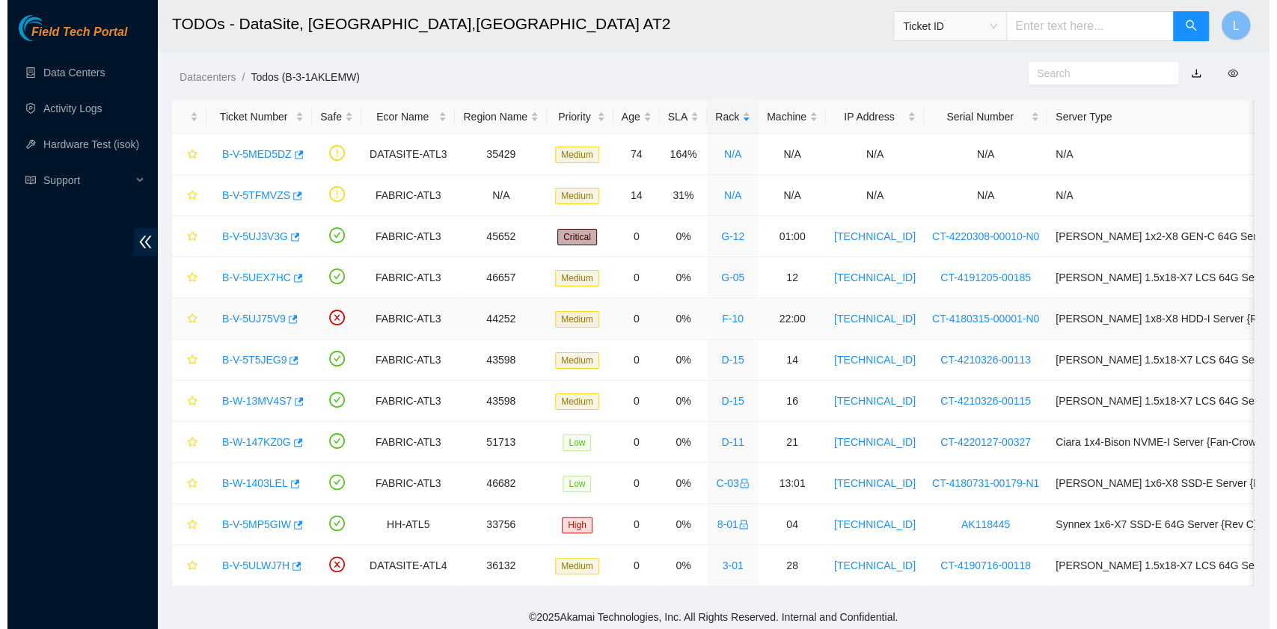
scroll to position [42, 0]
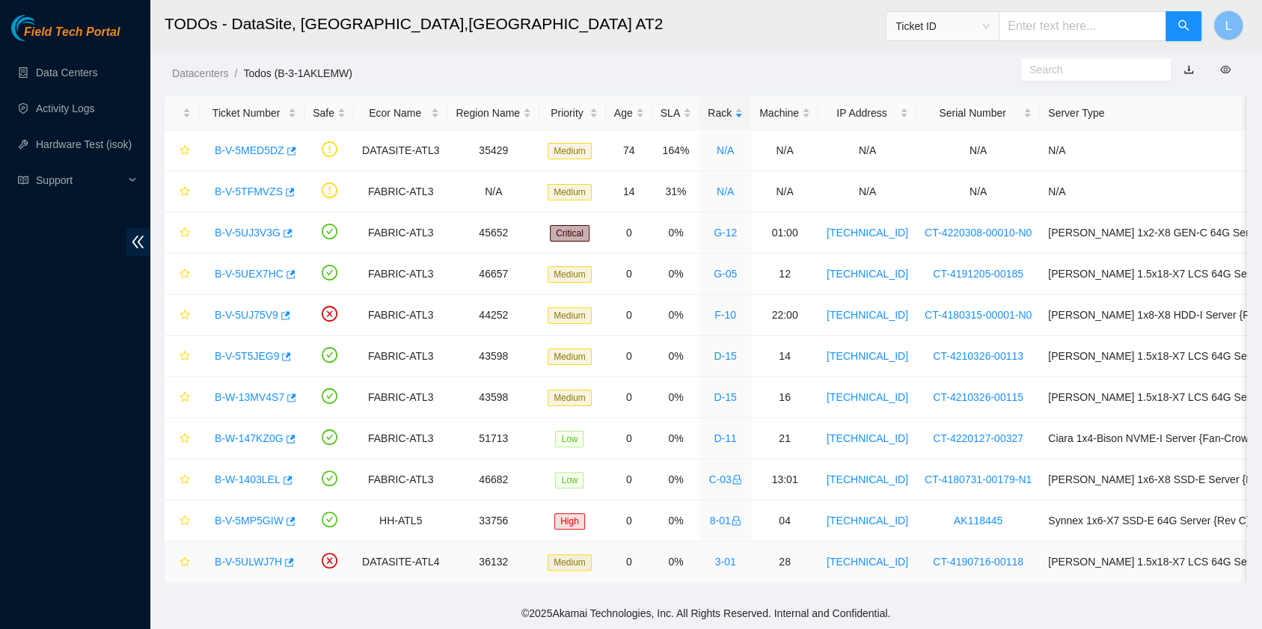
click at [246, 556] on link "B-V-5ULWJ7H" at bounding box center [248, 562] width 67 height 12
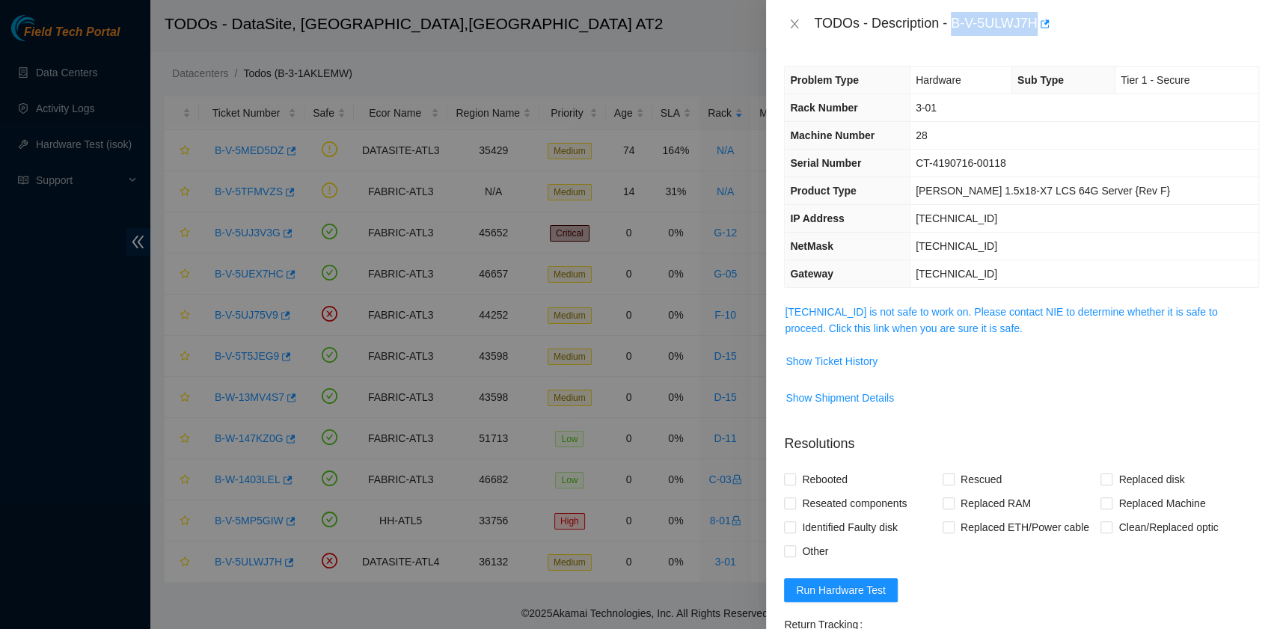
drag, startPoint x: 954, startPoint y: 25, endPoint x: 1034, endPoint y: 31, distance: 79.5
click at [1034, 31] on div "TODOs - Description - B-V-5ULWJ7H" at bounding box center [1036, 24] width 445 height 24
copy div "B-V-5ULWJ7H"
click at [796, 22] on icon "close" at bounding box center [795, 23] width 8 height 9
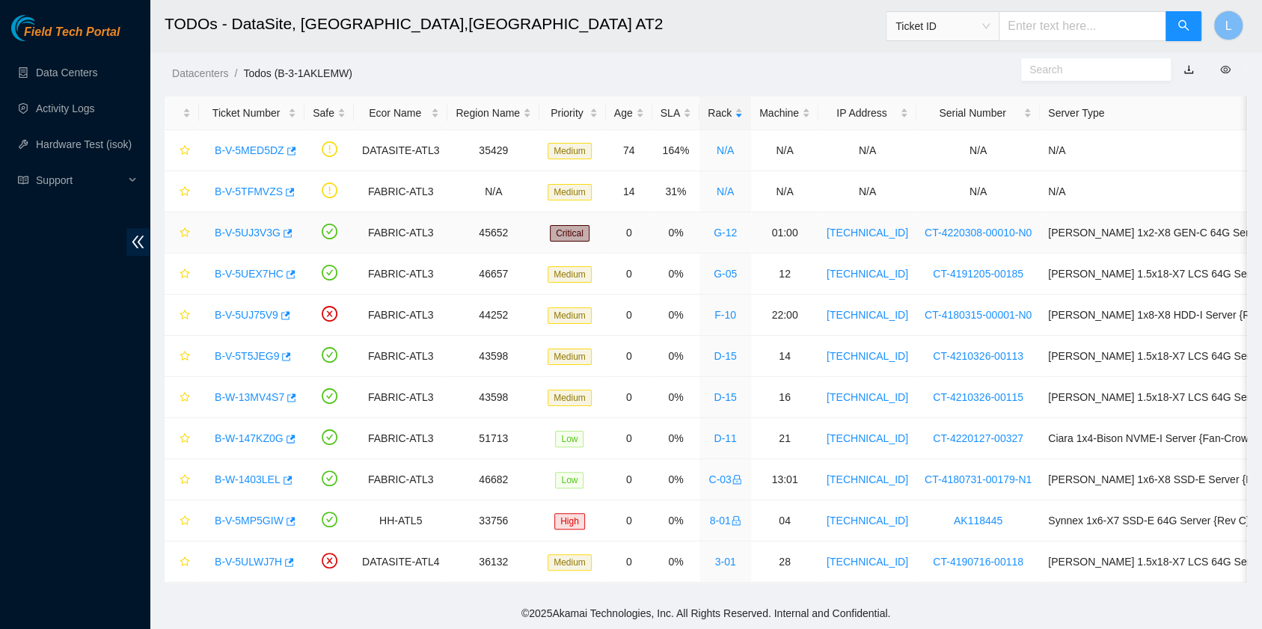
click at [259, 227] on link "B-V-5UJ3V3G" at bounding box center [248, 233] width 66 height 12
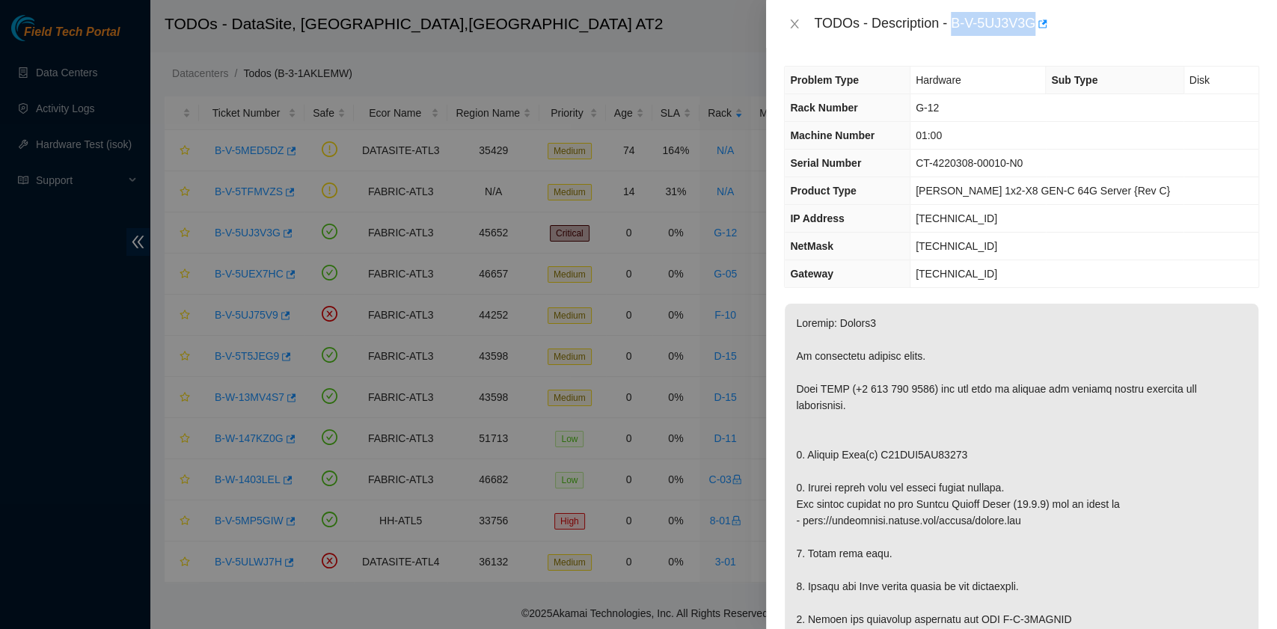
drag, startPoint x: 954, startPoint y: 25, endPoint x: 1033, endPoint y: 29, distance: 79.4
click at [1033, 29] on div "TODOs - Description - B-V-5UJ3V3G" at bounding box center [1036, 24] width 445 height 24
copy div "B-V-5UJ3V3G"
click at [796, 25] on icon "close" at bounding box center [794, 24] width 12 height 12
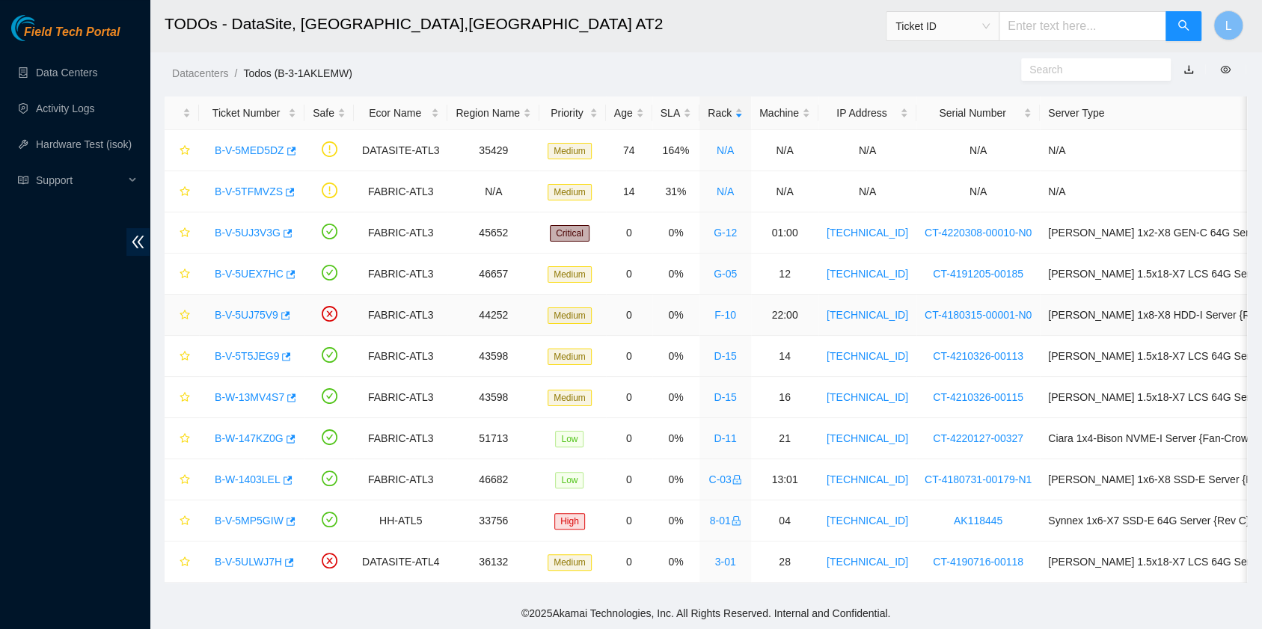
click at [259, 309] on link "B-V-5UJ75V9" at bounding box center [247, 315] width 64 height 12
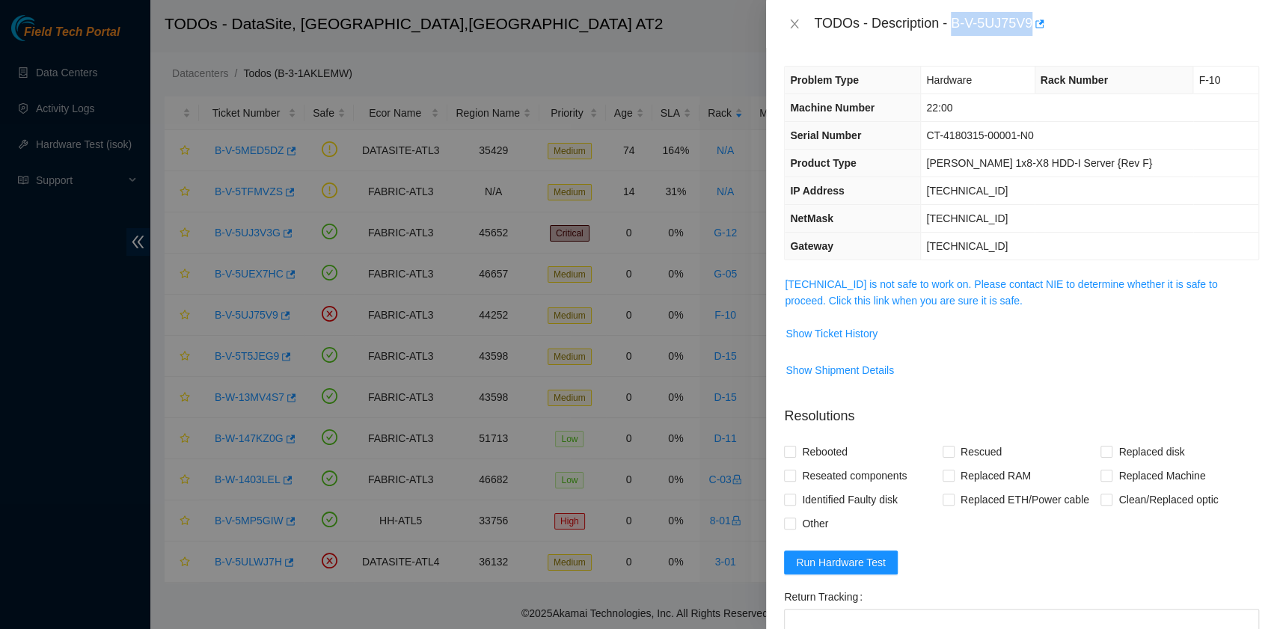
drag, startPoint x: 954, startPoint y: 24, endPoint x: 1032, endPoint y: 37, distance: 78.9
click at [1032, 37] on div "TODOs - Description - B-V-5UJ75V9" at bounding box center [1021, 24] width 511 height 48
copy div "B-V-5UJ75V9"
click at [797, 22] on icon "close" at bounding box center [795, 23] width 8 height 9
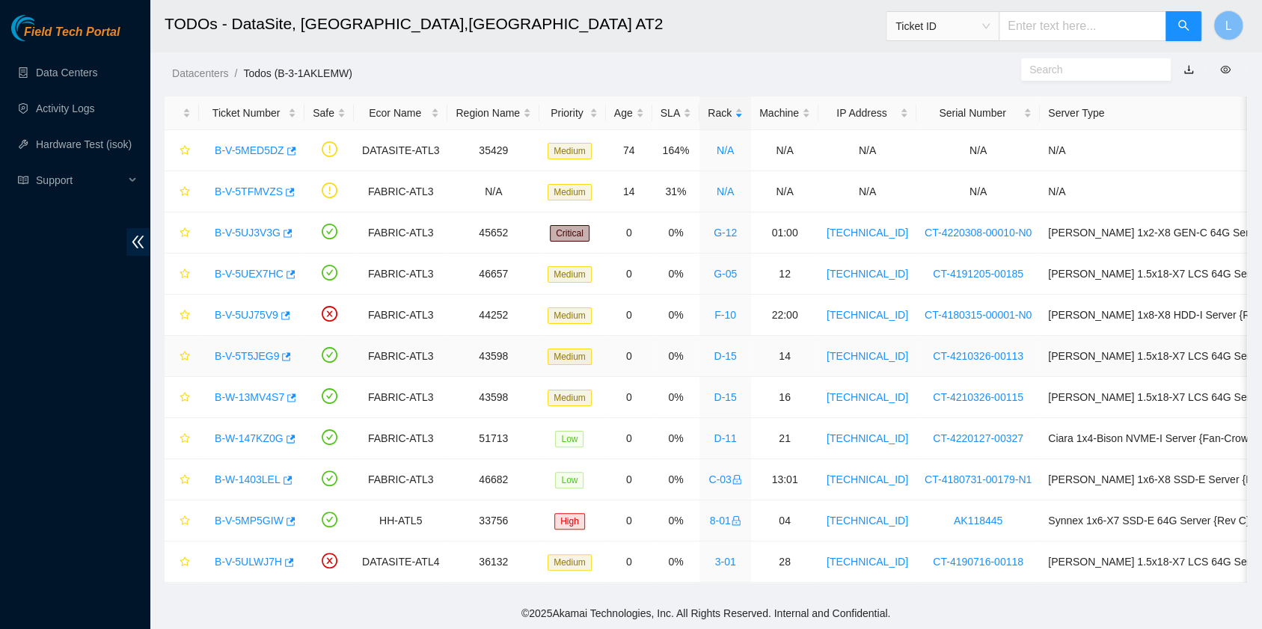
click at [248, 350] on link "B-V-5T5JEG9" at bounding box center [247, 356] width 64 height 12
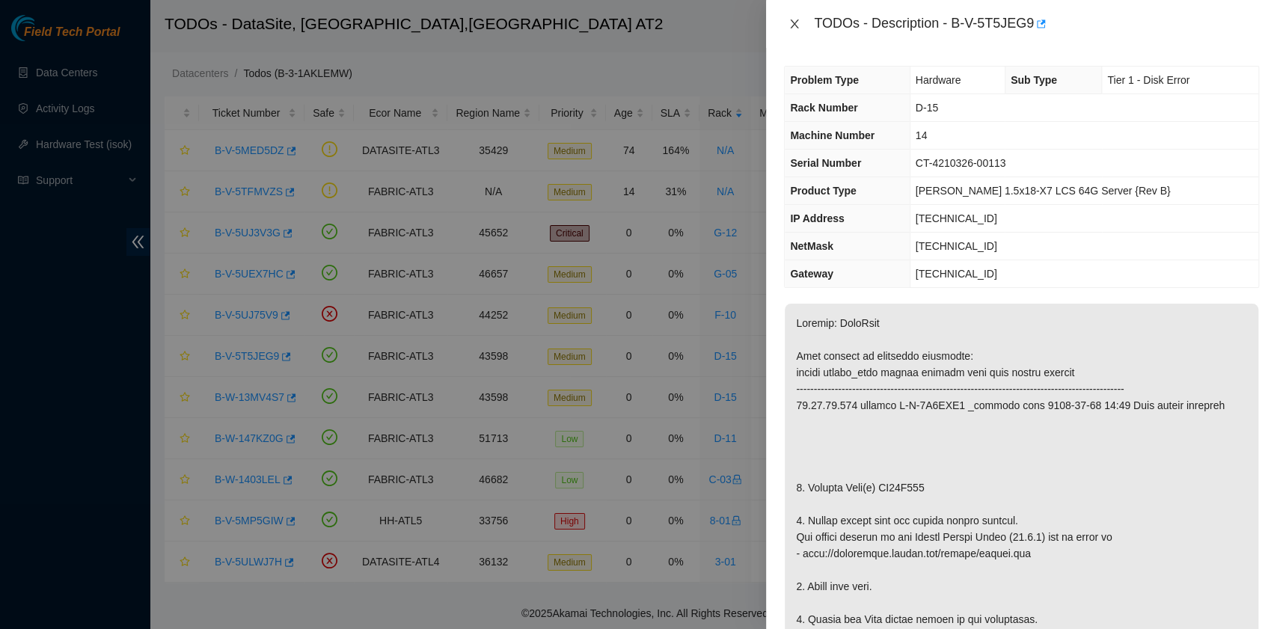
drag, startPoint x: 795, startPoint y: 17, endPoint x: 793, endPoint y: 25, distance: 7.8
click at [793, 17] on button "Close" at bounding box center [794, 24] width 21 height 14
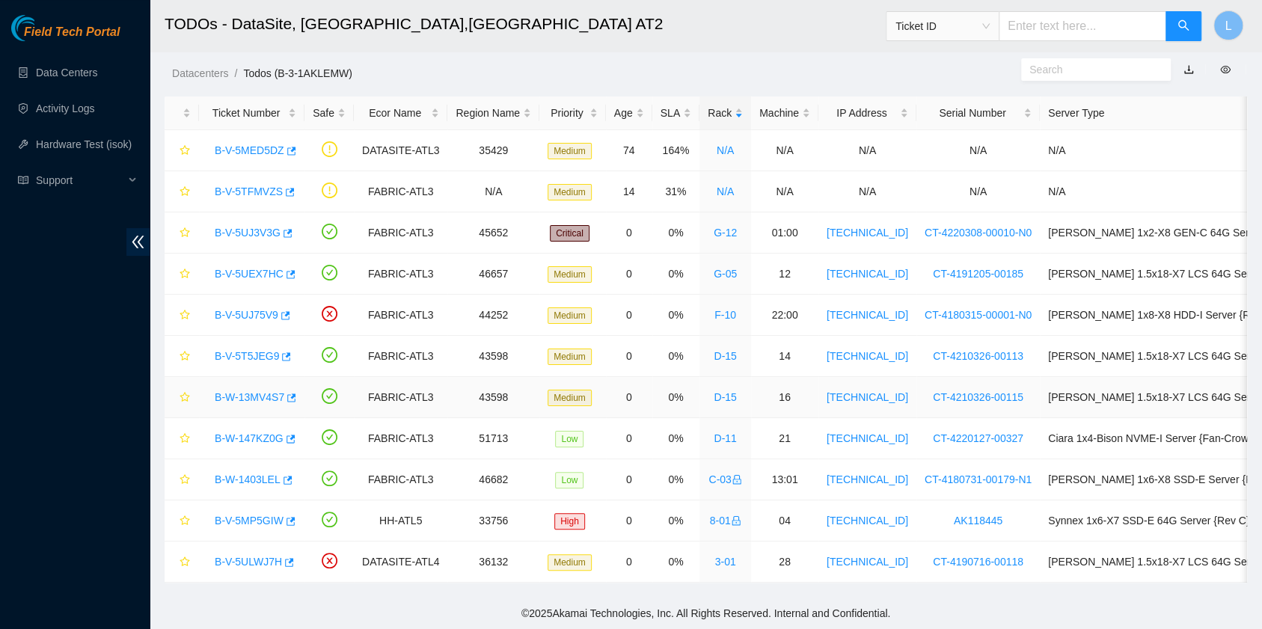
click at [257, 391] on link "B-W-13MV4S7" at bounding box center [250, 397] width 70 height 12
click at [1262, 0] on div at bounding box center [1262, 0] width 0 height 0
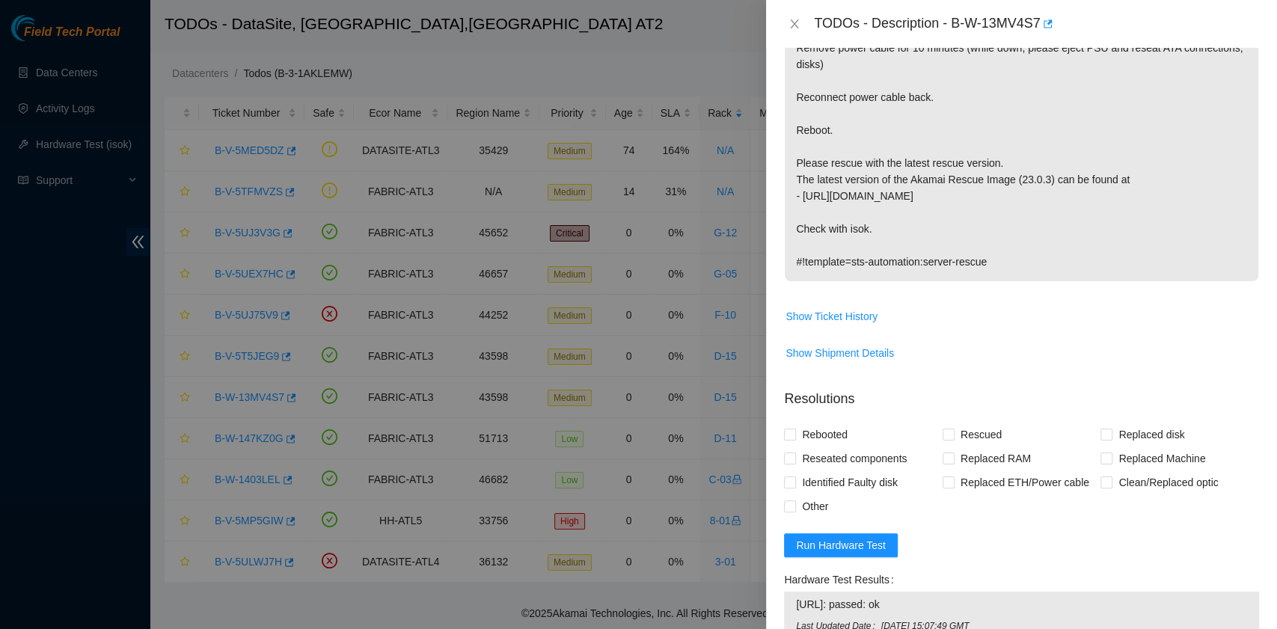
scroll to position [399, 0]
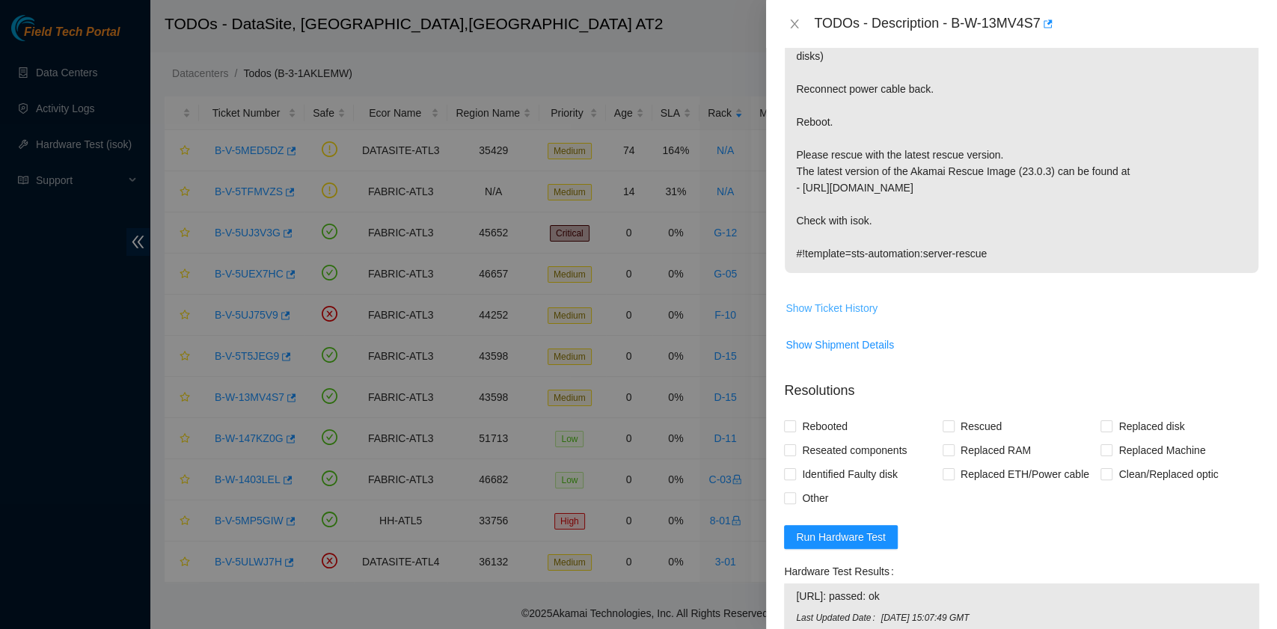
click at [846, 304] on span "Show Ticket History" at bounding box center [831, 308] width 92 height 16
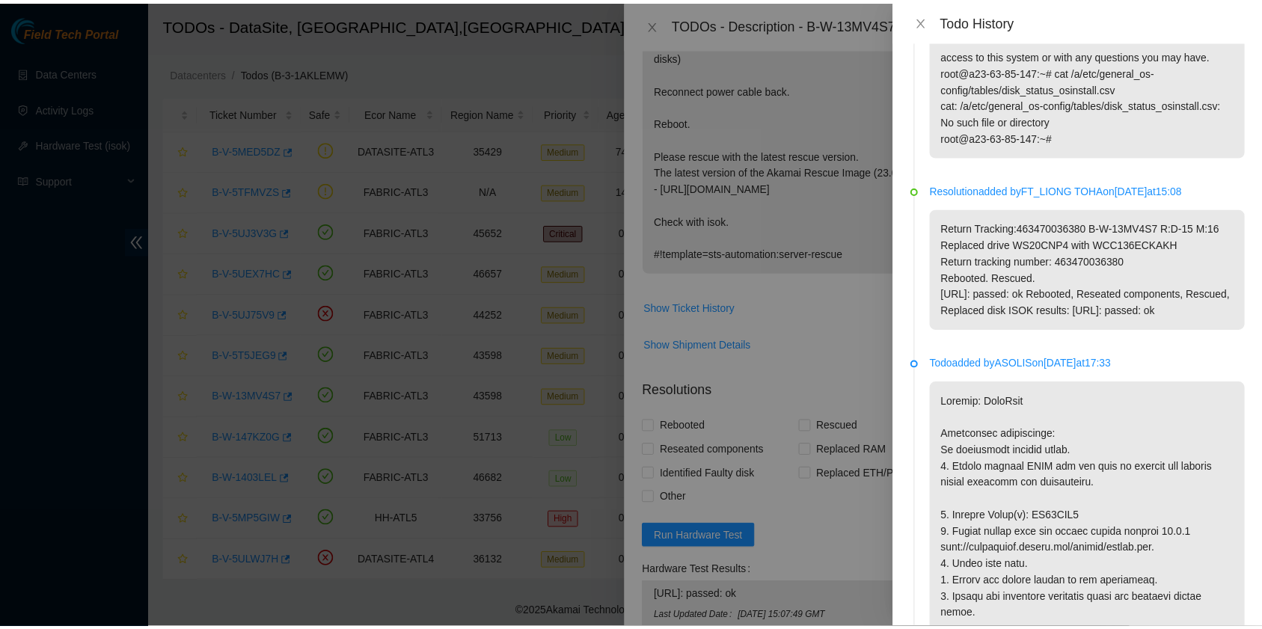
scroll to position [498, 0]
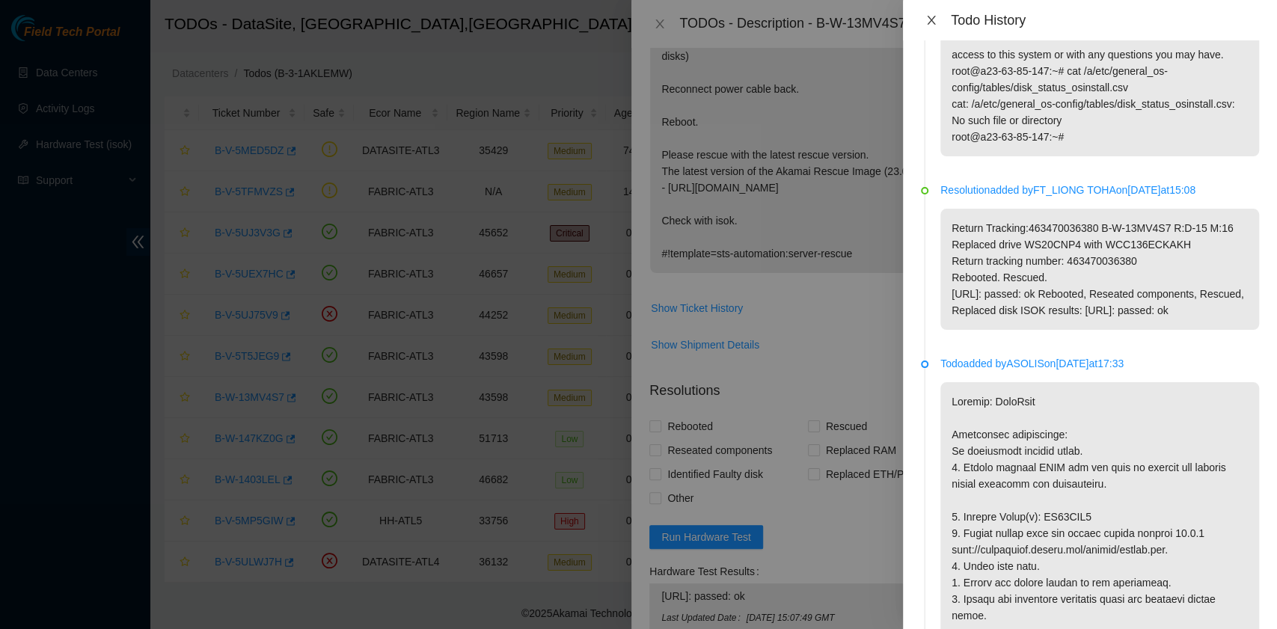
click at [935, 21] on icon "close" at bounding box center [931, 20] width 12 height 12
click at [935, 21] on div "TODOs - Description - B-W-13MV4S7" at bounding box center [901, 24] width 445 height 24
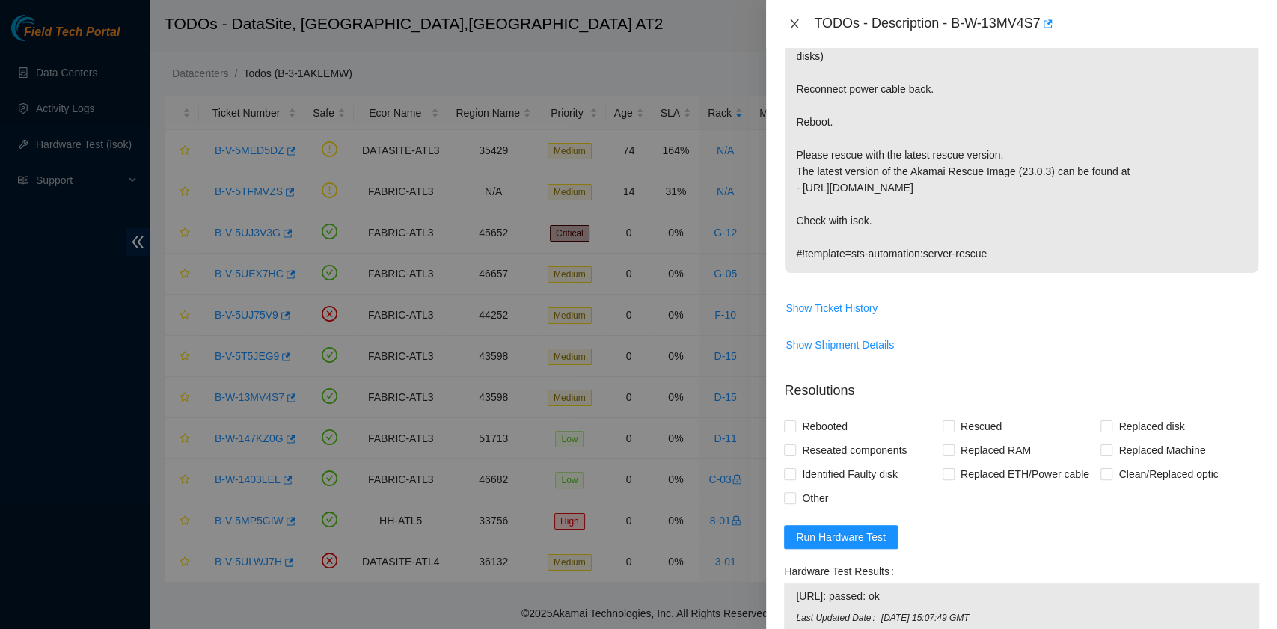
click at [791, 19] on icon "close" at bounding box center [794, 24] width 12 height 12
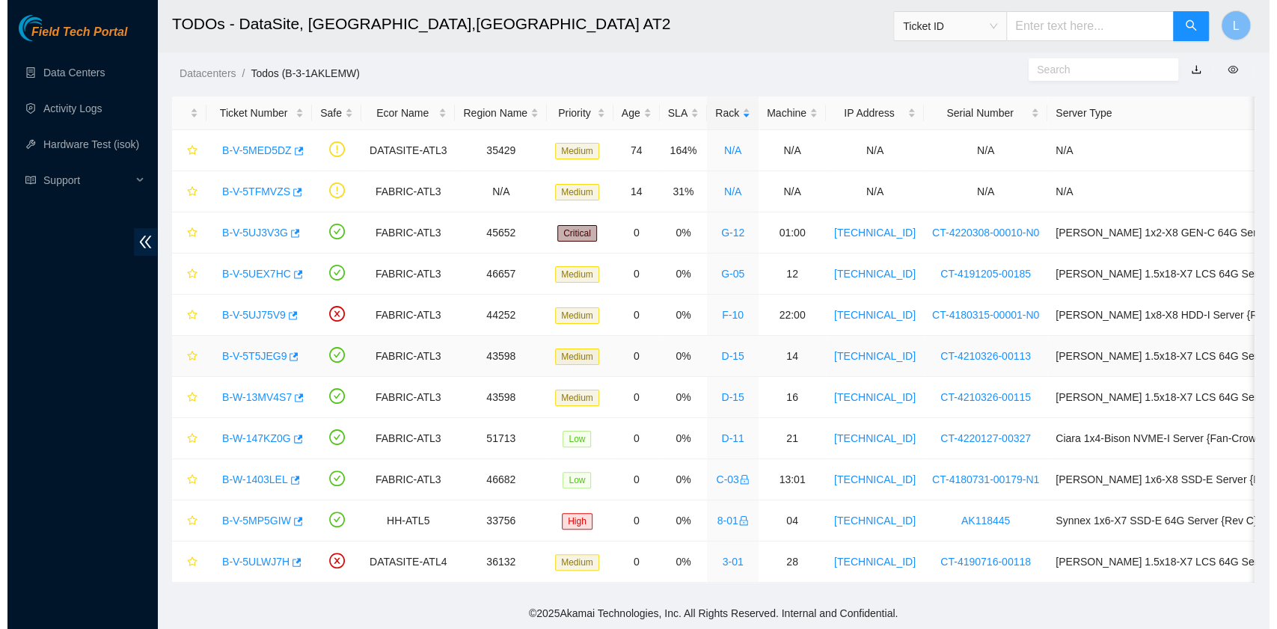
scroll to position [379, 0]
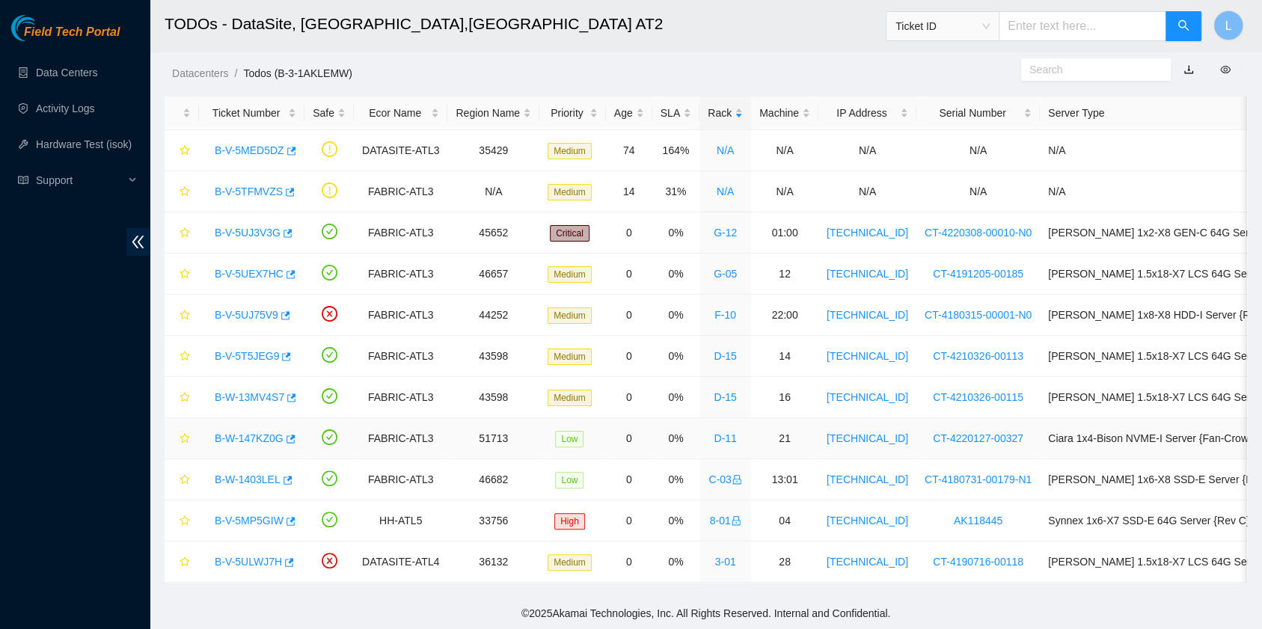
click at [235, 432] on link "B-W-147KZ0G" at bounding box center [249, 438] width 69 height 12
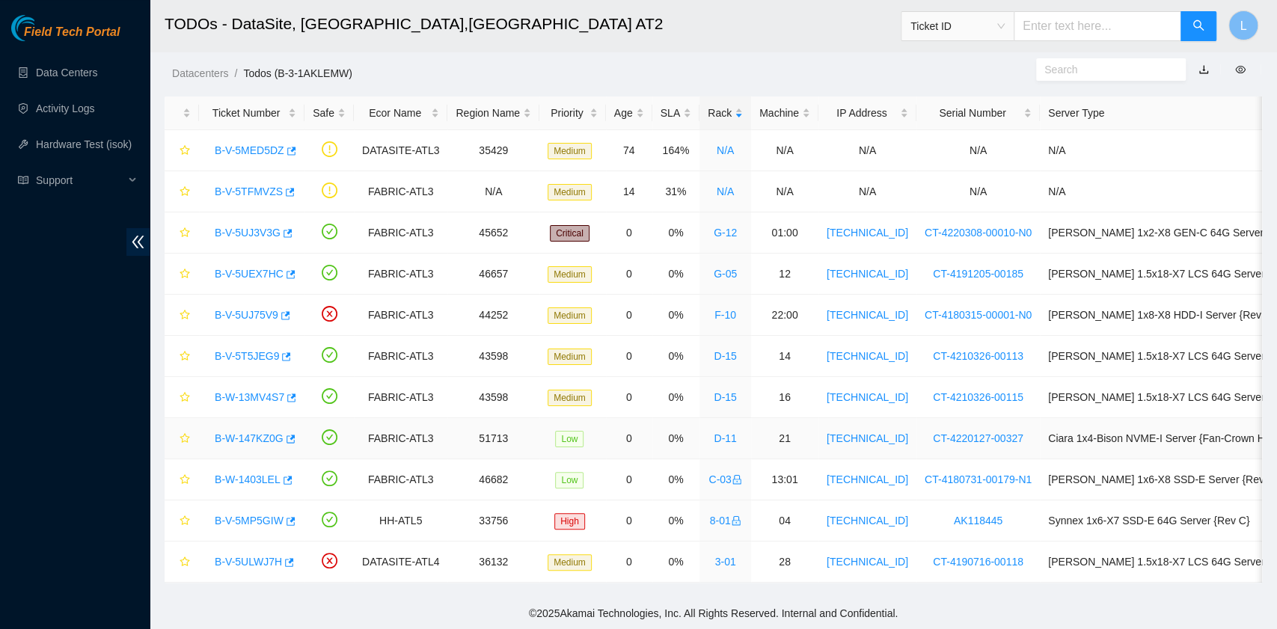
scroll to position [399, 0]
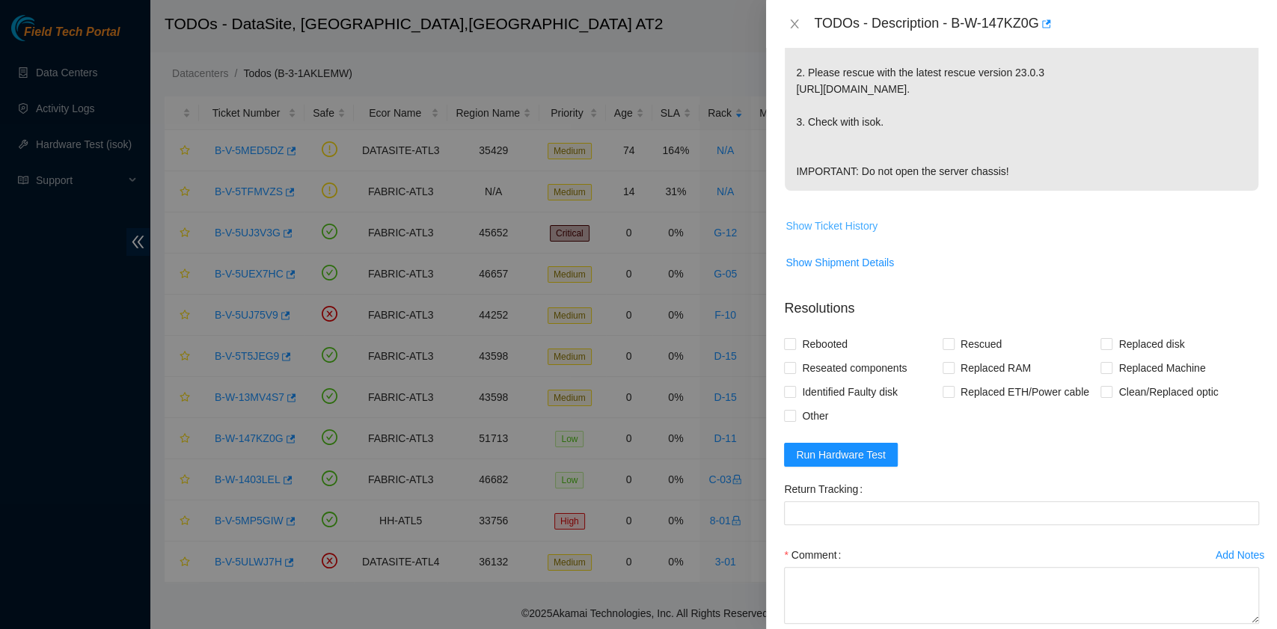
click at [865, 234] on span "Show Ticket History" at bounding box center [831, 226] width 92 height 16
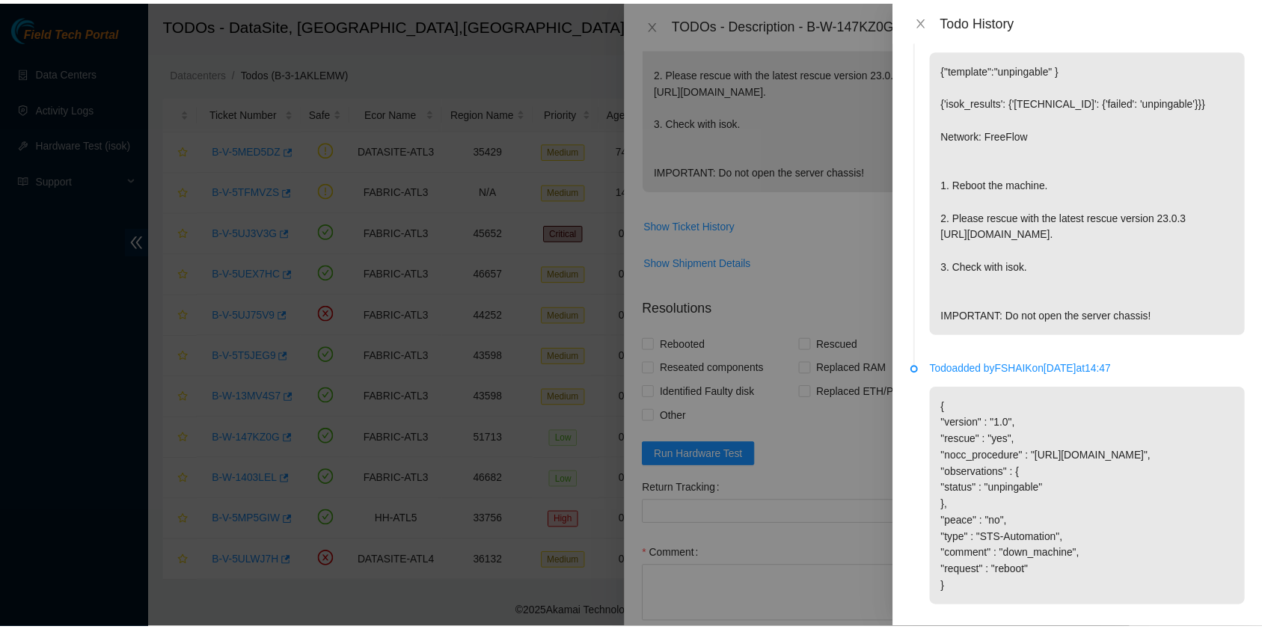
scroll to position [7, 0]
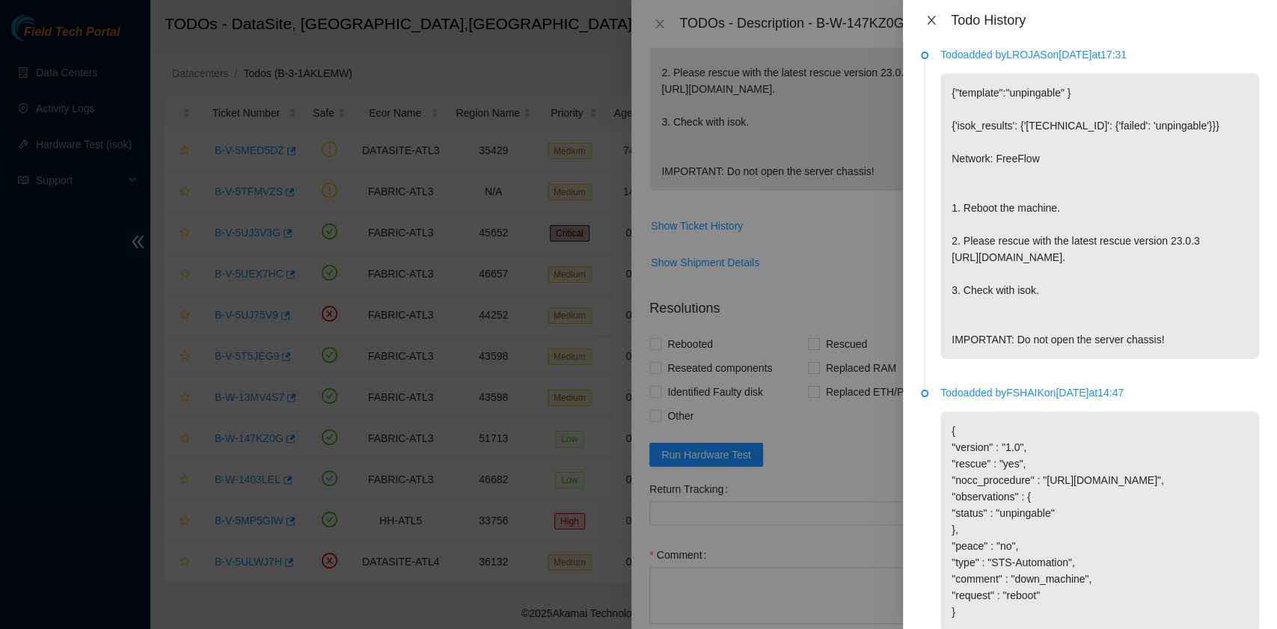
click at [932, 19] on icon "close" at bounding box center [931, 20] width 8 height 9
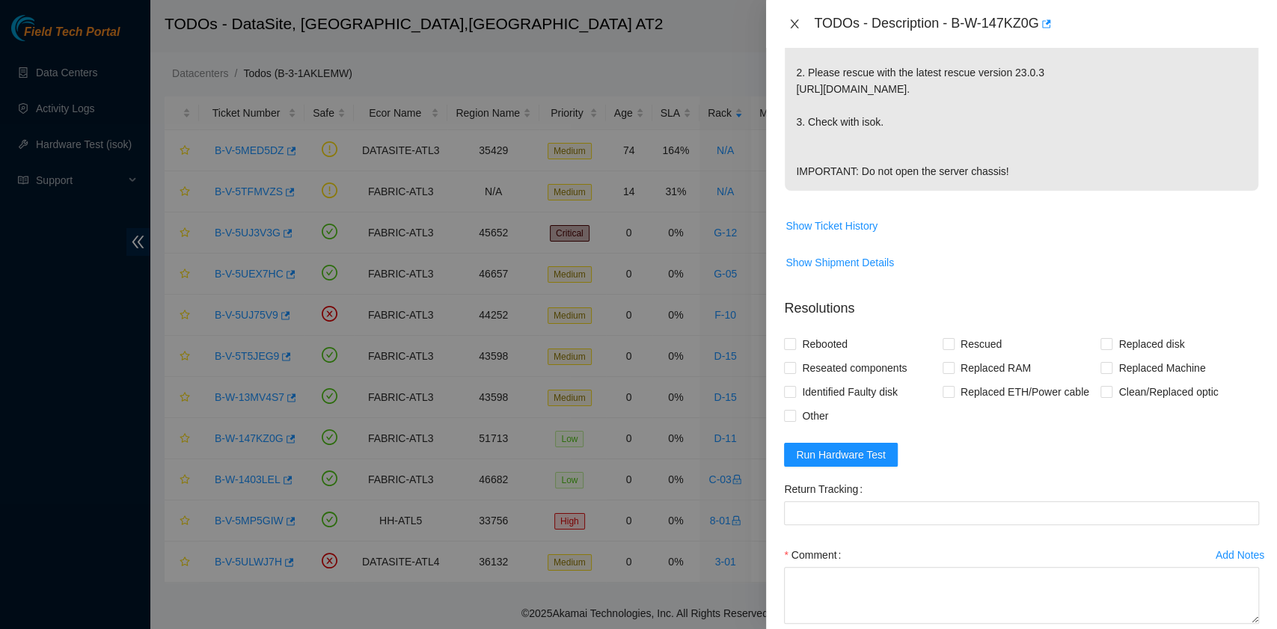
click at [788, 28] on icon "close" at bounding box center [794, 24] width 12 height 12
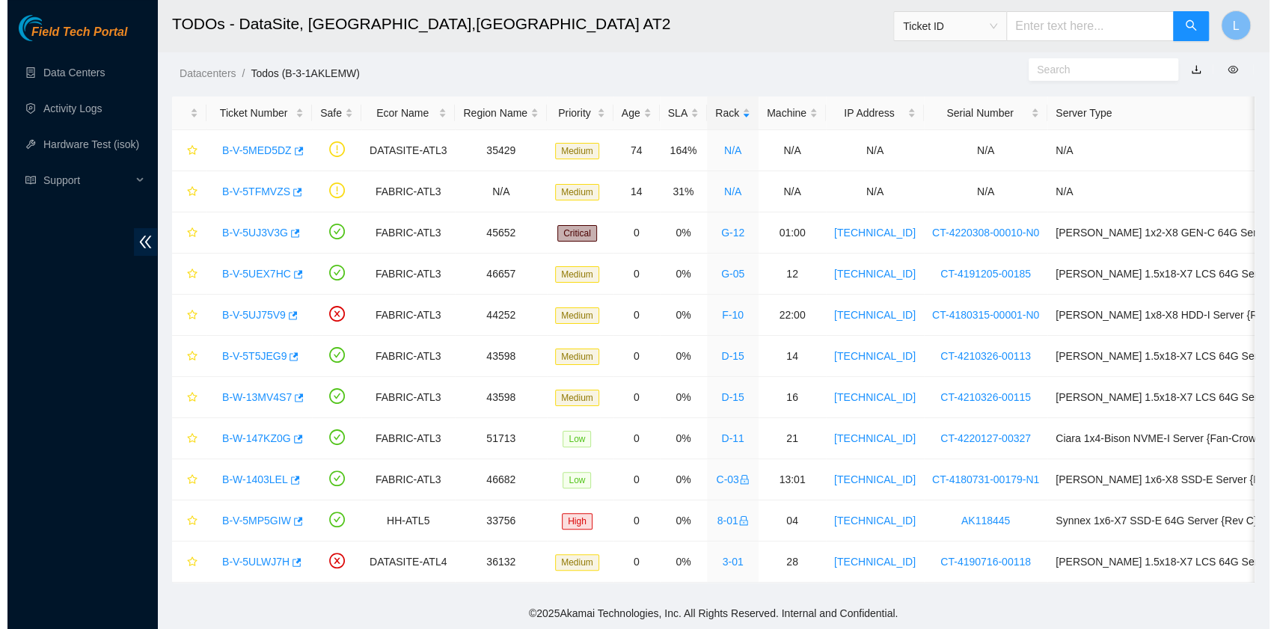
scroll to position [379, 0]
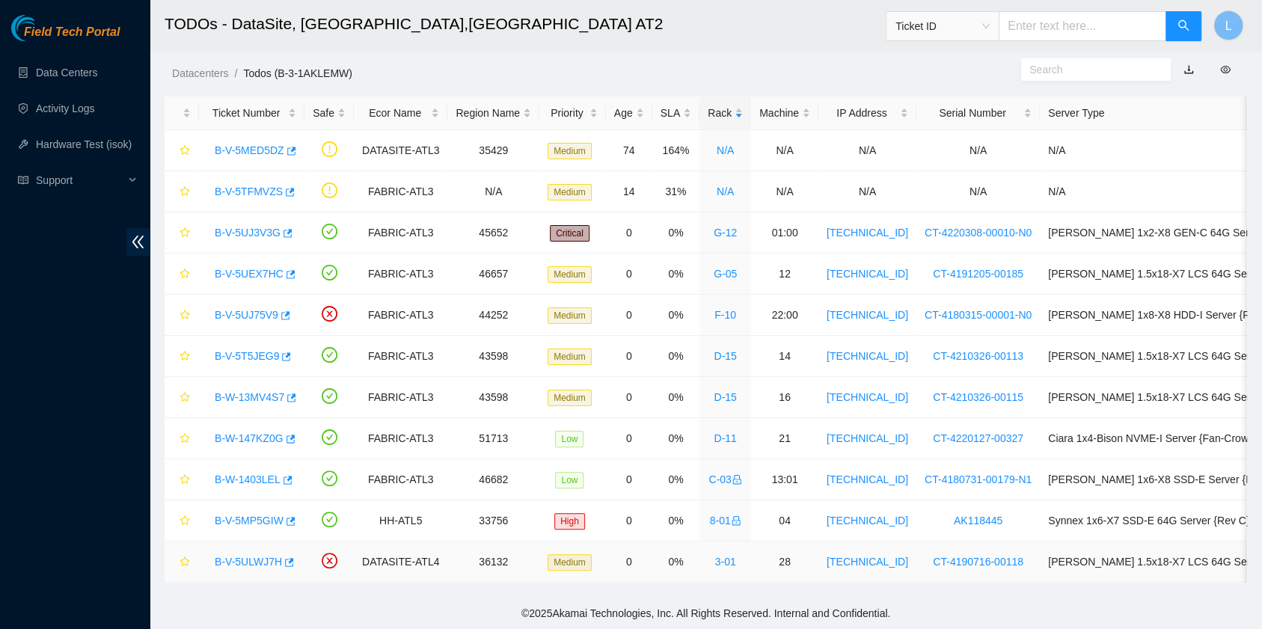
click at [255, 556] on link "B-V-5ULWJ7H" at bounding box center [248, 562] width 67 height 12
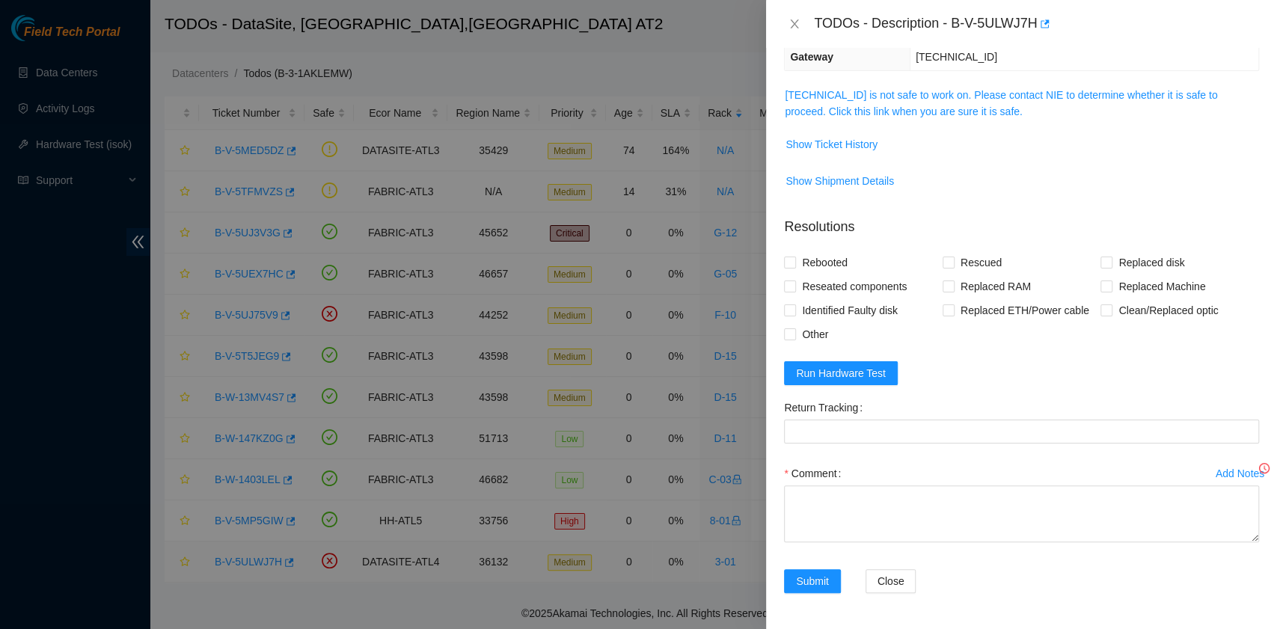
scroll to position [214, 0]
